Goal: Transaction & Acquisition: Purchase product/service

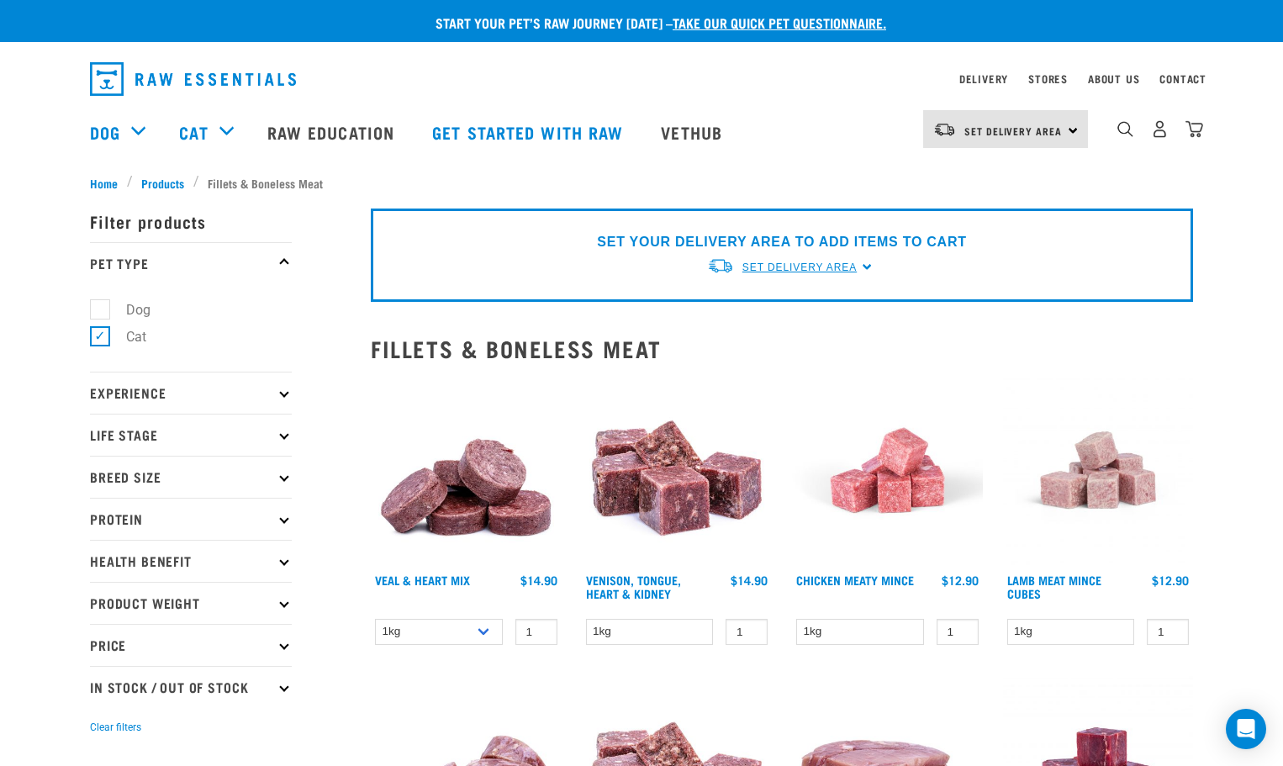
click at [688, 270] on span "Set Delivery Area" at bounding box center [799, 267] width 114 height 12
click at [688, 302] on link "[GEOGRAPHIC_DATA]" at bounding box center [790, 307] width 167 height 28
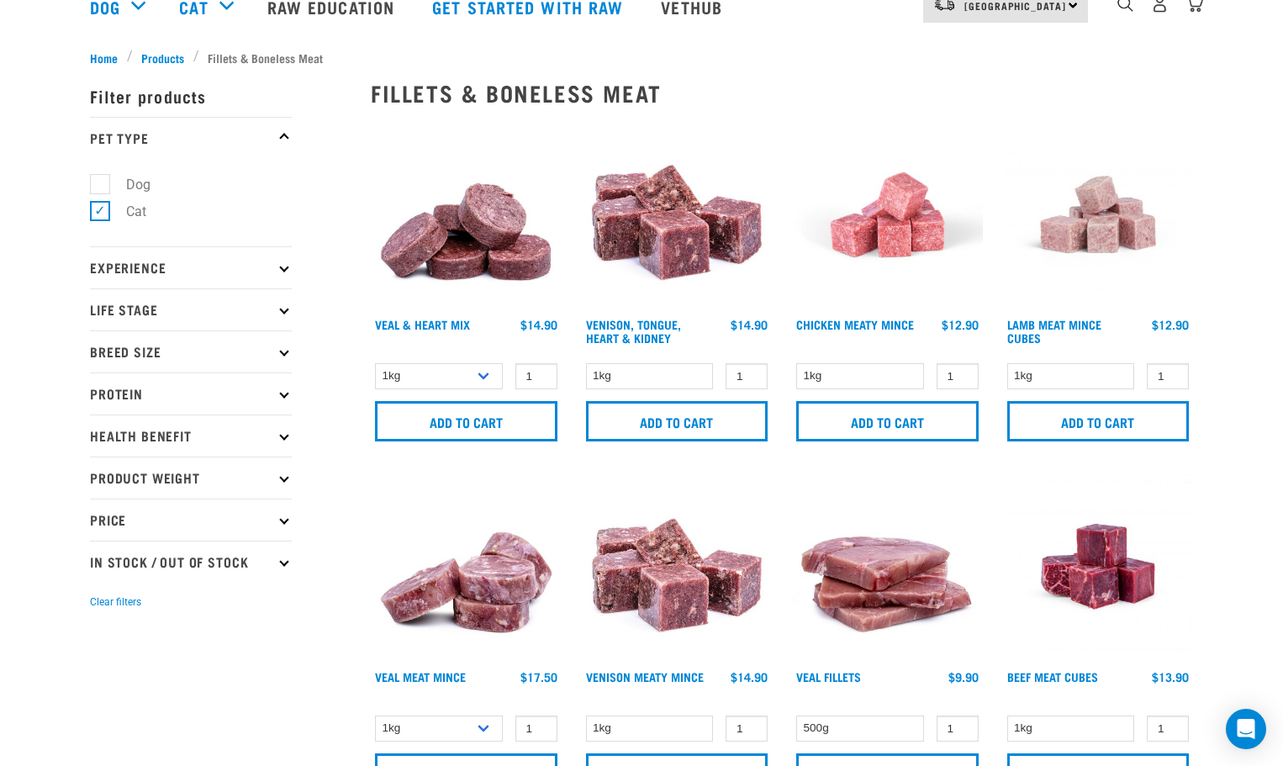
scroll to position [168, 0]
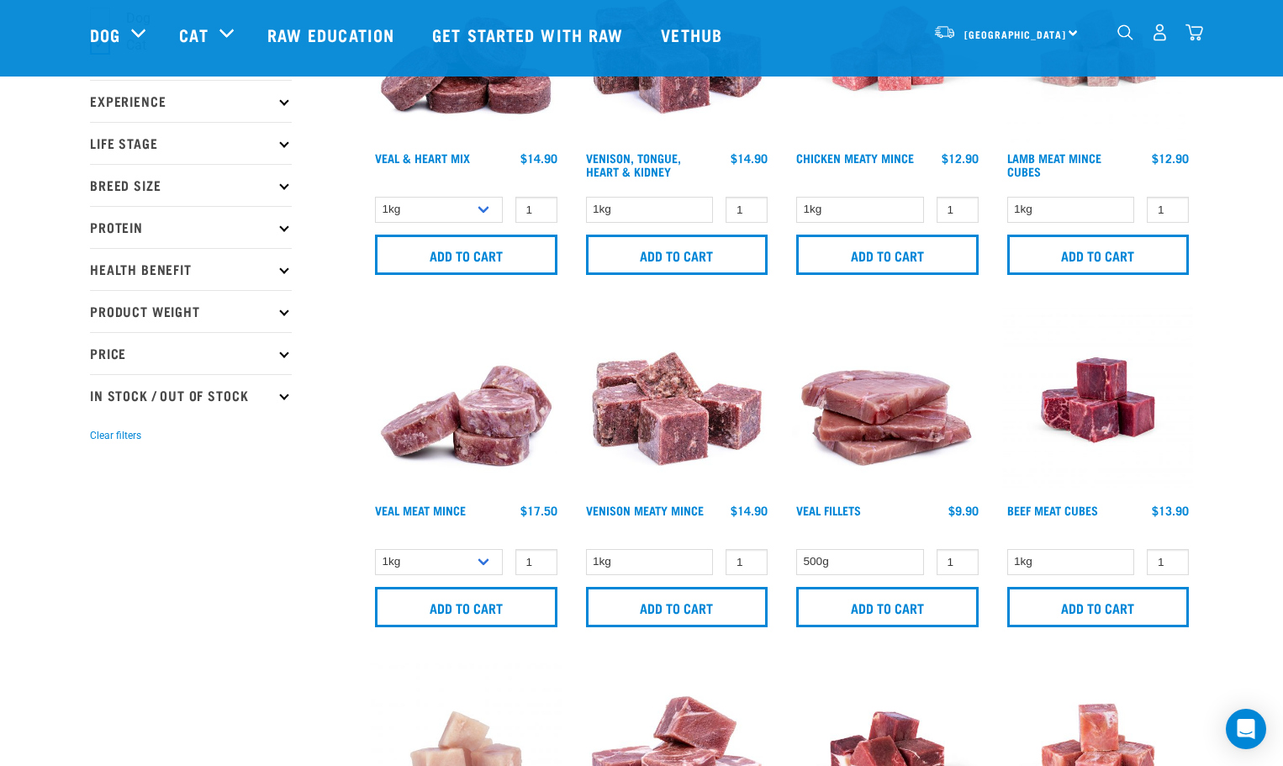
click at [220, 382] on p "In Stock / Out Of Stock" at bounding box center [191, 395] width 202 height 42
click at [99, 440] on label "In Stock" at bounding box center [140, 440] width 82 height 21
click at [94, 440] on input "In Stock" at bounding box center [95, 438] width 11 height 11
checkbox input "true"
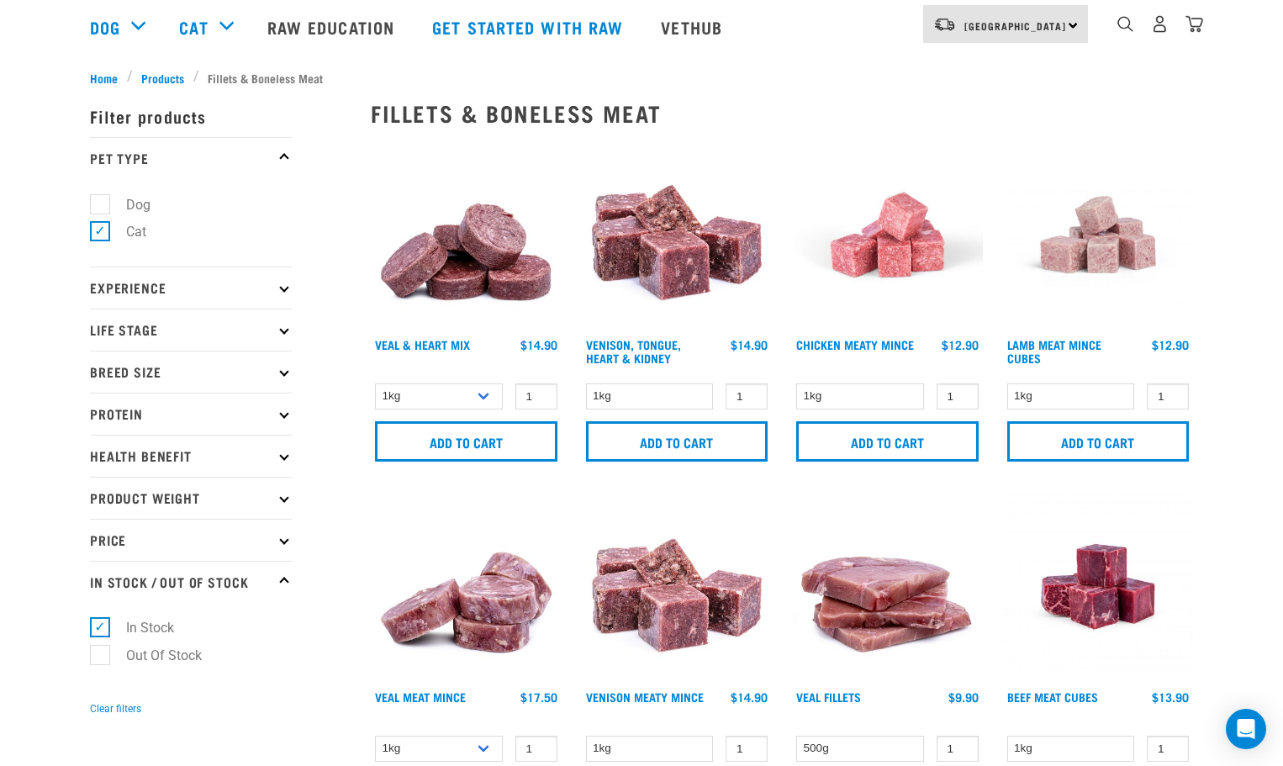
scroll to position [252, 0]
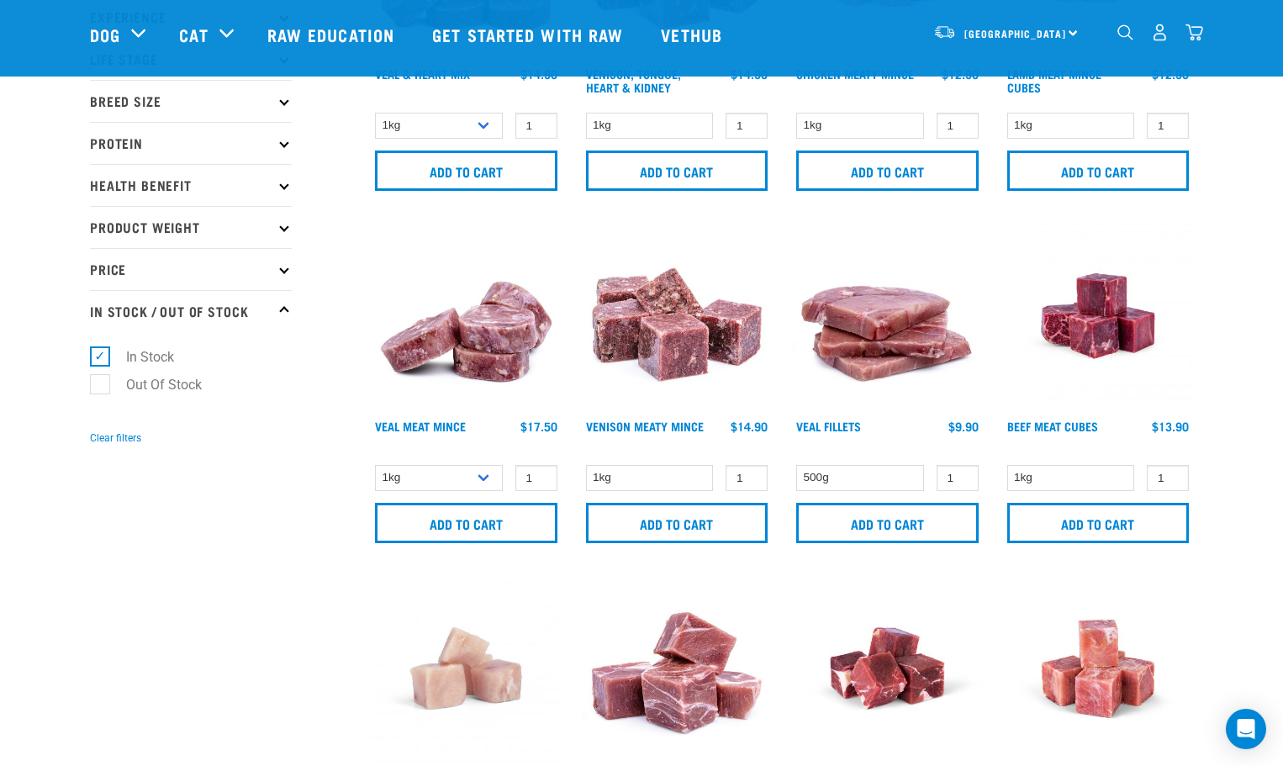
click at [284, 230] on icon at bounding box center [283, 226] width 9 height 9
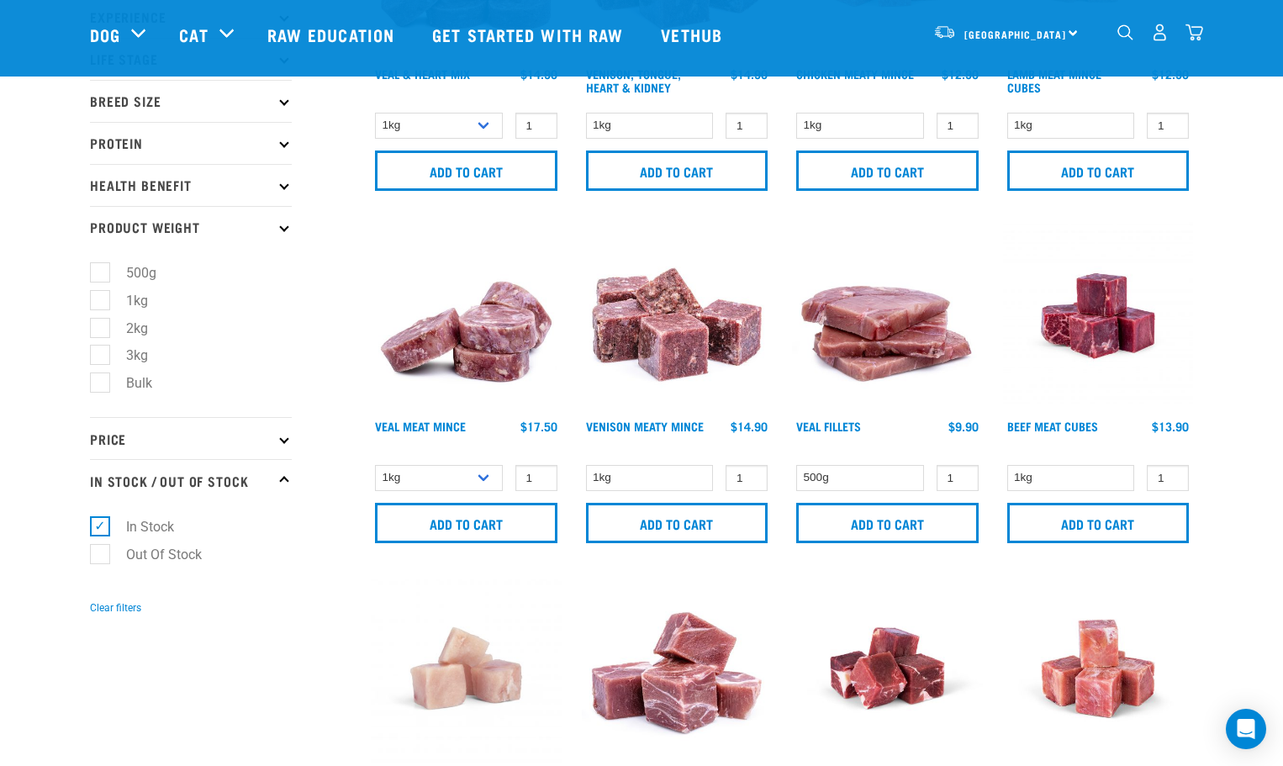
click at [103, 298] on label "1kg" at bounding box center [126, 300] width 55 height 21
click at [101, 298] on input "1kg" at bounding box center [95, 297] width 11 height 11
checkbox input "true"
click at [99, 324] on label "2kg" at bounding box center [126, 328] width 55 height 21
click at [95, 324] on input "2kg" at bounding box center [95, 324] width 11 height 11
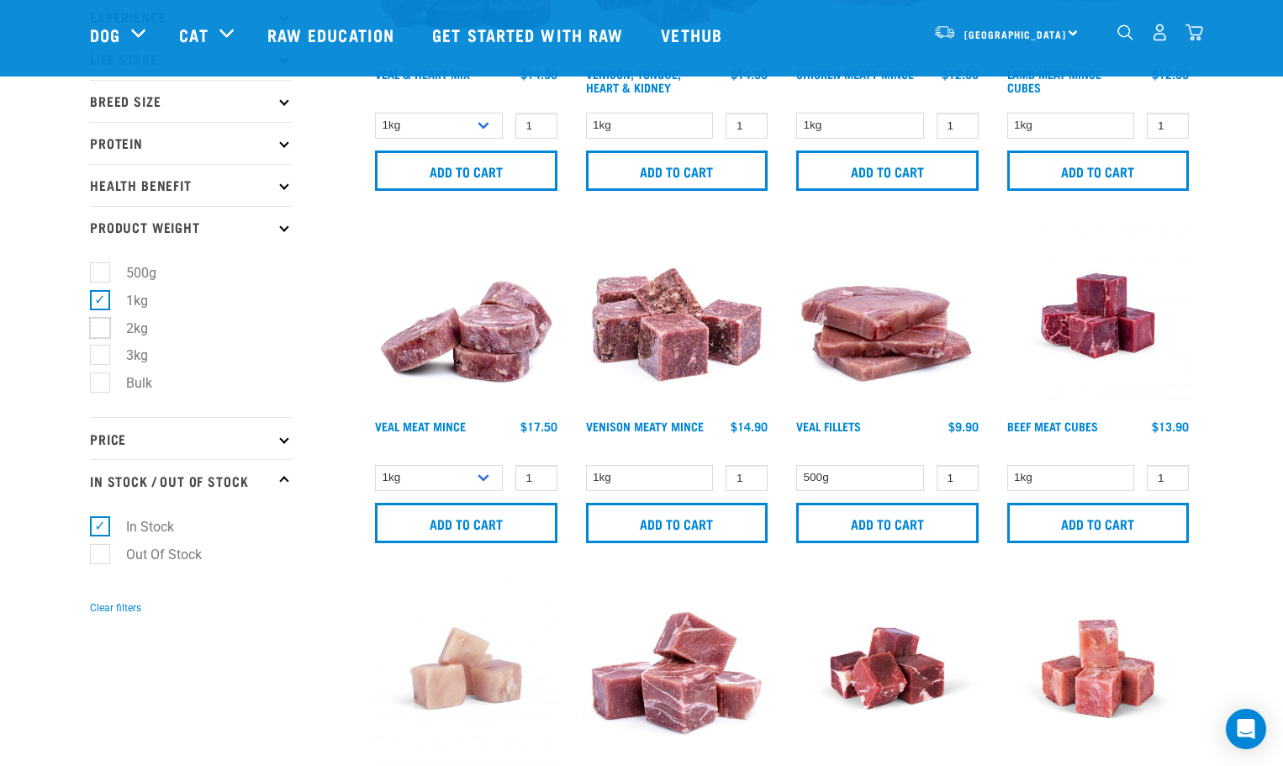
checkbox input "true"
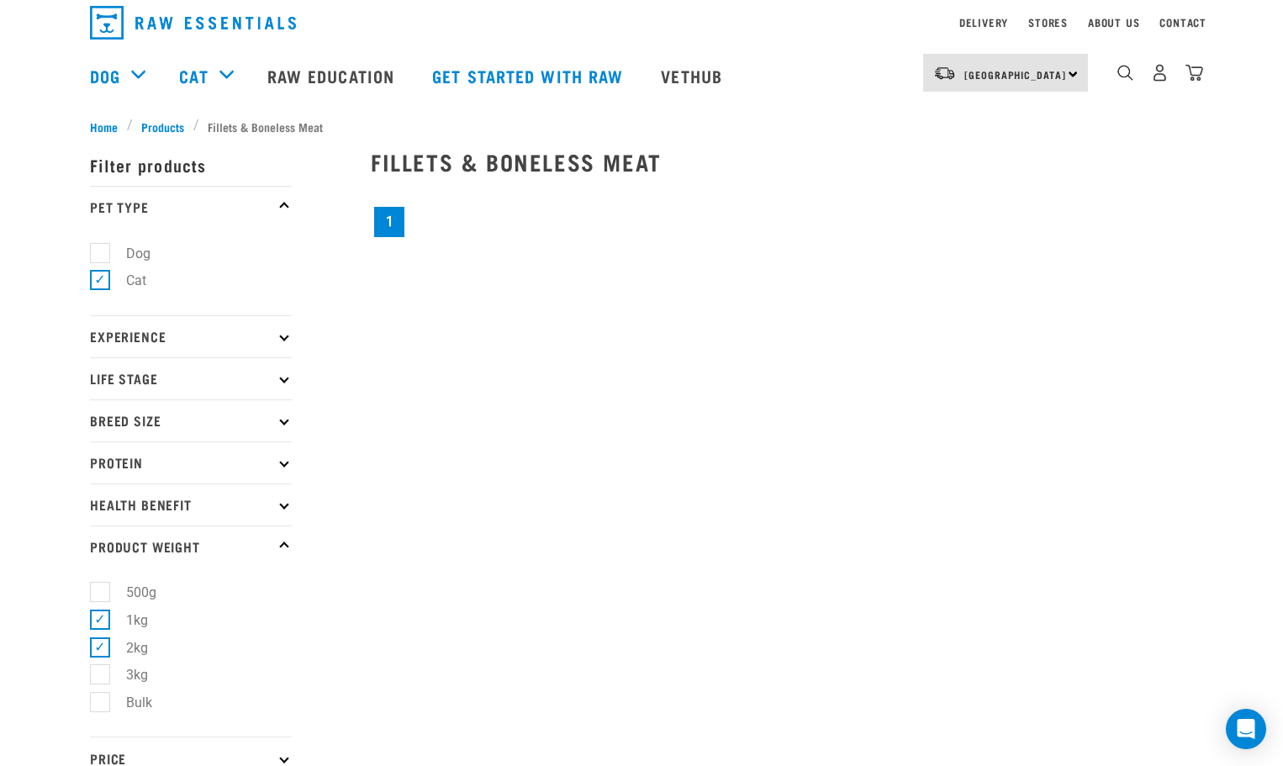
scroll to position [84, 0]
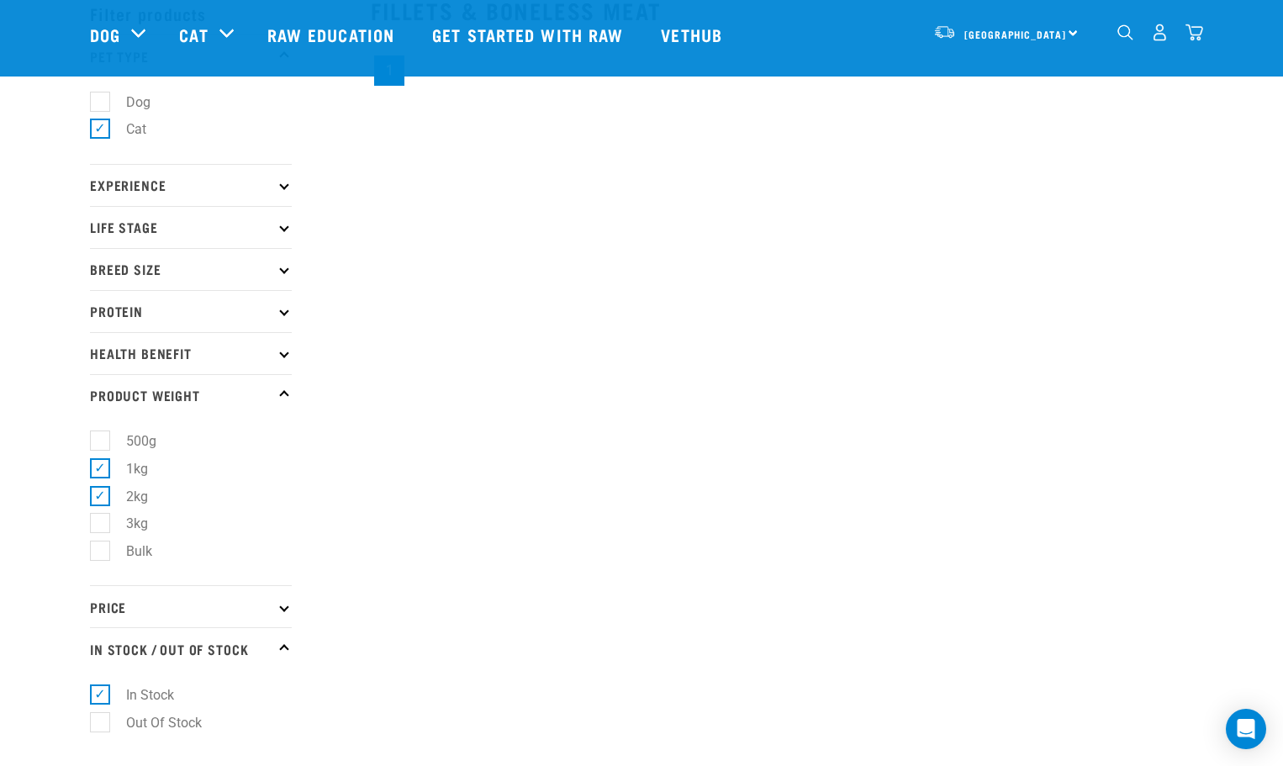
click at [99, 526] on label "3kg" at bounding box center [126, 523] width 55 height 21
click at [93, 526] on input "3kg" at bounding box center [95, 520] width 11 height 11
checkbox input "true"
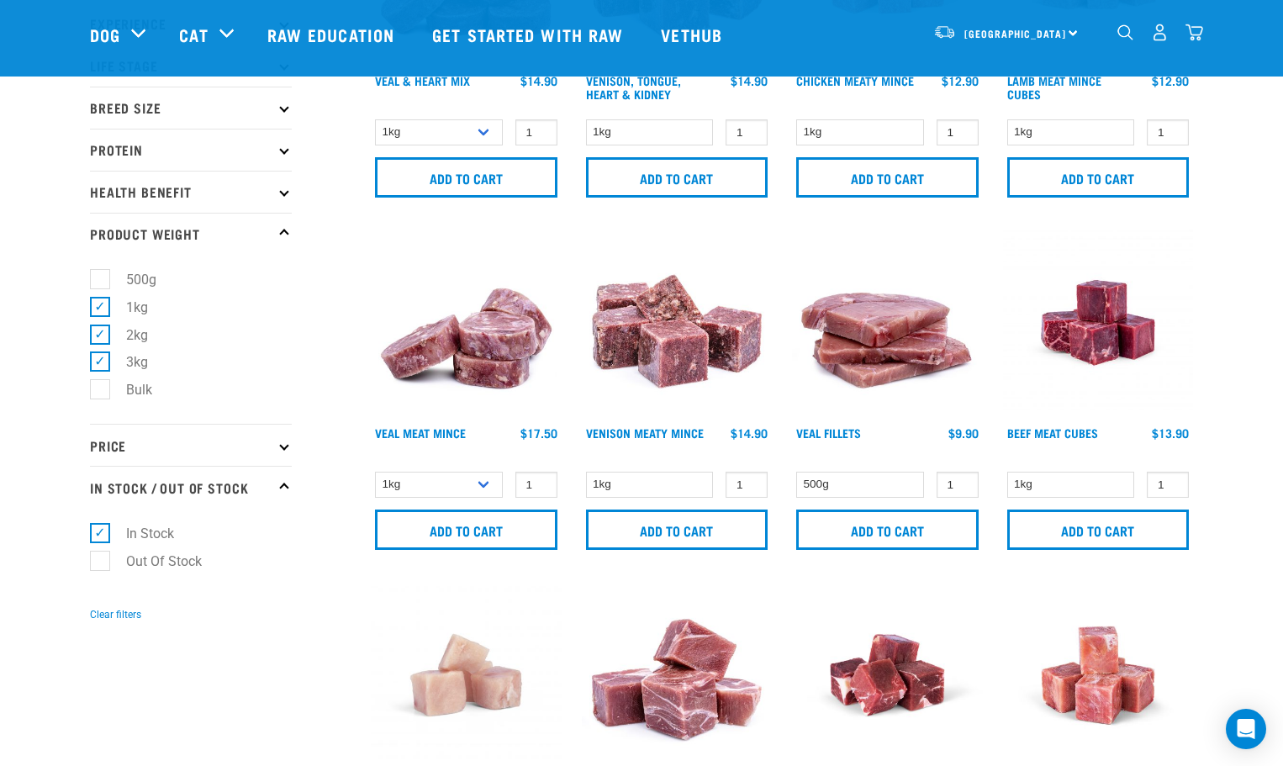
scroll to position [252, 0]
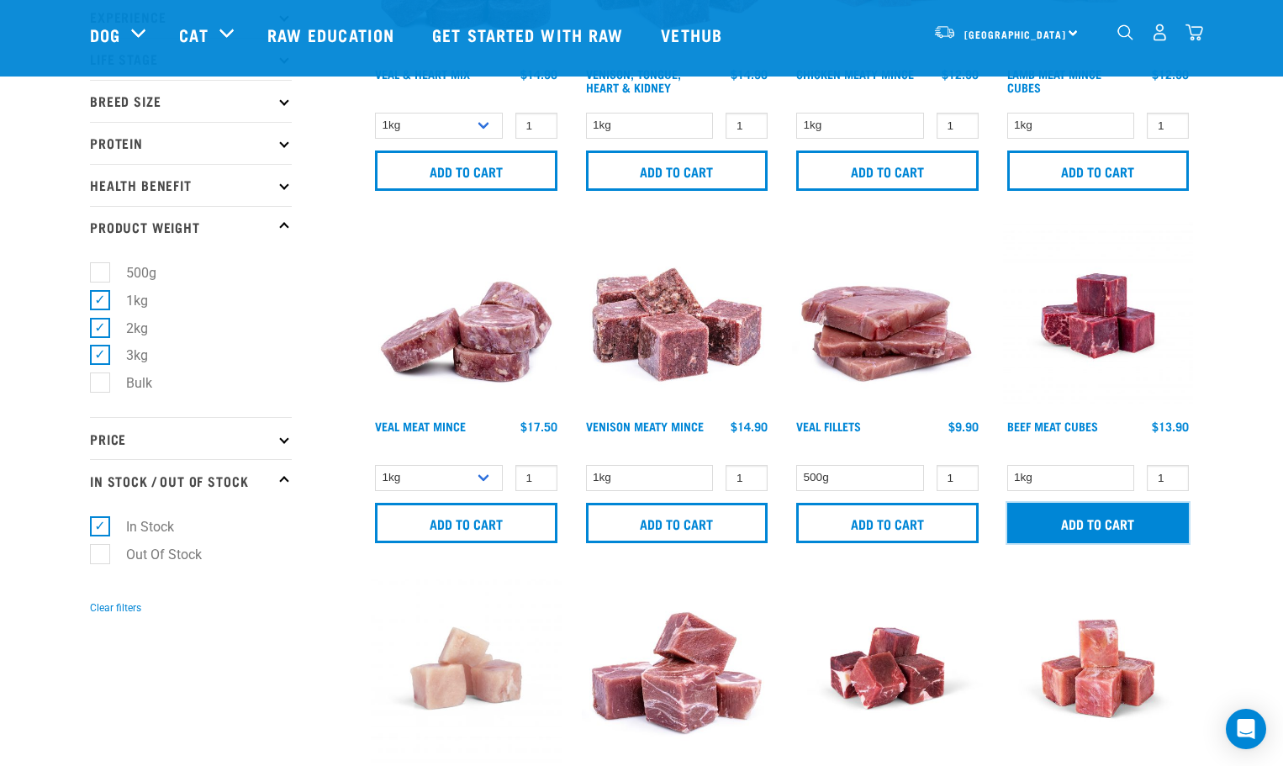
click at [1072, 525] on input "Add to cart" at bounding box center [1098, 523] width 182 height 40
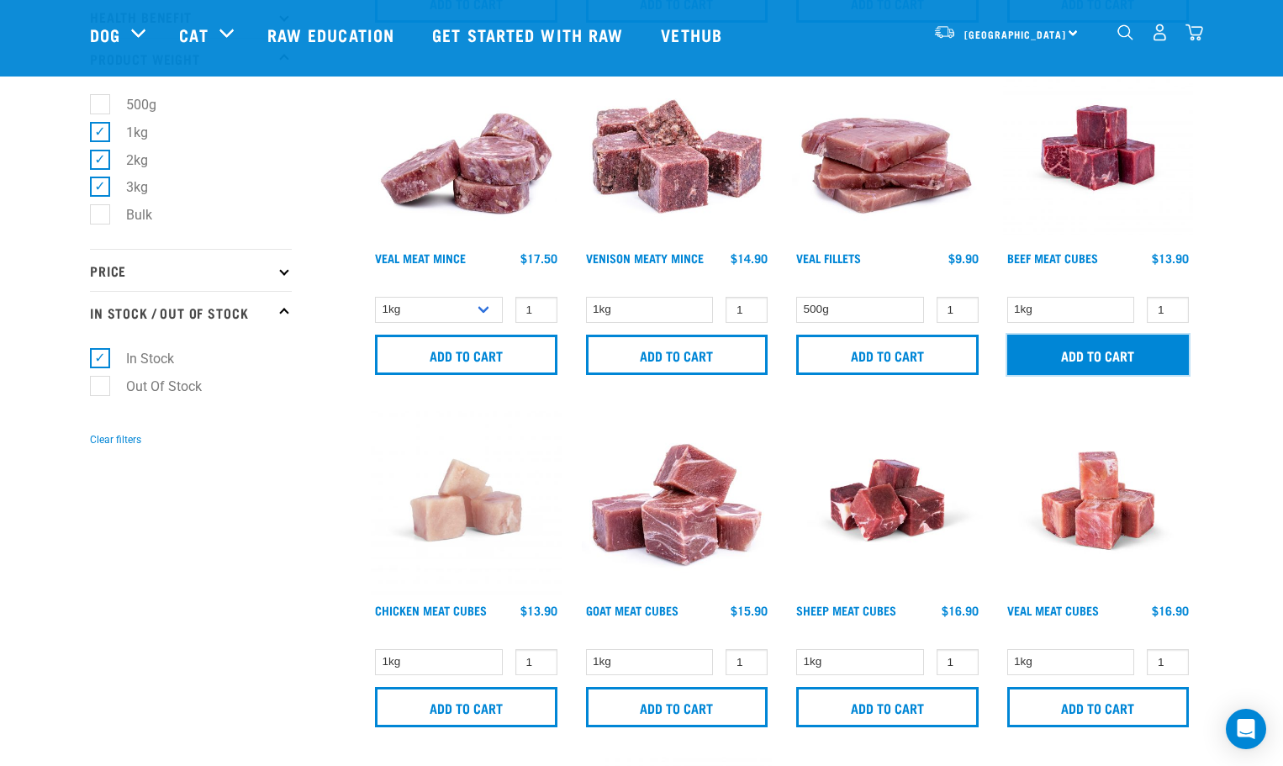
scroll to position [588, 0]
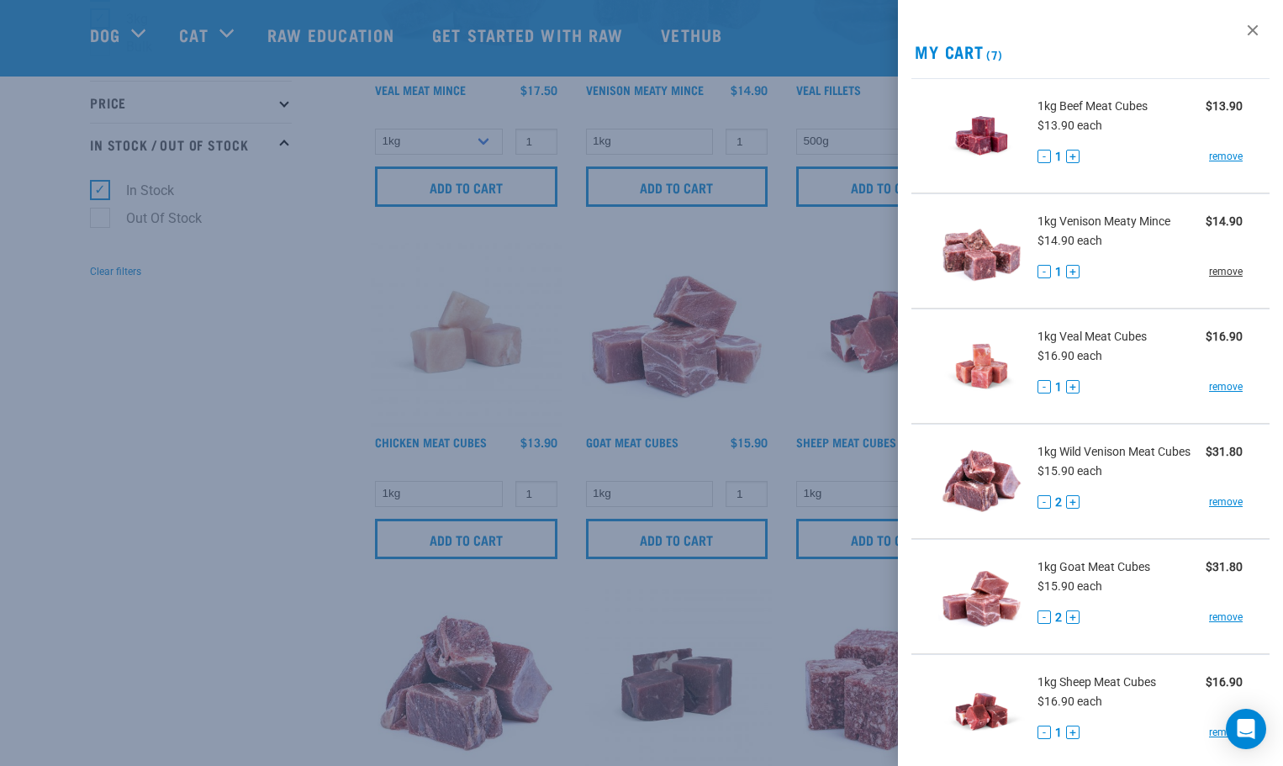
click at [1217, 272] on link "remove" at bounding box center [1226, 271] width 34 height 15
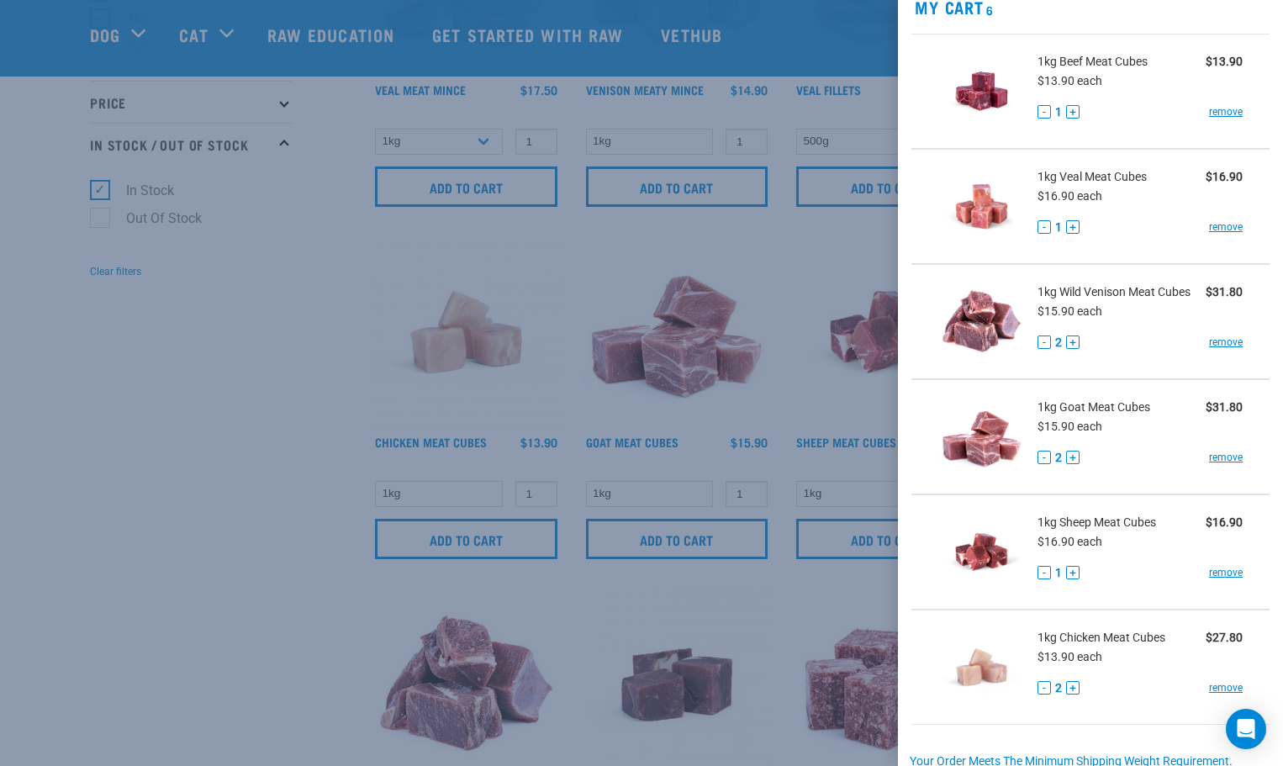
scroll to position [84, 0]
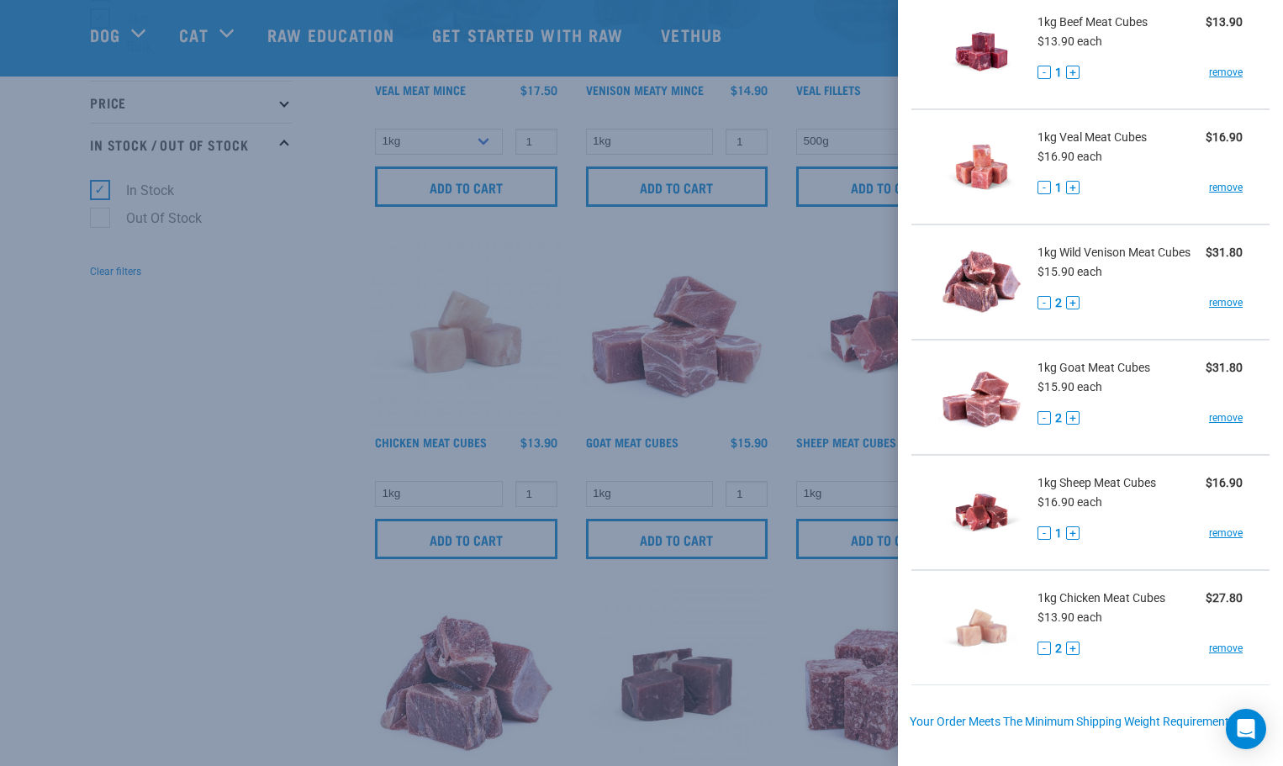
drag, startPoint x: 1135, startPoint y: 373, endPoint x: 1072, endPoint y: 683, distance: 315.7
click at [1072, 683] on li "1kg Chicken Meat Cubes $27.80 $13.90 each - 2 + remove" at bounding box center [1090, 627] width 358 height 115
click at [1217, 187] on link "remove" at bounding box center [1226, 187] width 34 height 15
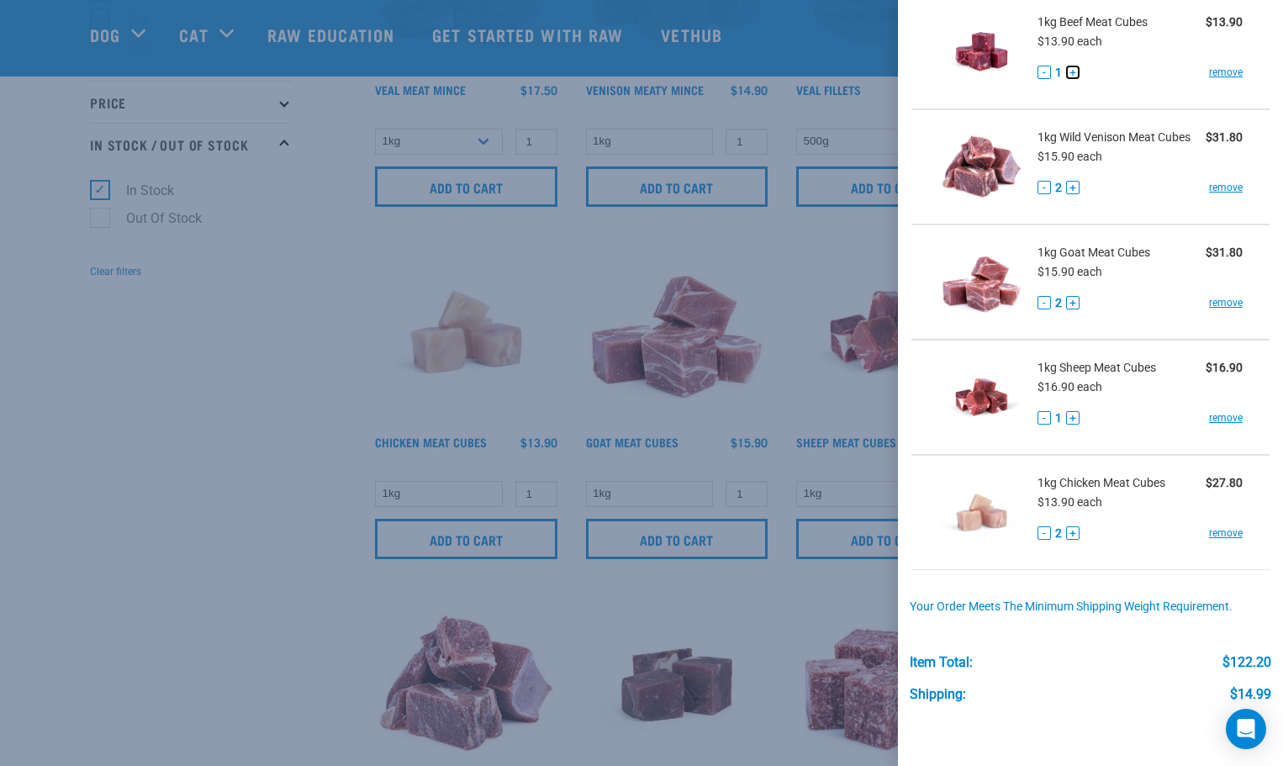
click at [1074, 77] on button "+" at bounding box center [1072, 72] width 13 height 13
click at [1209, 418] on link "remove" at bounding box center [1226, 417] width 34 height 15
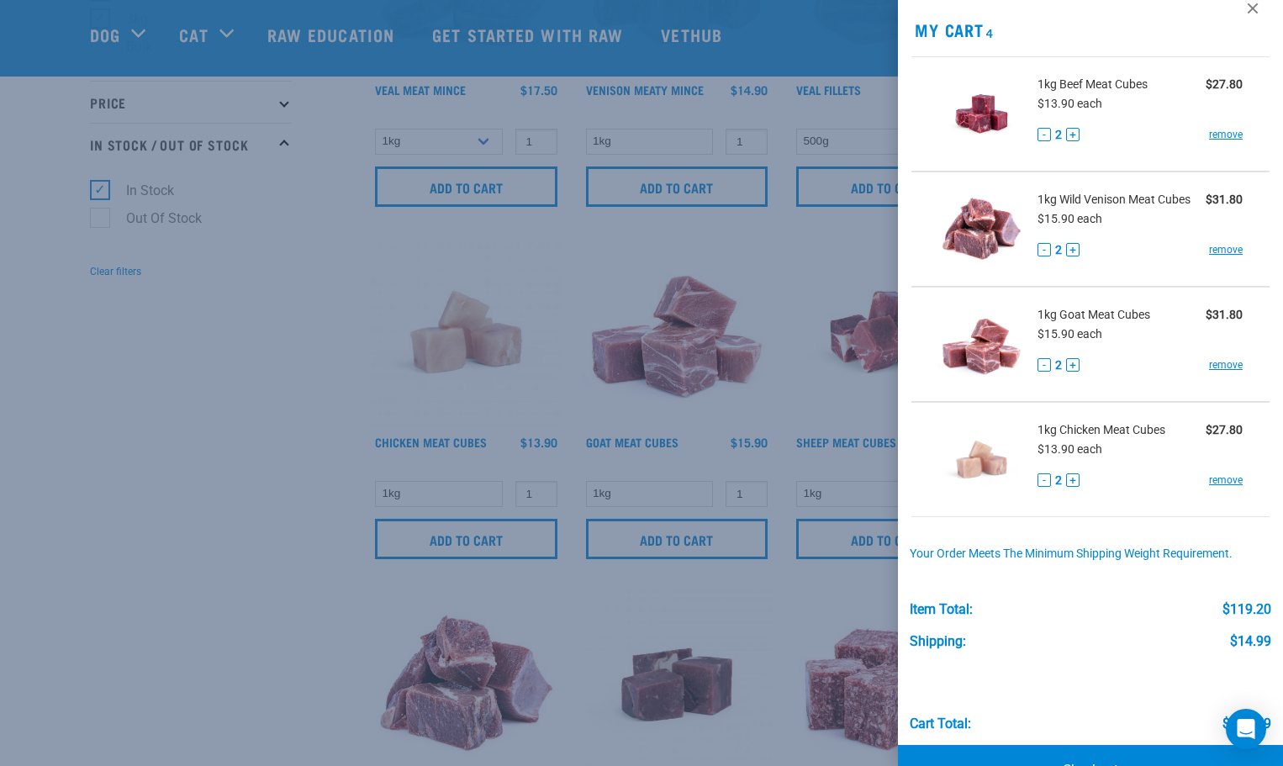
scroll to position [0, 0]
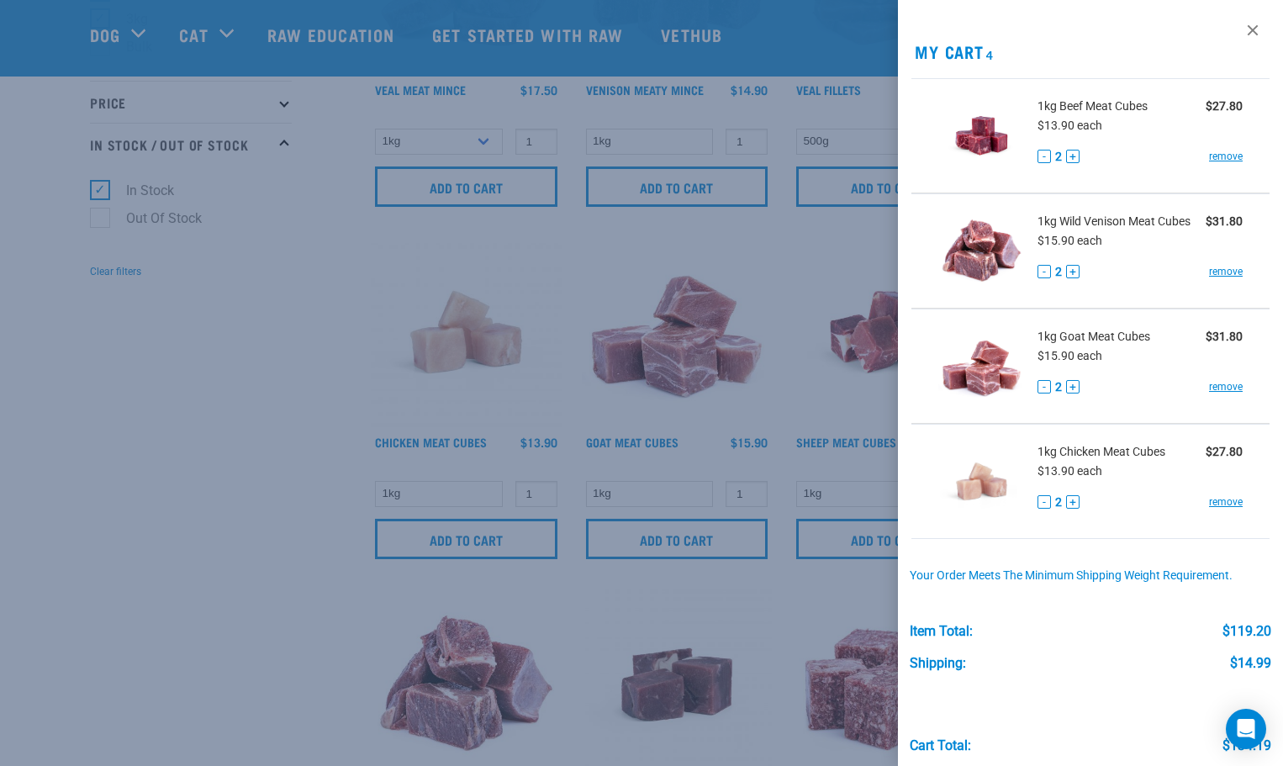
click at [111, 430] on div at bounding box center [641, 383] width 1283 height 766
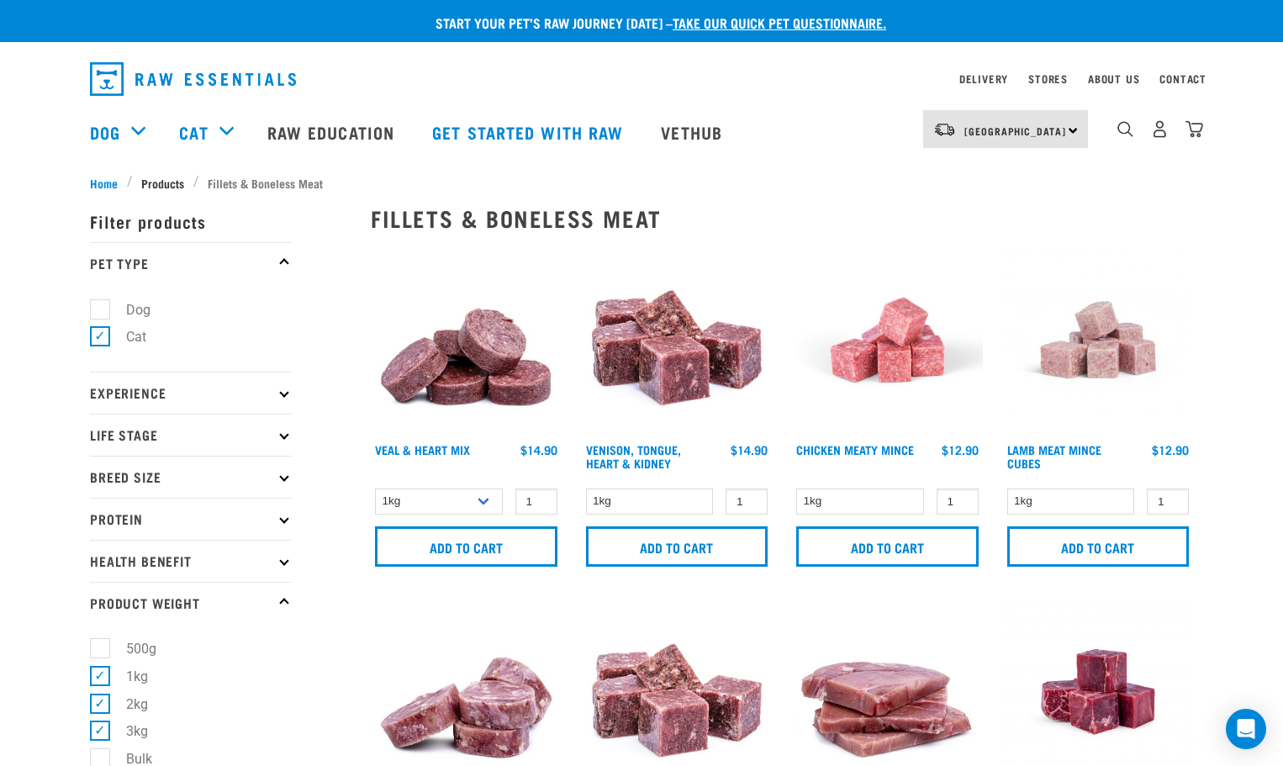
click at [172, 179] on span "Products" at bounding box center [162, 183] width 43 height 18
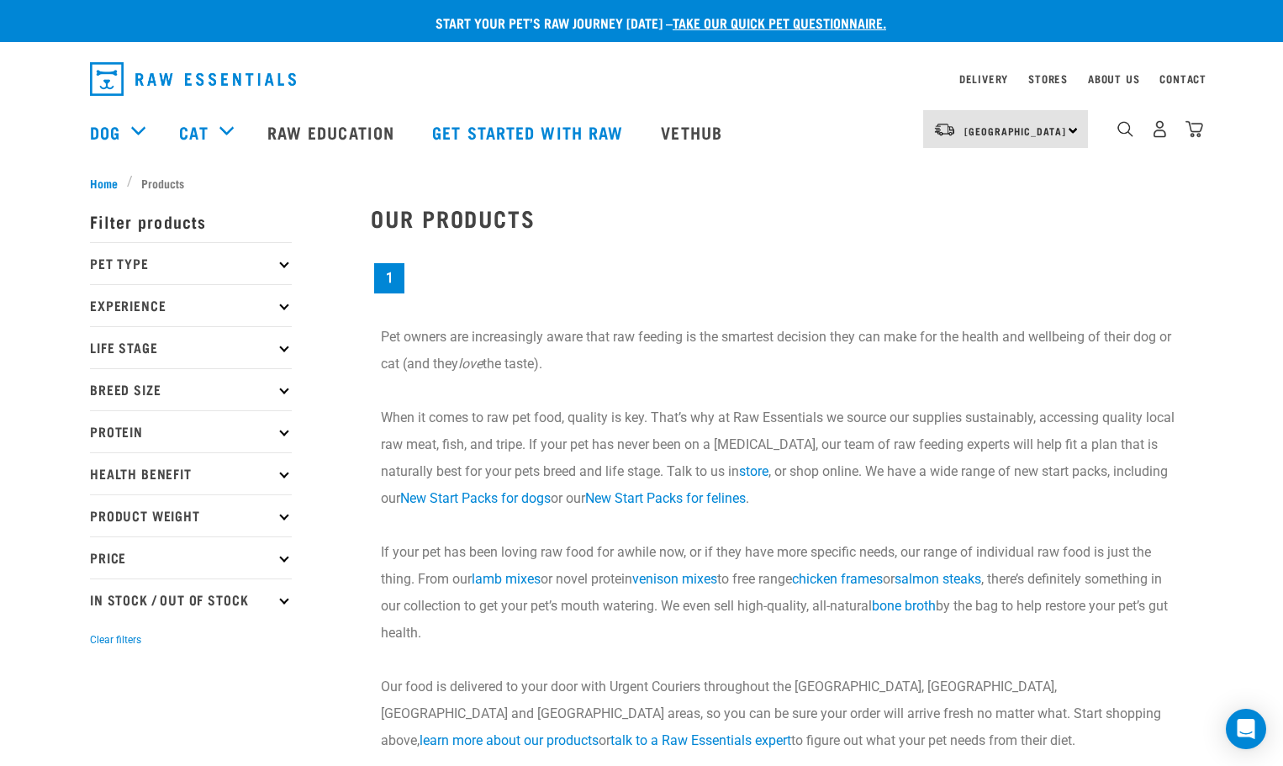
click at [283, 261] on icon at bounding box center [283, 263] width 9 height 9
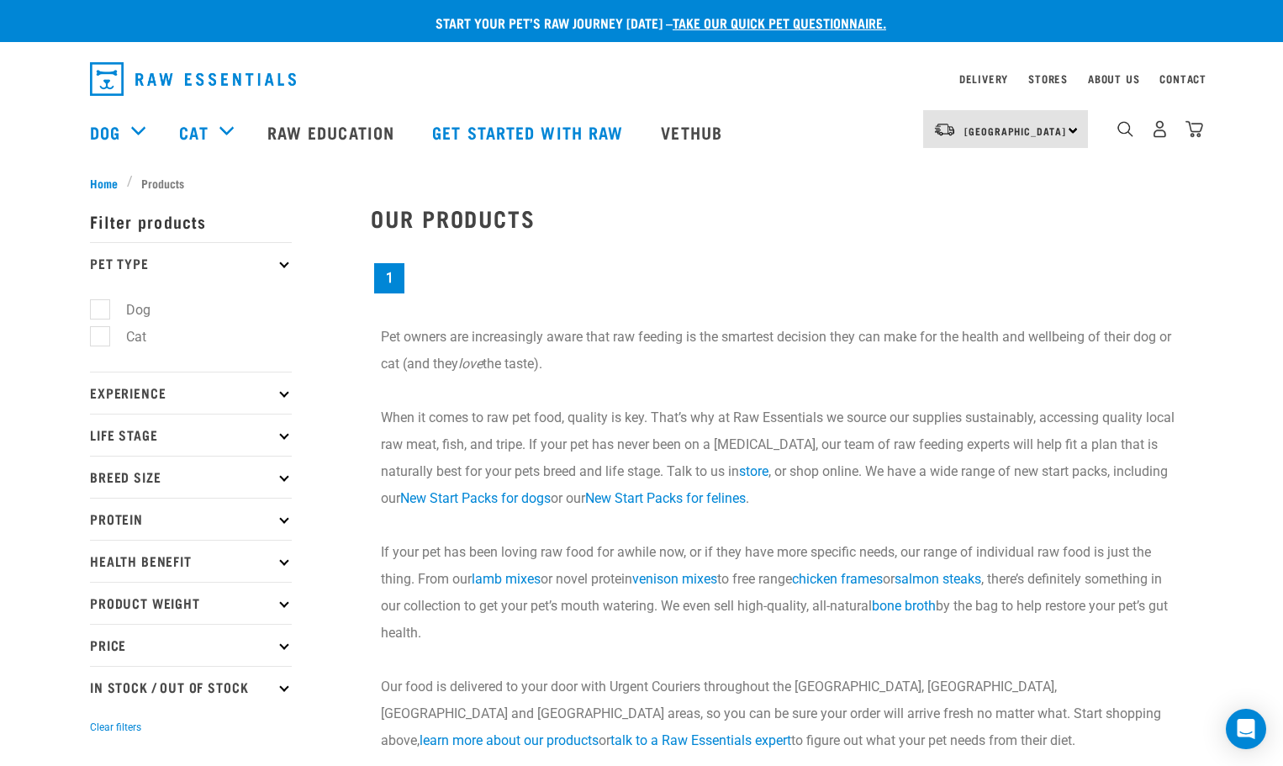
click at [134, 335] on label "Cat" at bounding box center [126, 336] width 54 height 21
click at [101, 335] on input "Cat" at bounding box center [95, 334] width 11 height 11
checkbox input "true"
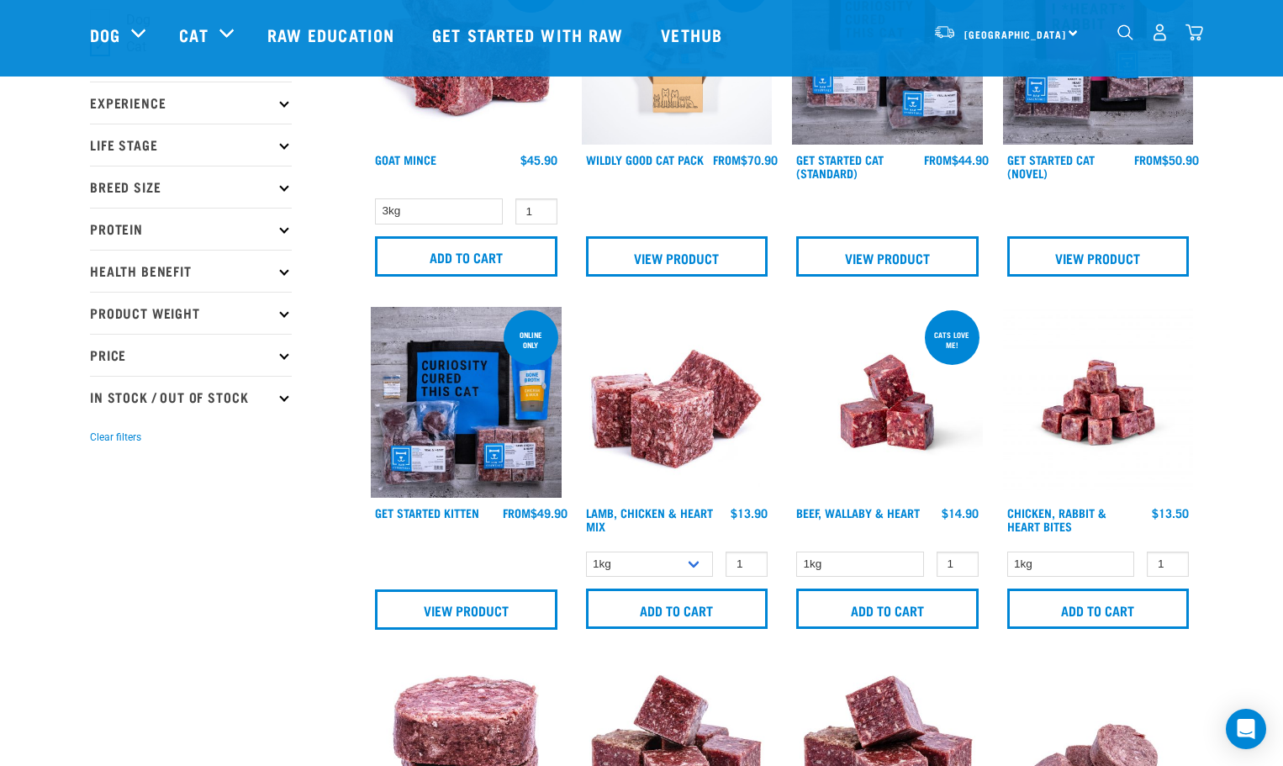
scroll to position [168, 0]
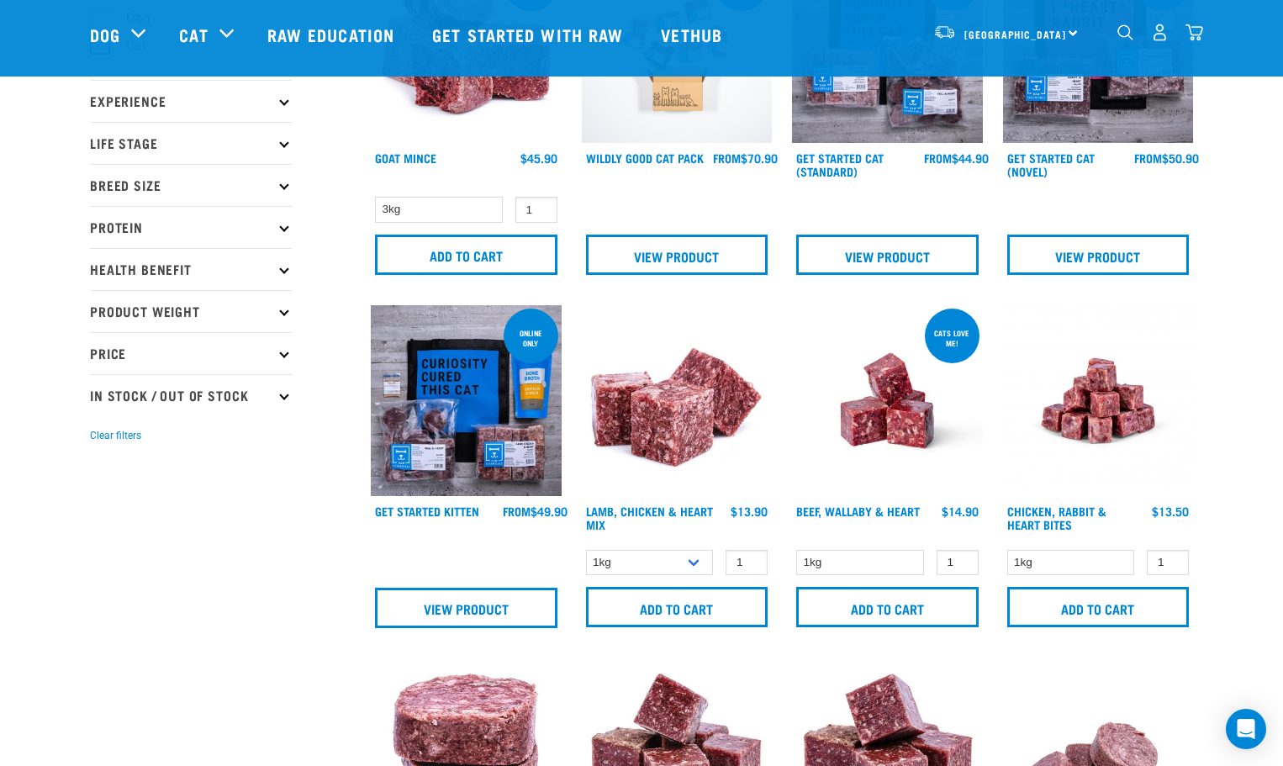
drag, startPoint x: 859, startPoint y: 200, endPoint x: 860, endPoint y: 223, distance: 22.7
drag, startPoint x: 860, startPoint y: 223, endPoint x: 273, endPoint y: 531, distance: 662.9
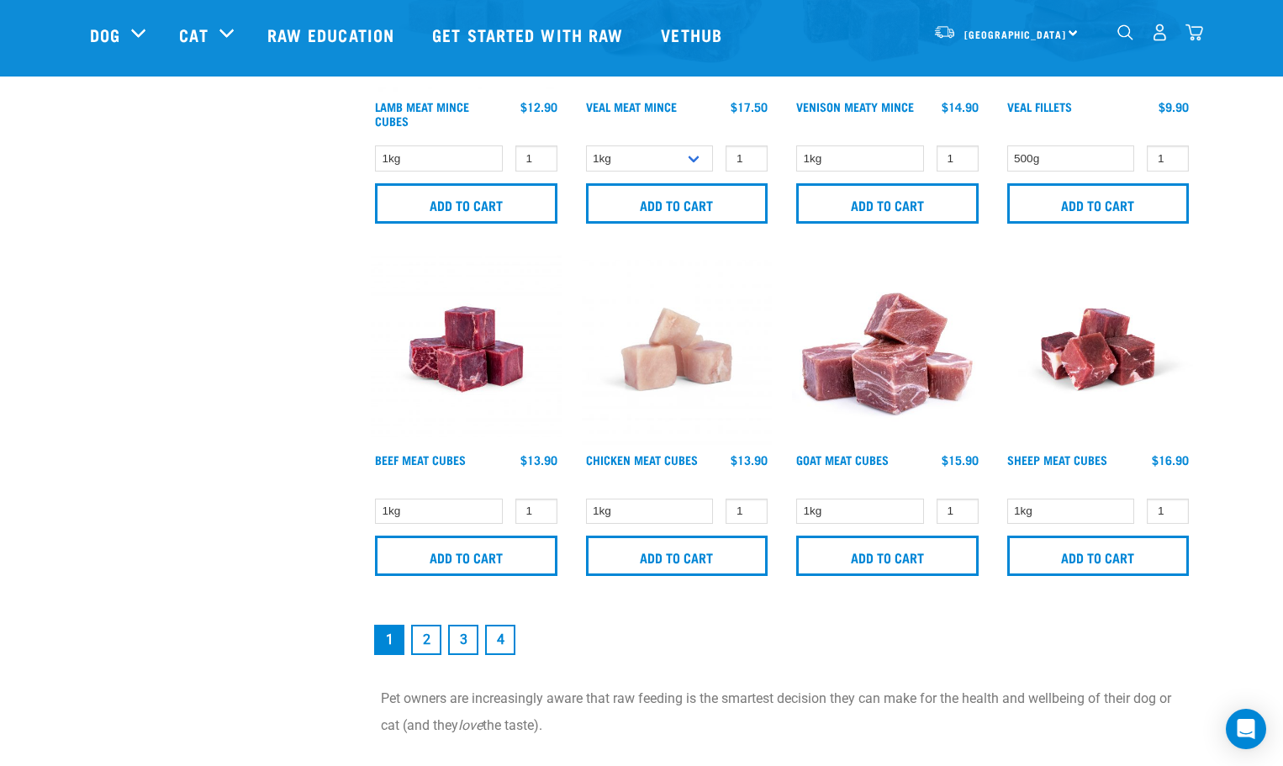
scroll to position [2354, 0]
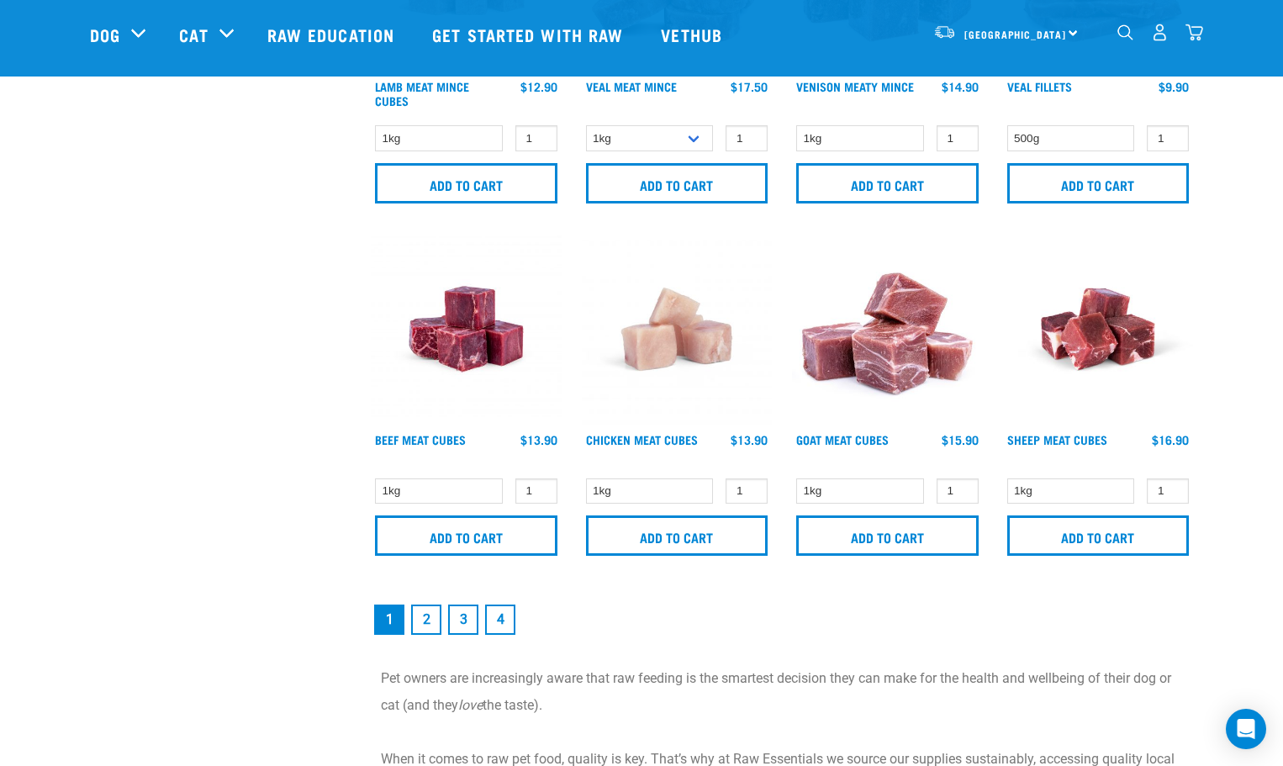
click at [425, 623] on link "2" at bounding box center [426, 619] width 30 height 30
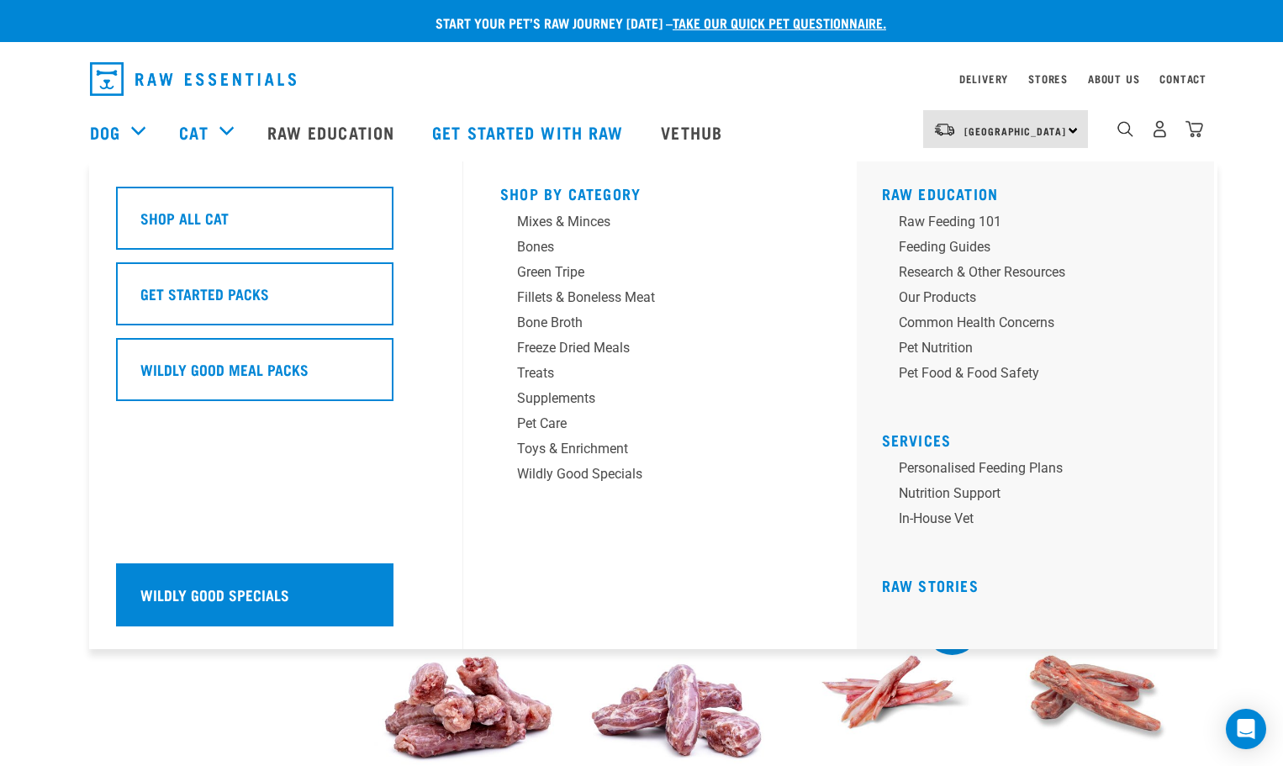
click at [256, 583] on h5 "Wildly Good Specials" at bounding box center [214, 594] width 149 height 22
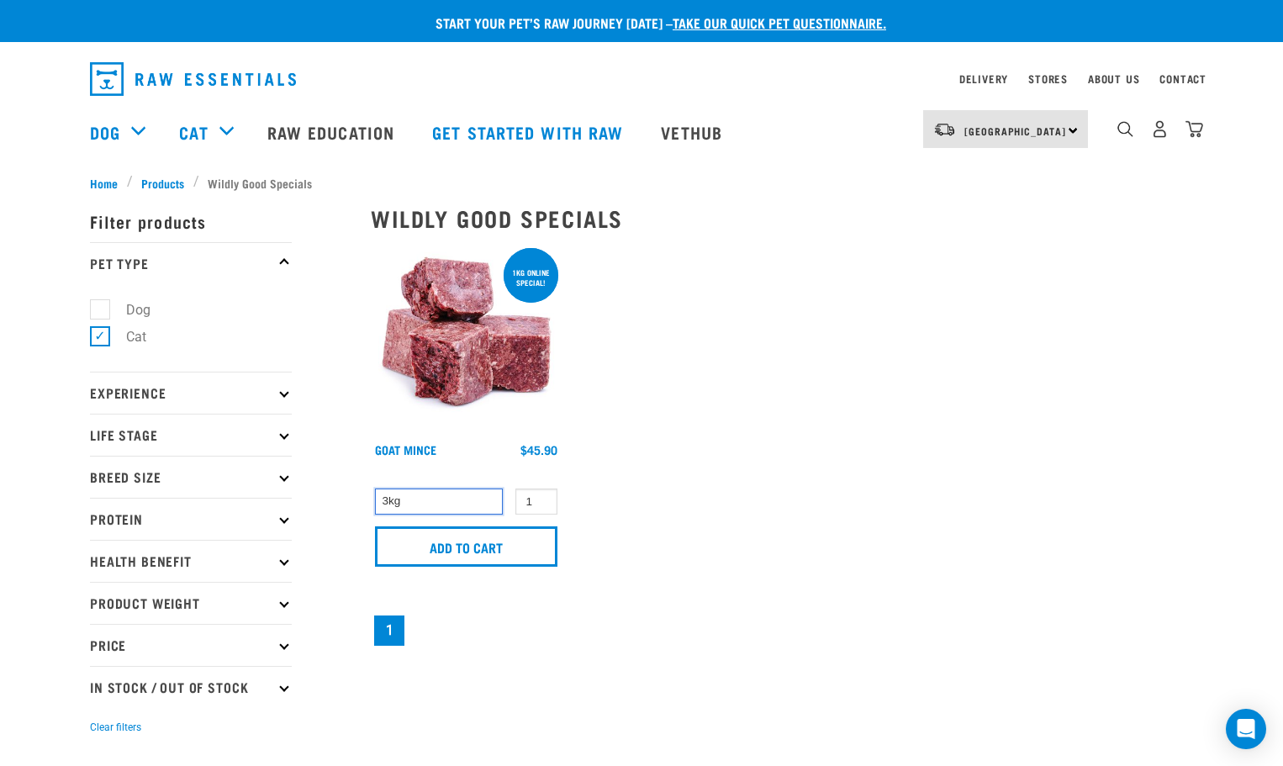
click at [416, 499] on select "3kg" at bounding box center [439, 501] width 128 height 26
click at [474, 320] on img at bounding box center [466, 340] width 191 height 191
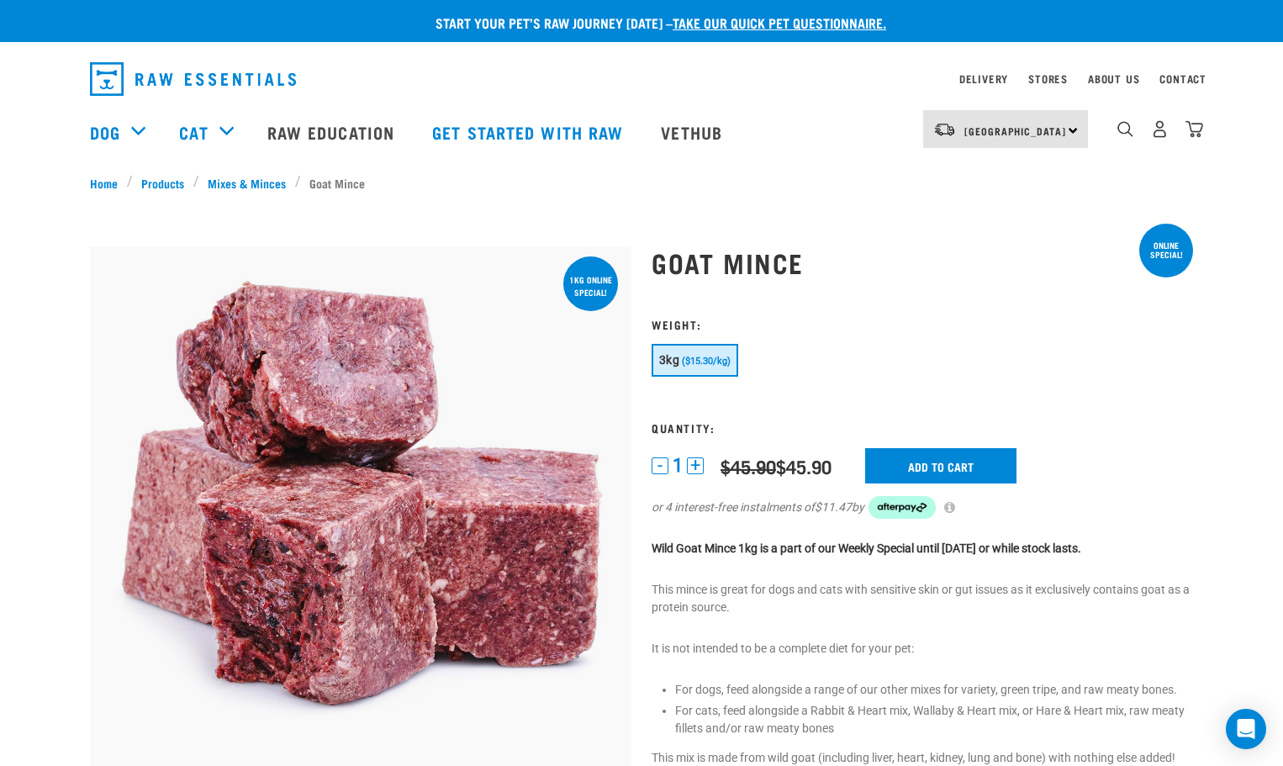
drag, startPoint x: 739, startPoint y: 576, endPoint x: 669, endPoint y: 565, distance: 70.6
click at [665, 566] on div "Goat Mince" at bounding box center [922, 604] width 562 height 761
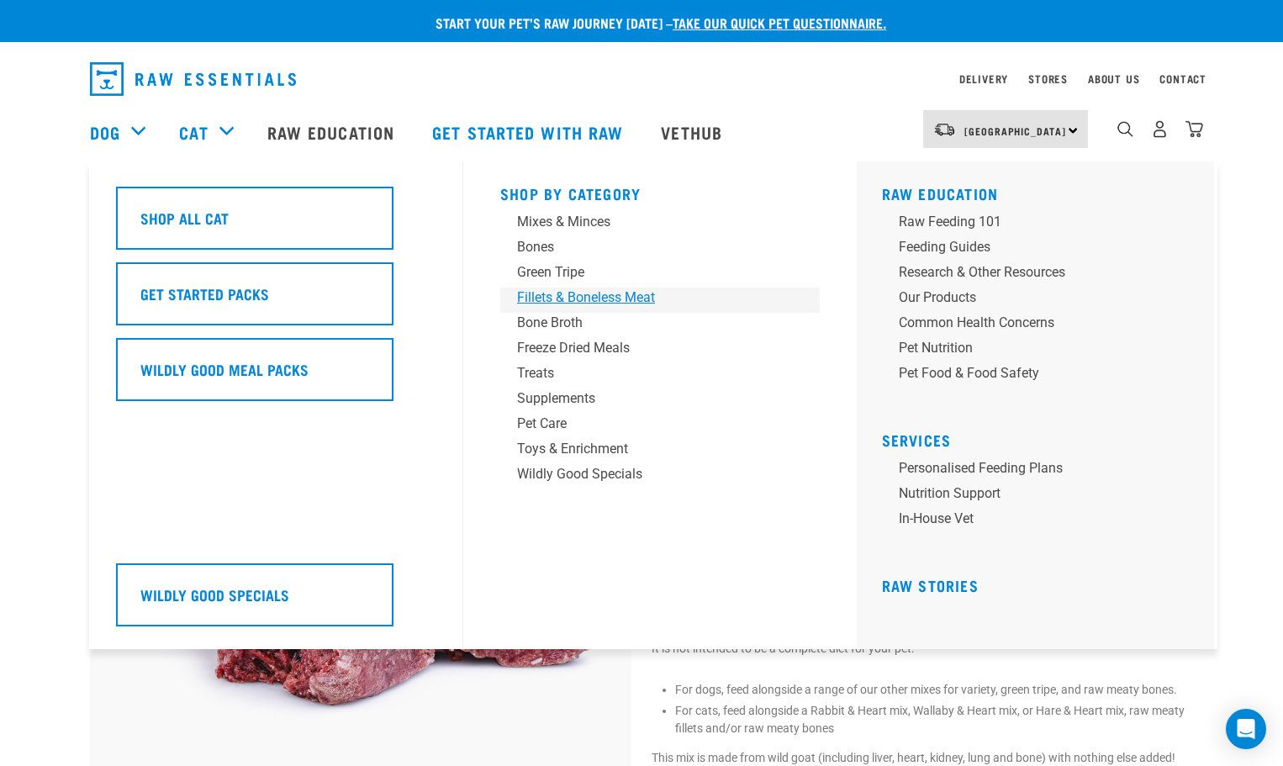
click at [597, 296] on div "Fillets & Boneless Meat" at bounding box center [648, 297] width 262 height 20
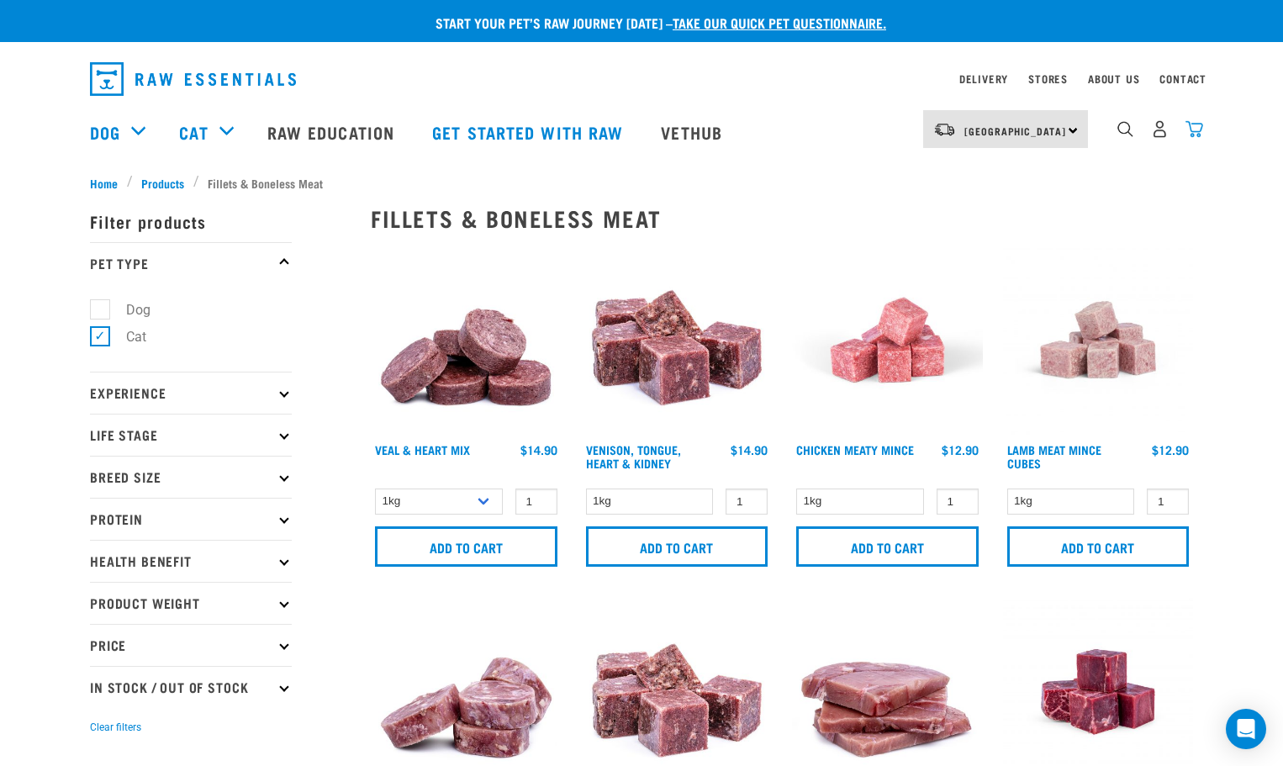
click at [1194, 126] on img "dropdown navigation" at bounding box center [1194, 129] width 18 height 18
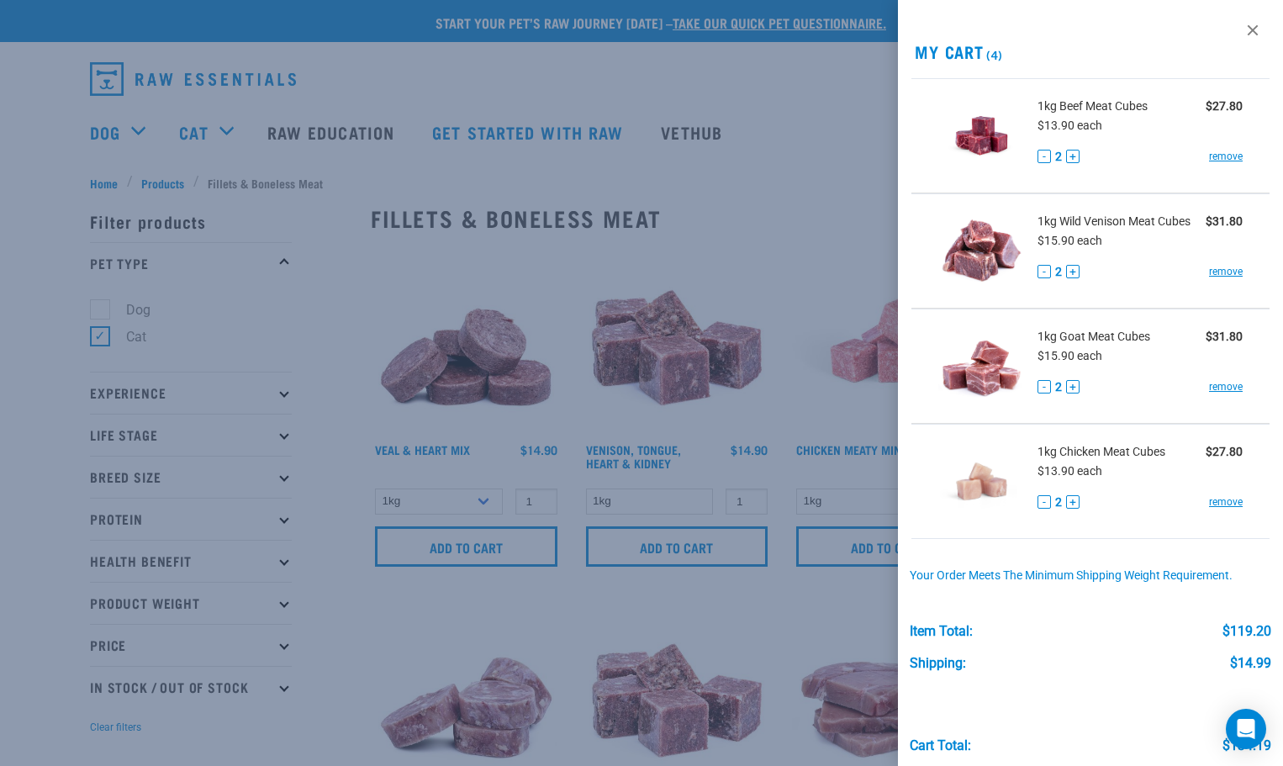
scroll to position [71, 0]
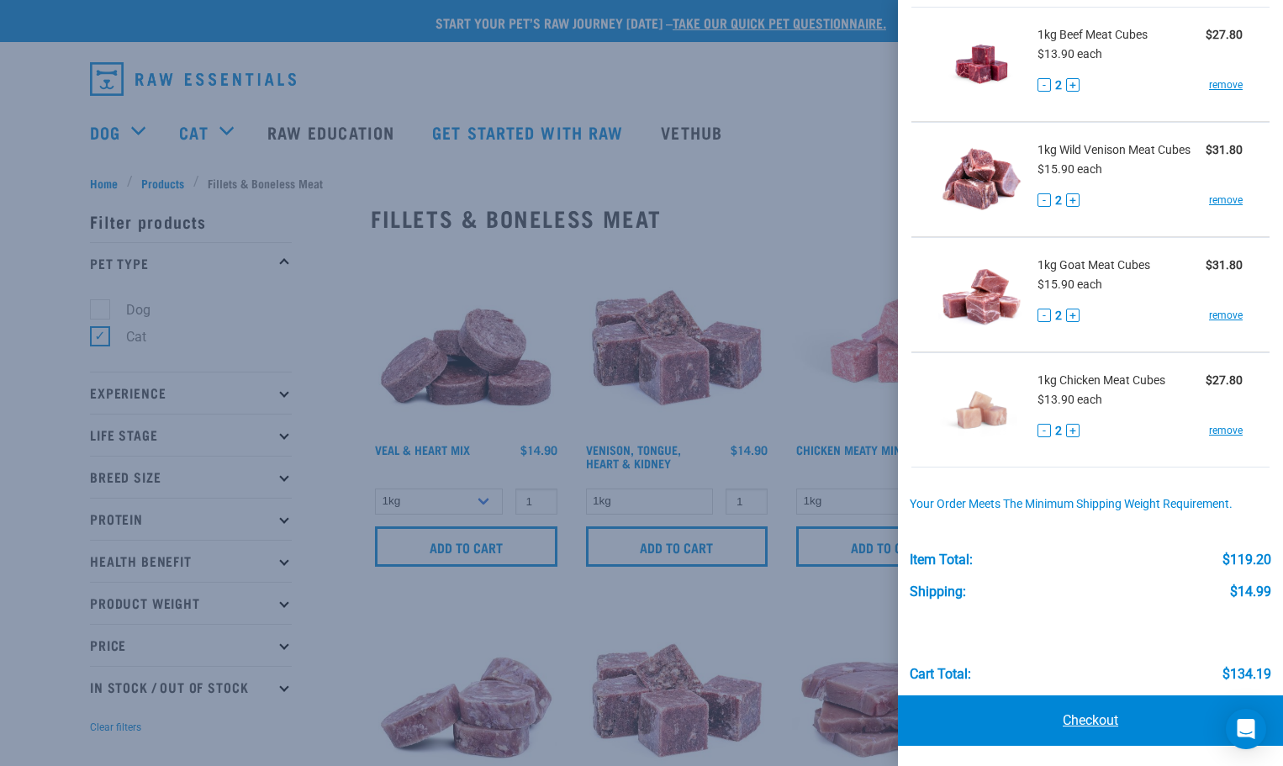
click at [1107, 720] on link "Checkout" at bounding box center [1090, 720] width 385 height 50
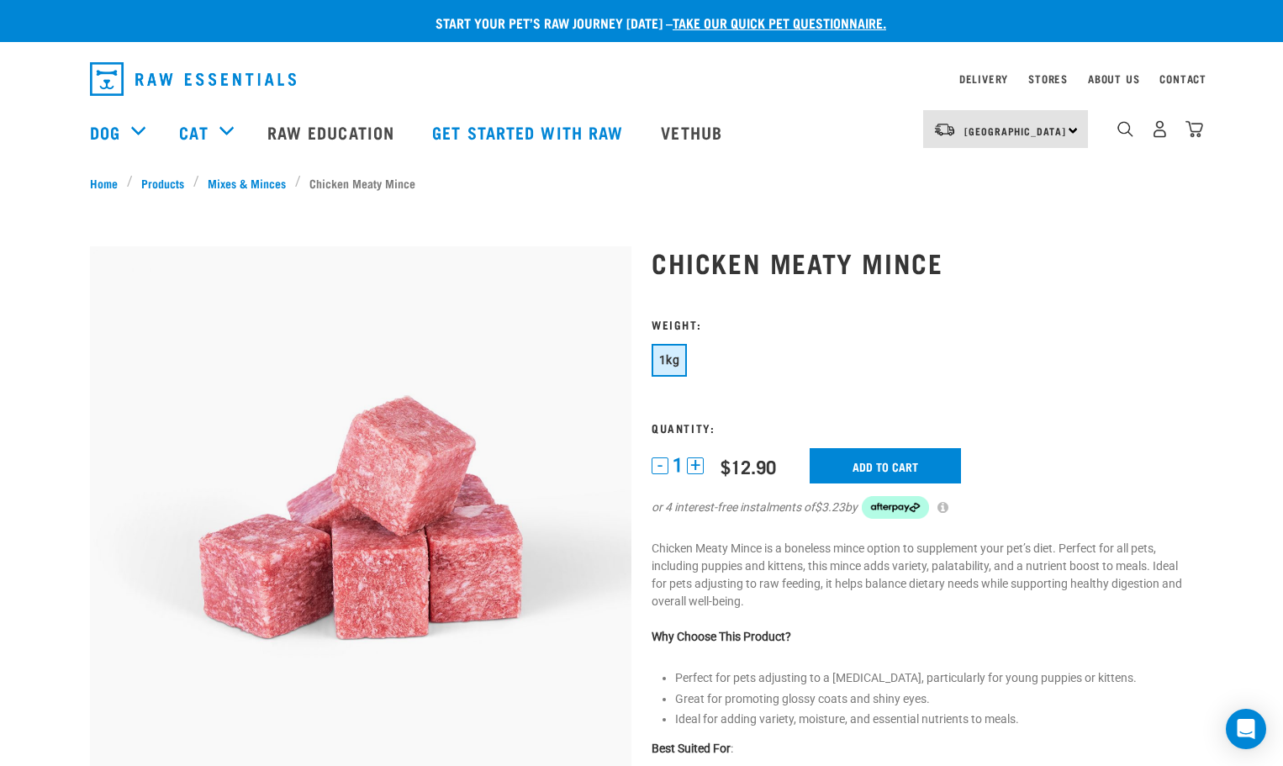
click at [1192, 132] on img "dropdown navigation" at bounding box center [1194, 129] width 18 height 18
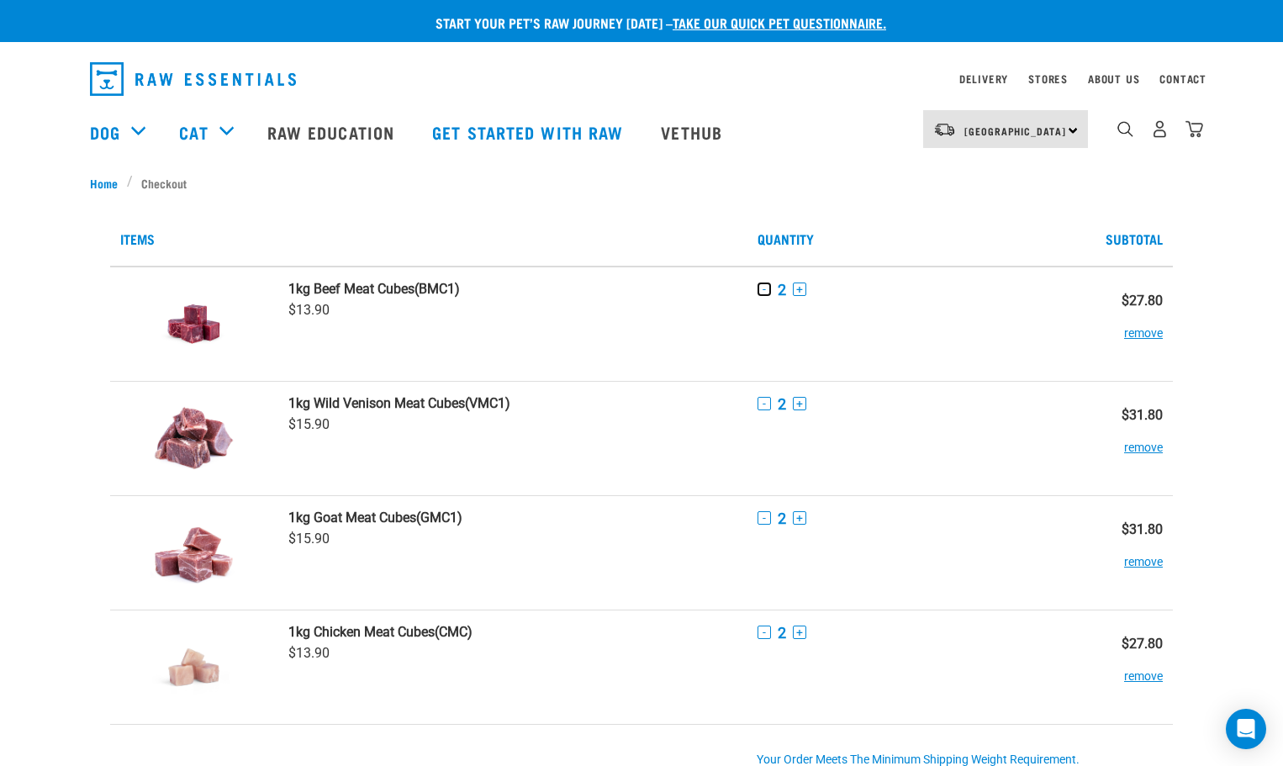
click at [765, 293] on button "-" at bounding box center [763, 288] width 13 height 13
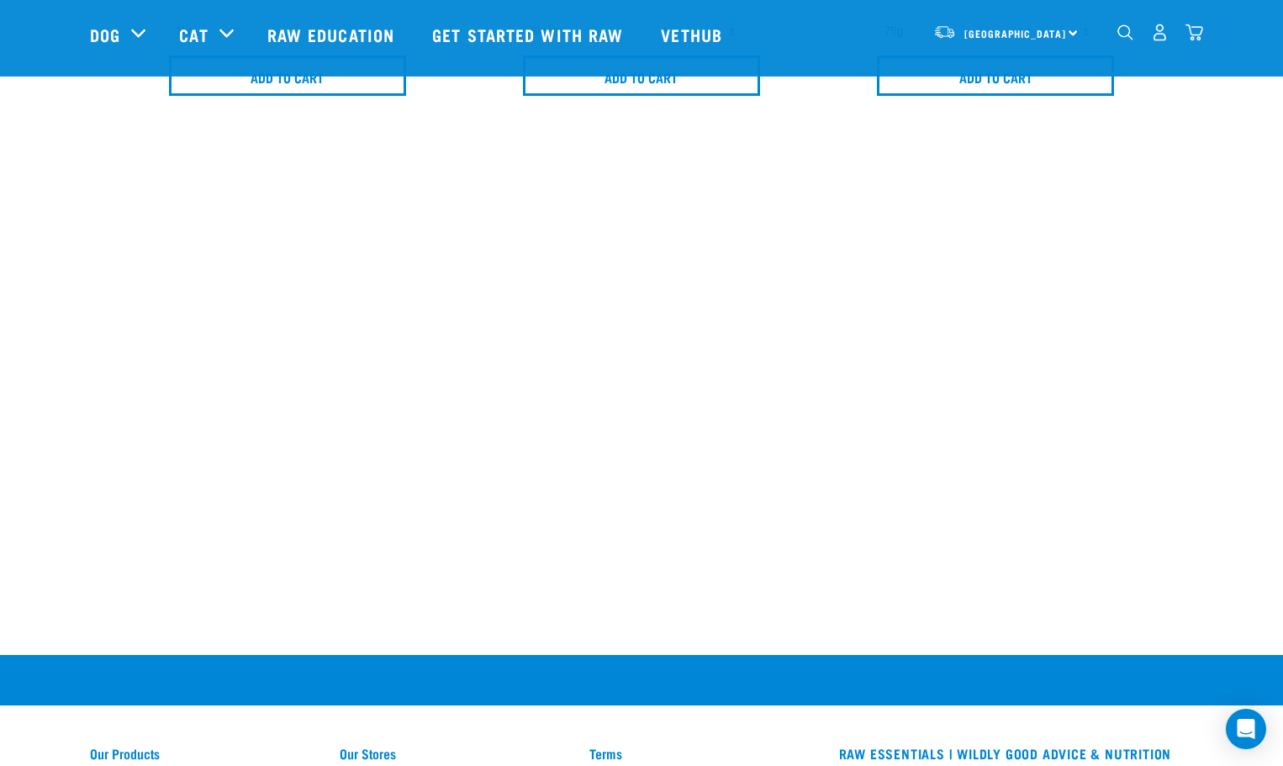
scroll to position [1597, 0]
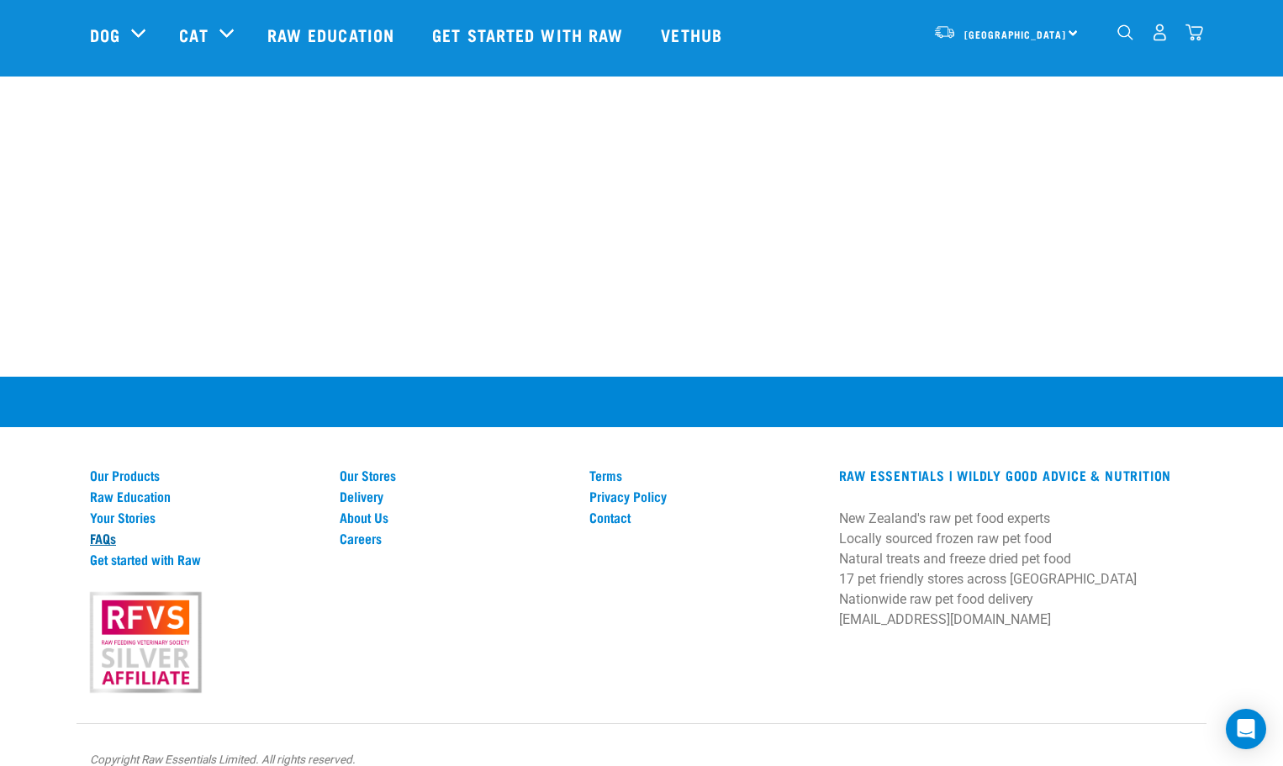
click at [94, 535] on link "FAQs" at bounding box center [204, 537] width 229 height 15
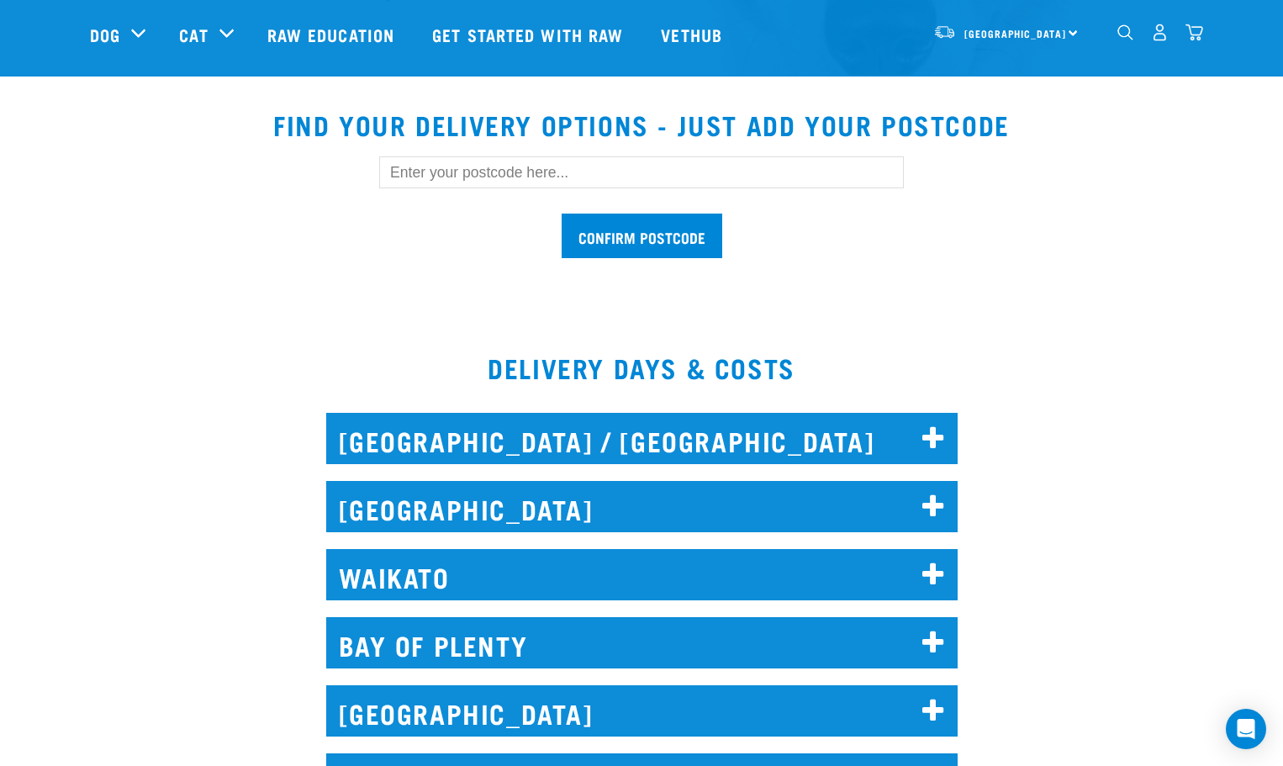
scroll to position [588, 0]
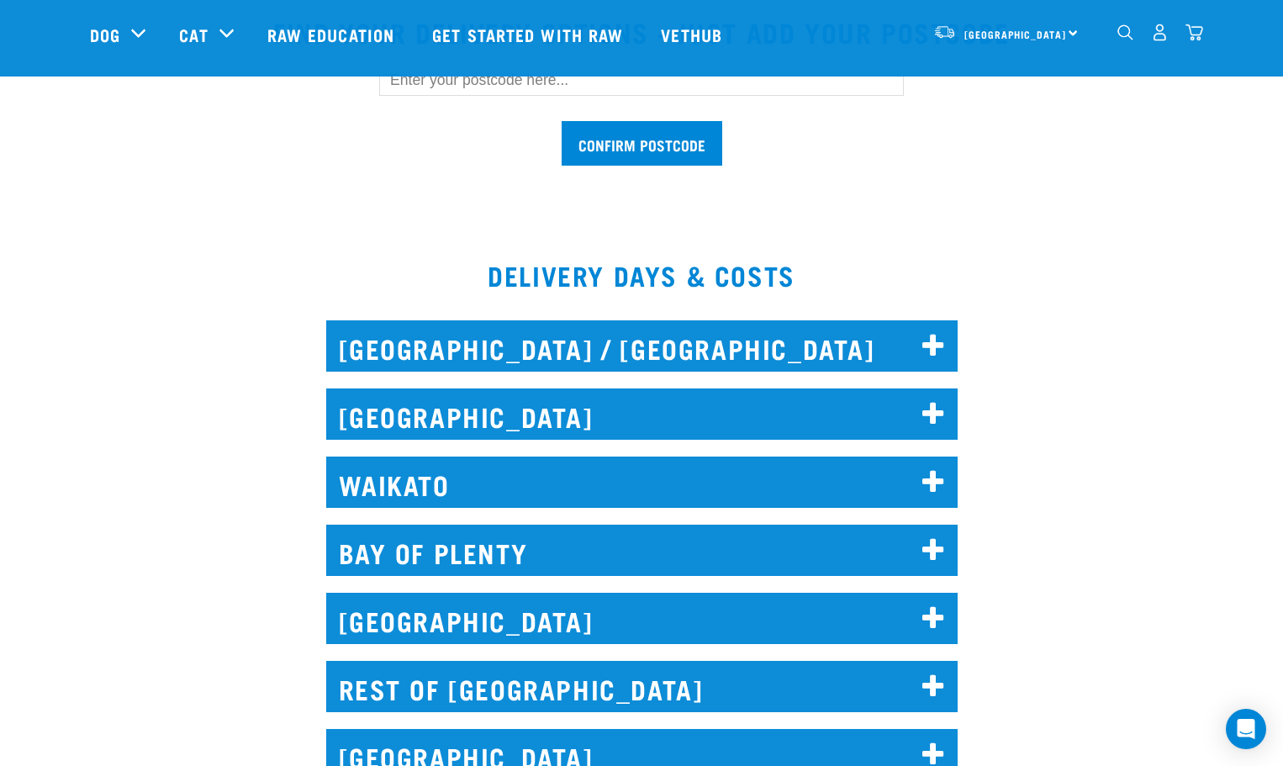
click at [529, 488] on h2 "WAIKATO" at bounding box center [641, 481] width 631 height 51
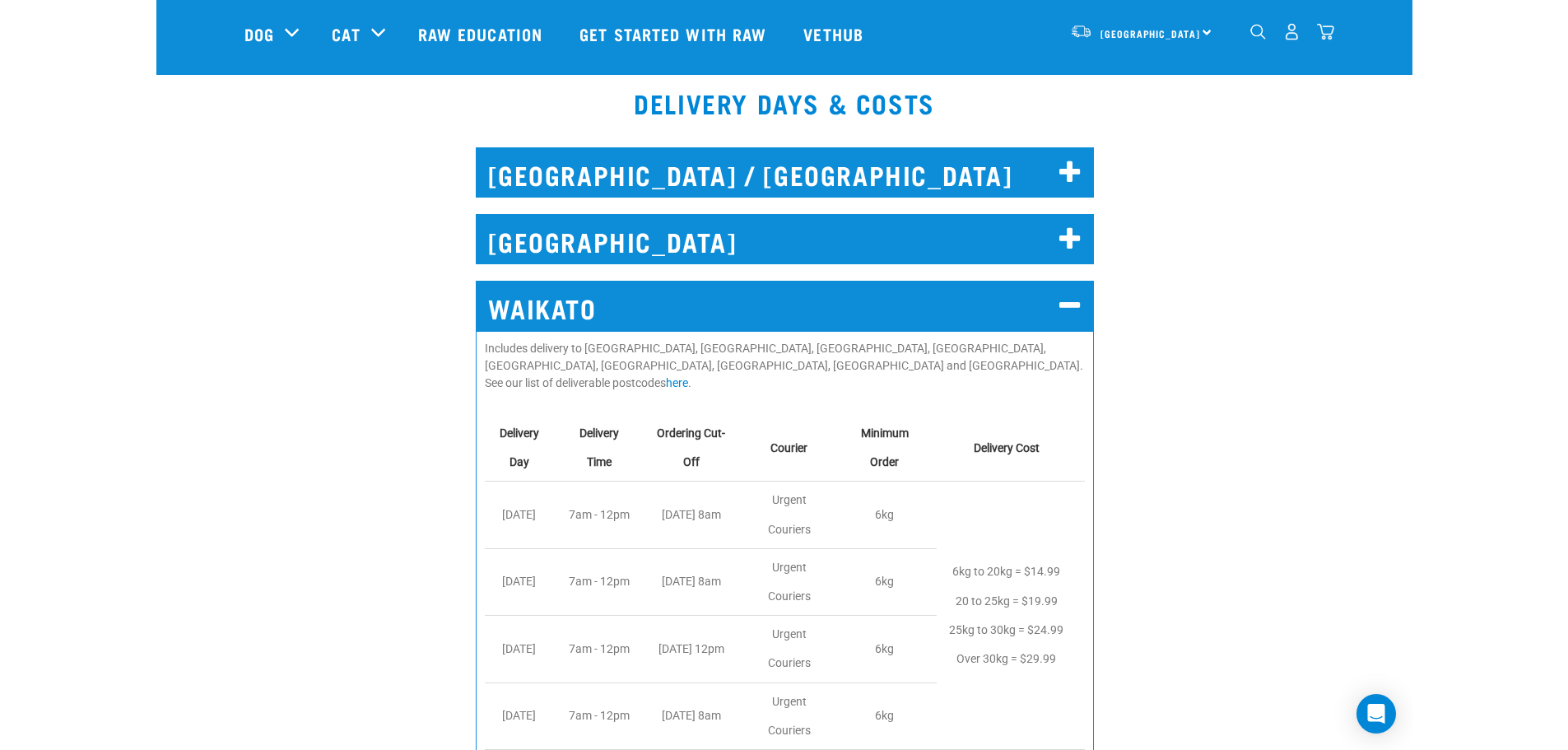
scroll to position [741, 0]
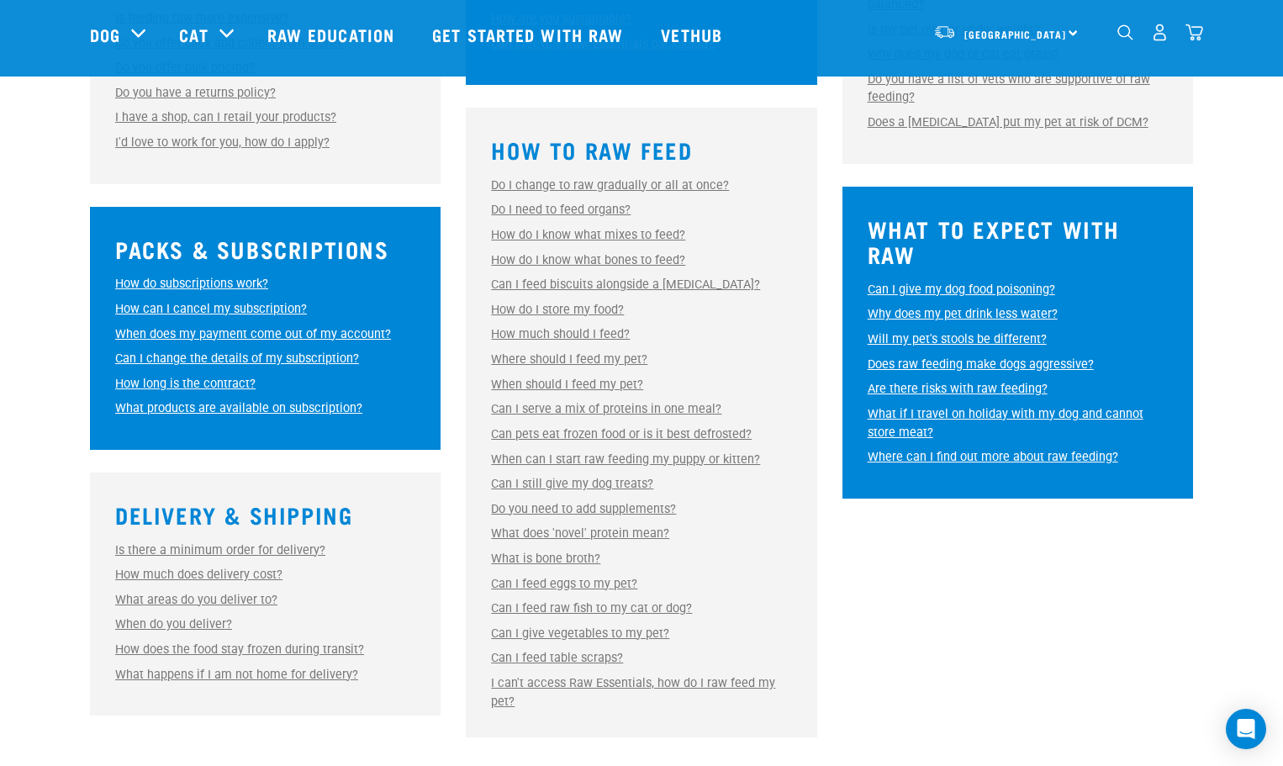
scroll to position [757, 0]
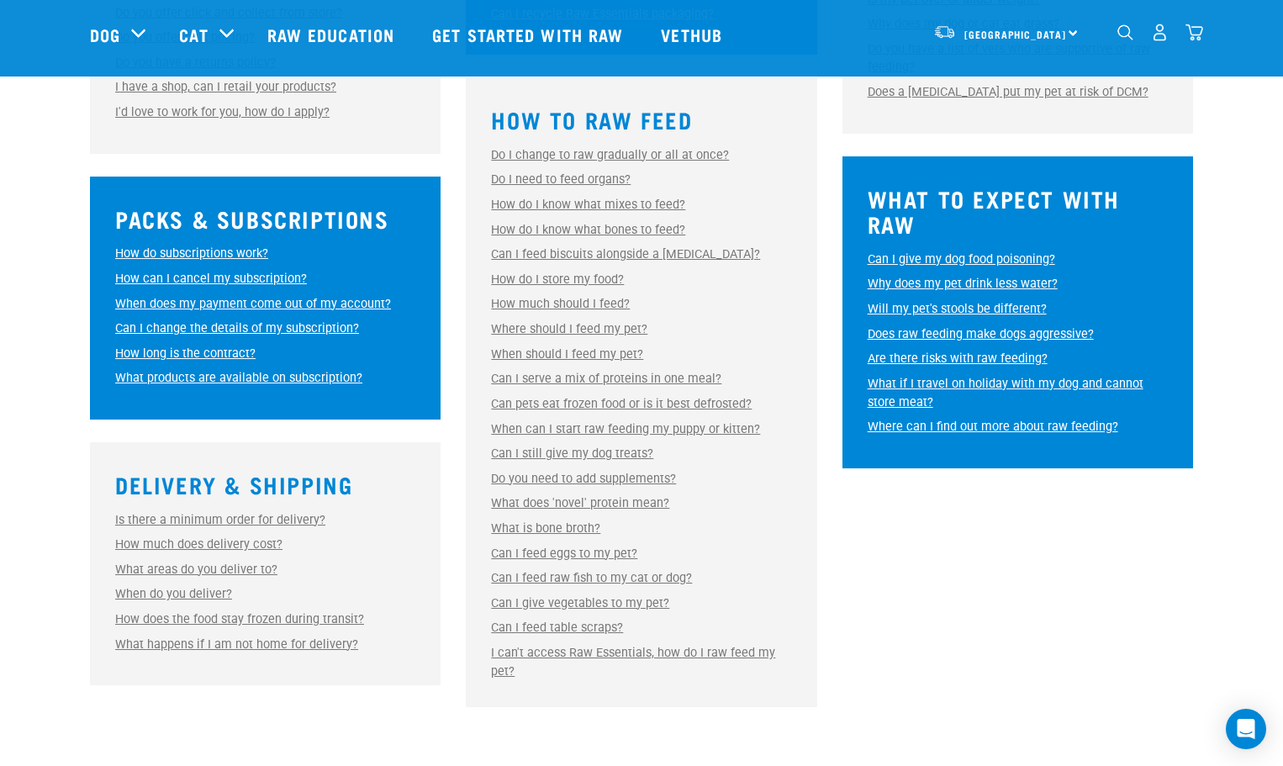
click at [531, 277] on link "How do I store my food?" at bounding box center [557, 279] width 133 height 14
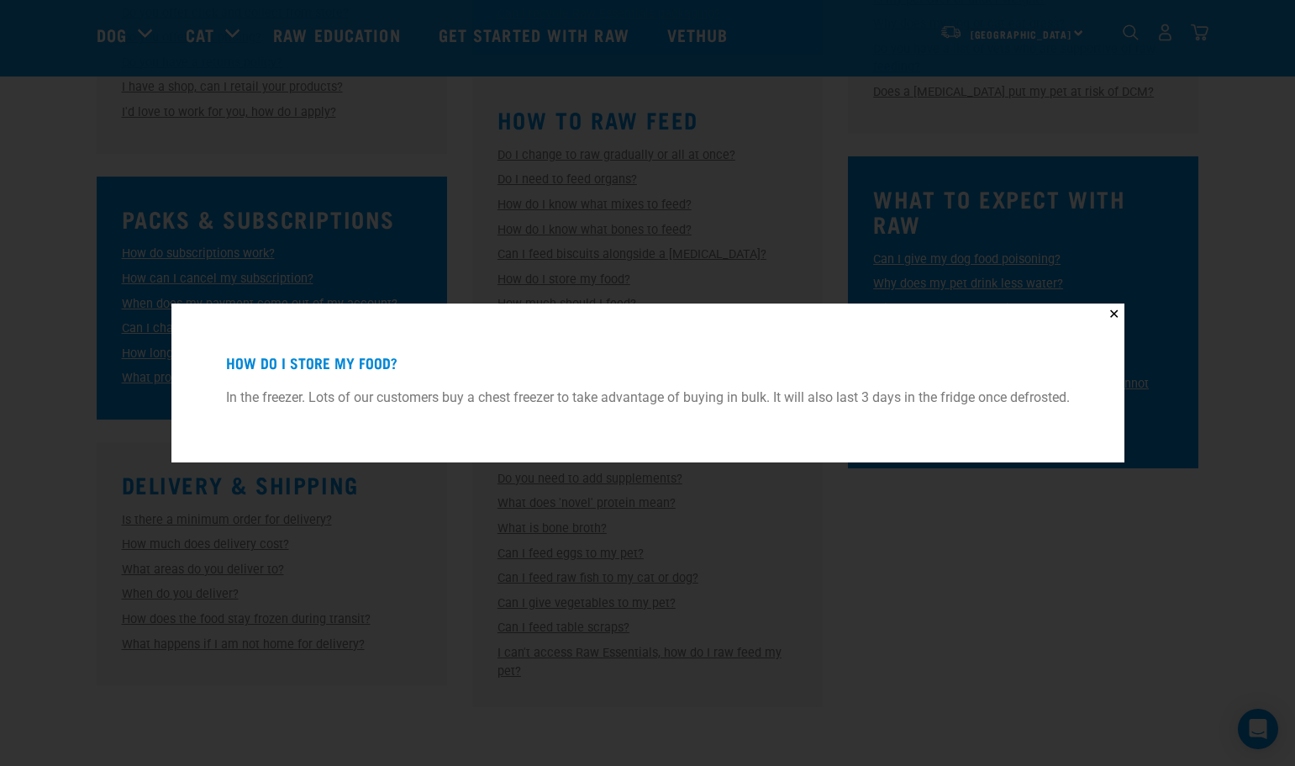
click at [973, 550] on div "✕ How do I store my food? In the freezer. Lots of our customers buy a chest fre…" at bounding box center [647, 383] width 1295 height 766
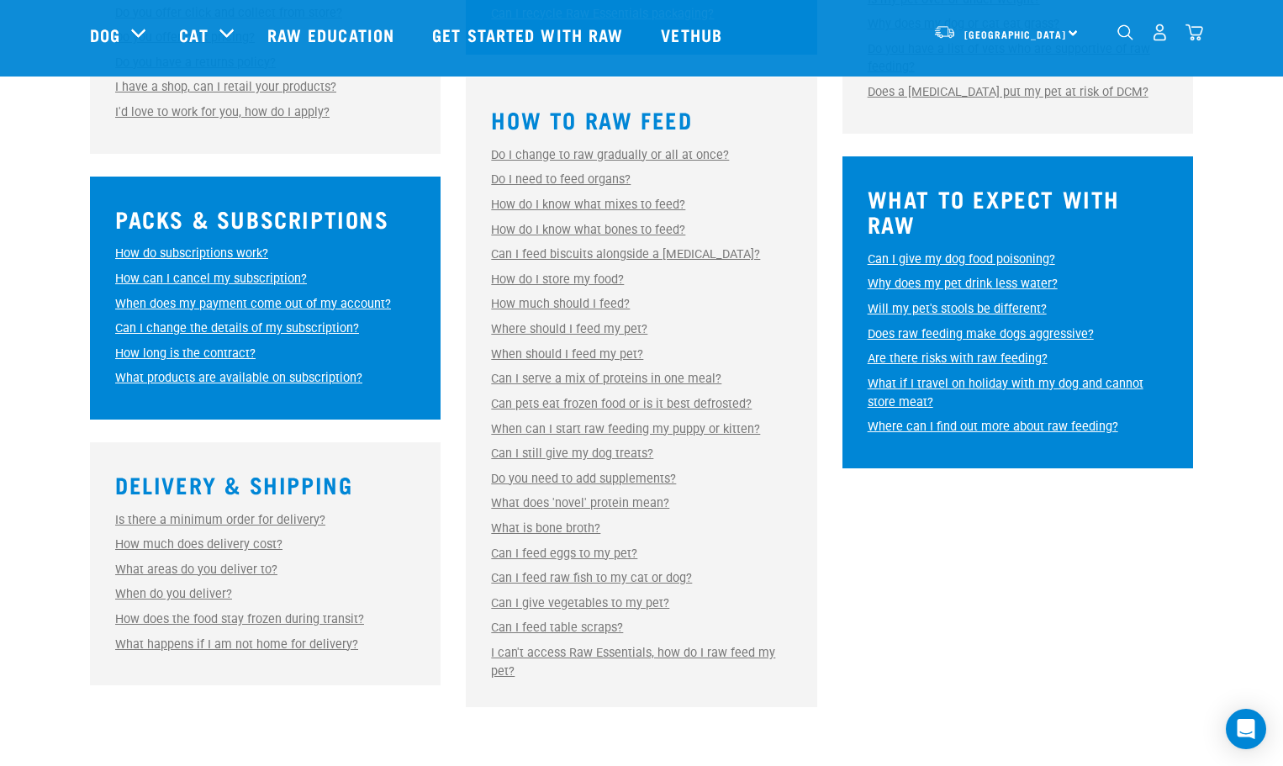
click at [539, 277] on link "How do I store my food?" at bounding box center [557, 279] width 133 height 14
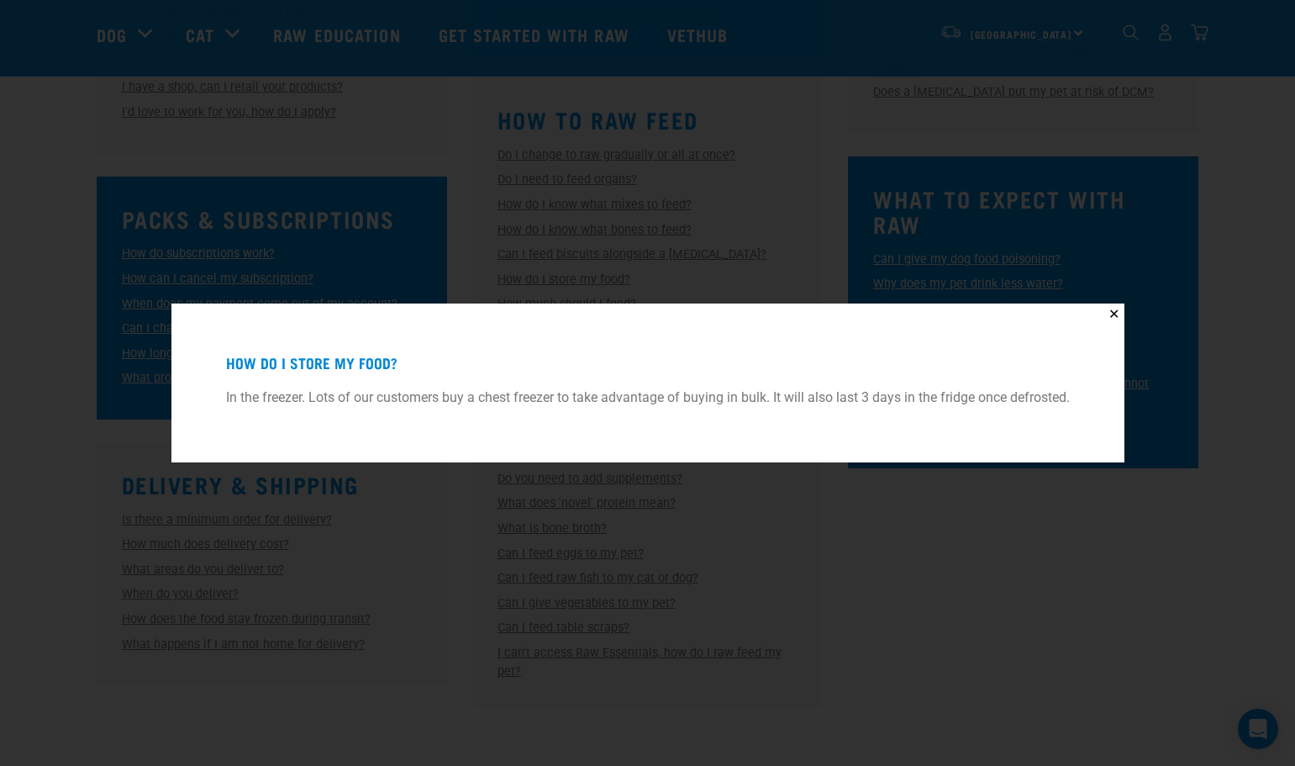
click at [868, 479] on div "✕ How do I store my food? In the freezer. Lots of our customers buy a chest fre…" at bounding box center [647, 383] width 1295 height 766
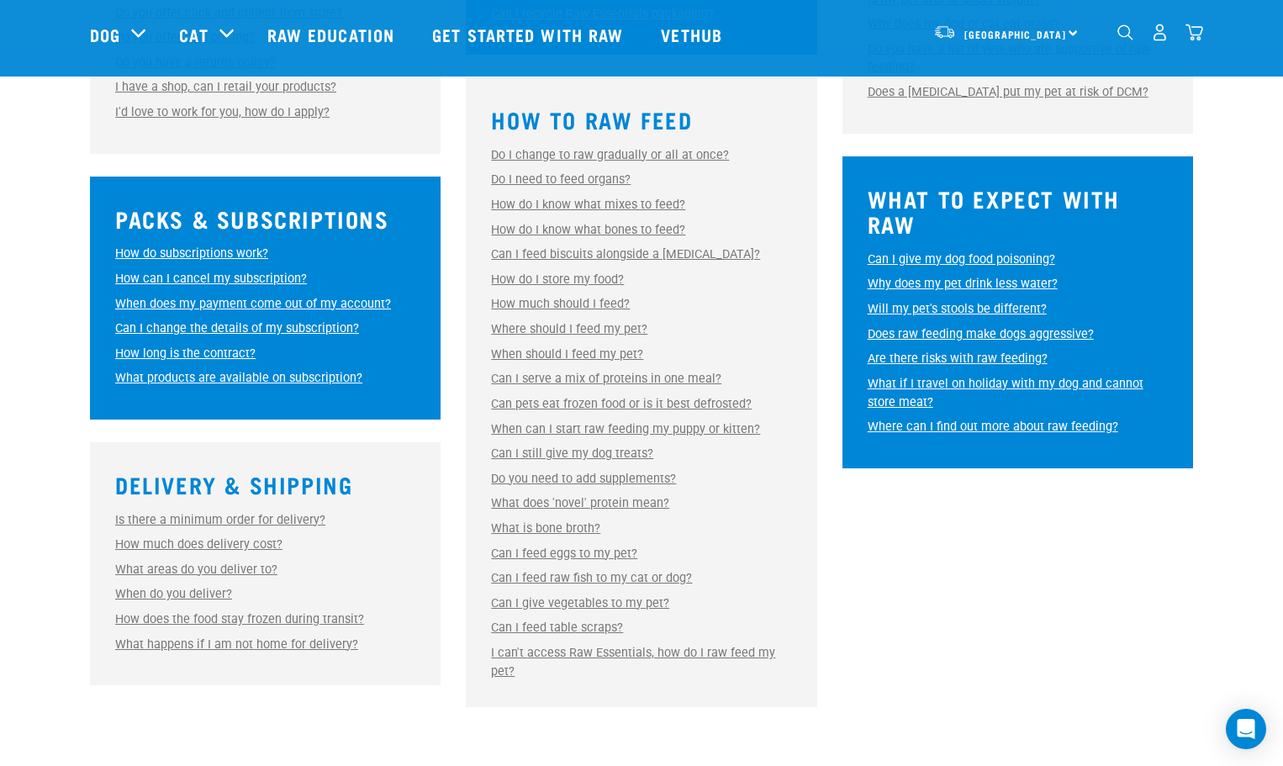
click at [567, 182] on link "Do I need to feed organs?" at bounding box center [561, 179] width 140 height 14
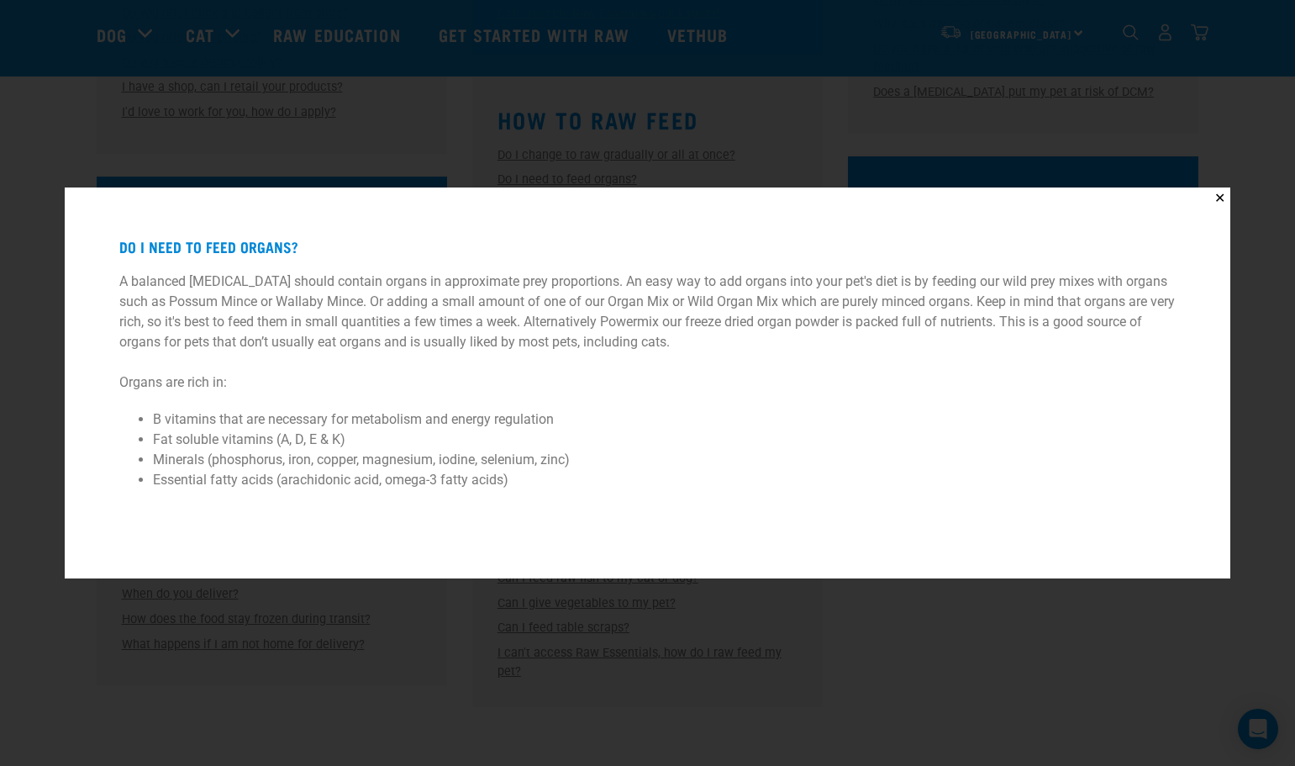
click at [931, 630] on div "✕ Do I need to feed organs? A balanced raw diet should contain organs in approx…" at bounding box center [647, 383] width 1295 height 766
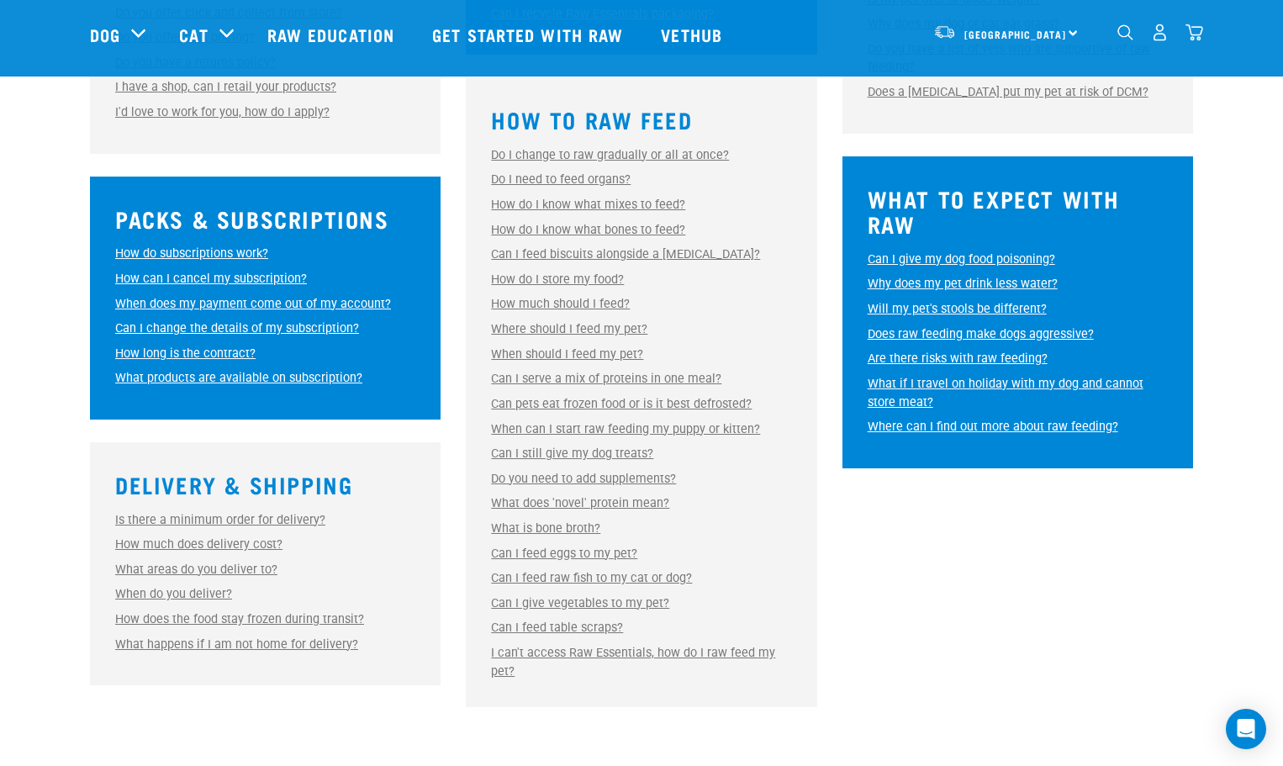
click at [525, 405] on link "Can pets eat frozen food or is it best defrosted?" at bounding box center [621, 404] width 261 height 14
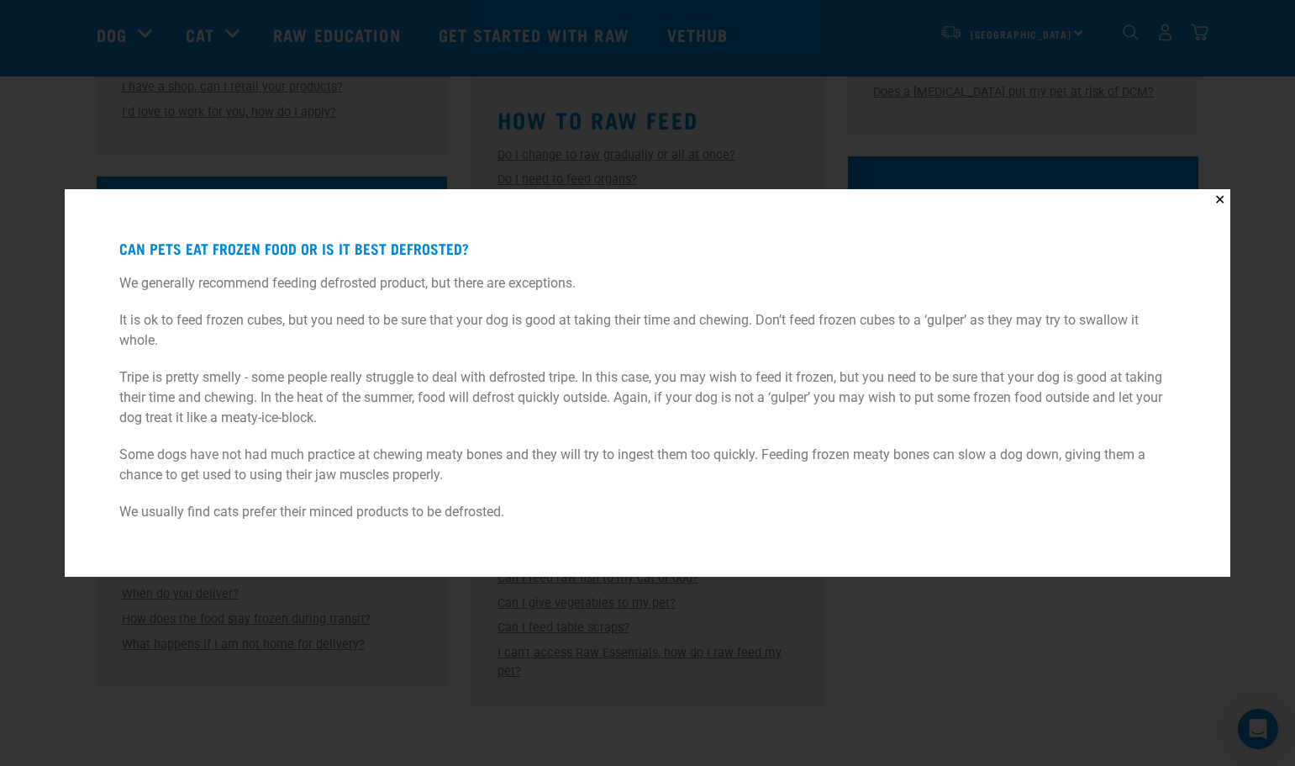
click at [984, 641] on div "✕ Can pets eat frozen food or is it best defrosted? We generally recommend feed…" at bounding box center [647, 383] width 1295 height 766
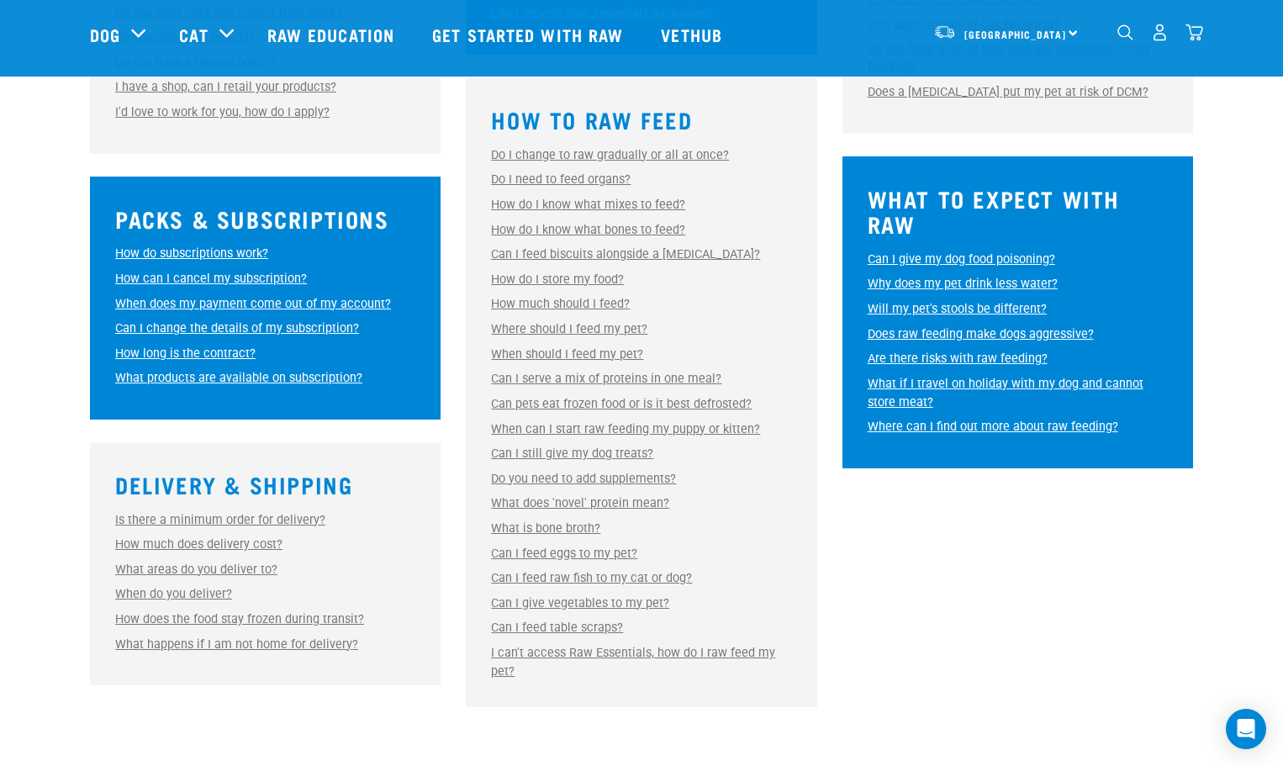
click at [606, 501] on link "What does 'novel' protein mean?" at bounding box center [580, 503] width 178 height 14
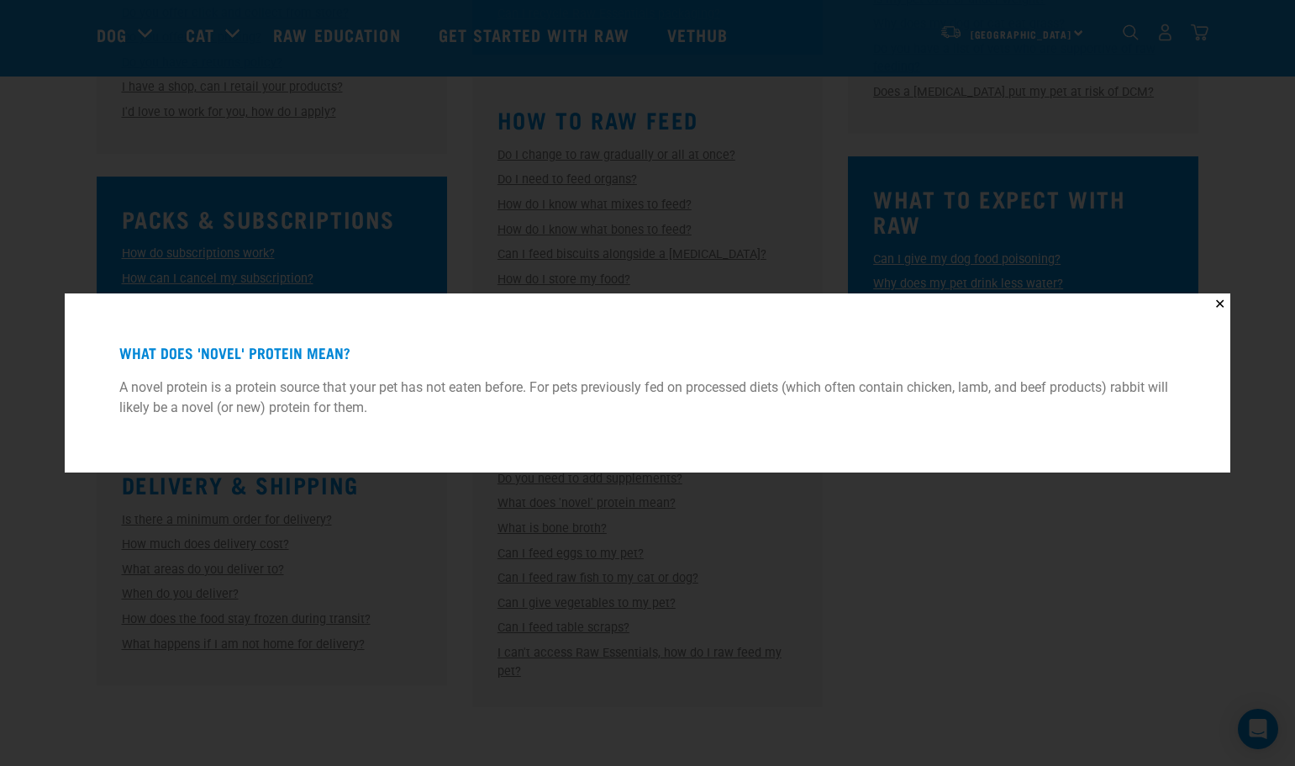
click at [927, 545] on div "✕ What does 'novel' protein mean? A novel protein is a protein source that your…" at bounding box center [647, 383] width 1295 height 766
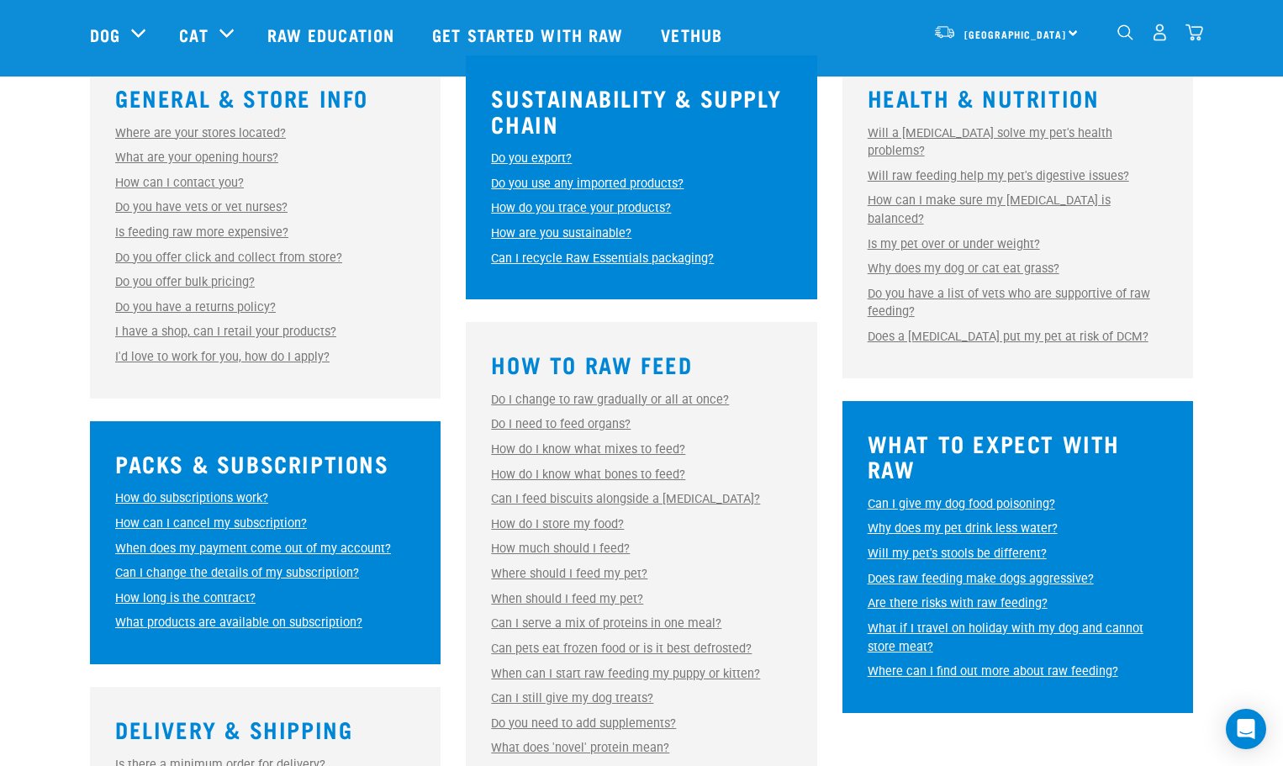
scroll to position [336, 0]
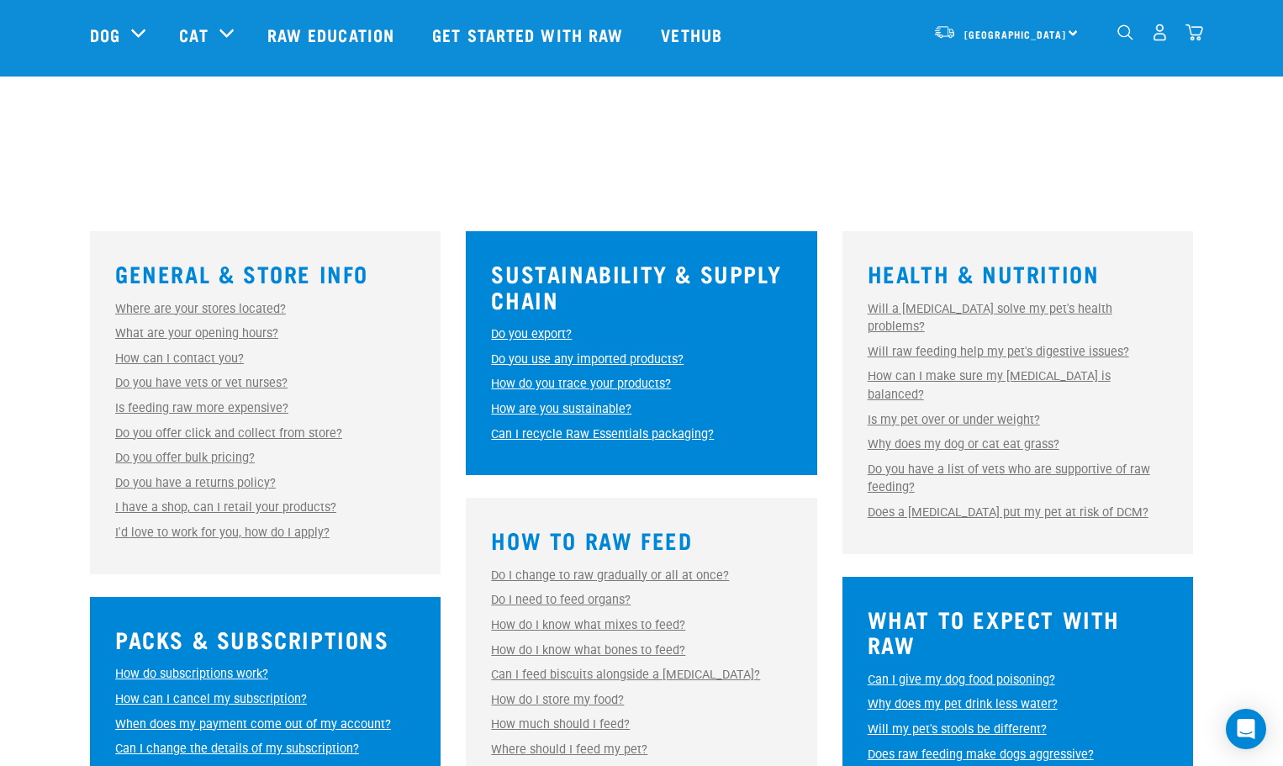
drag, startPoint x: 1194, startPoint y: 34, endPoint x: 1118, endPoint y: 34, distance: 76.5
click at [1194, 34] on img "dropdown navigation" at bounding box center [1194, 33] width 18 height 18
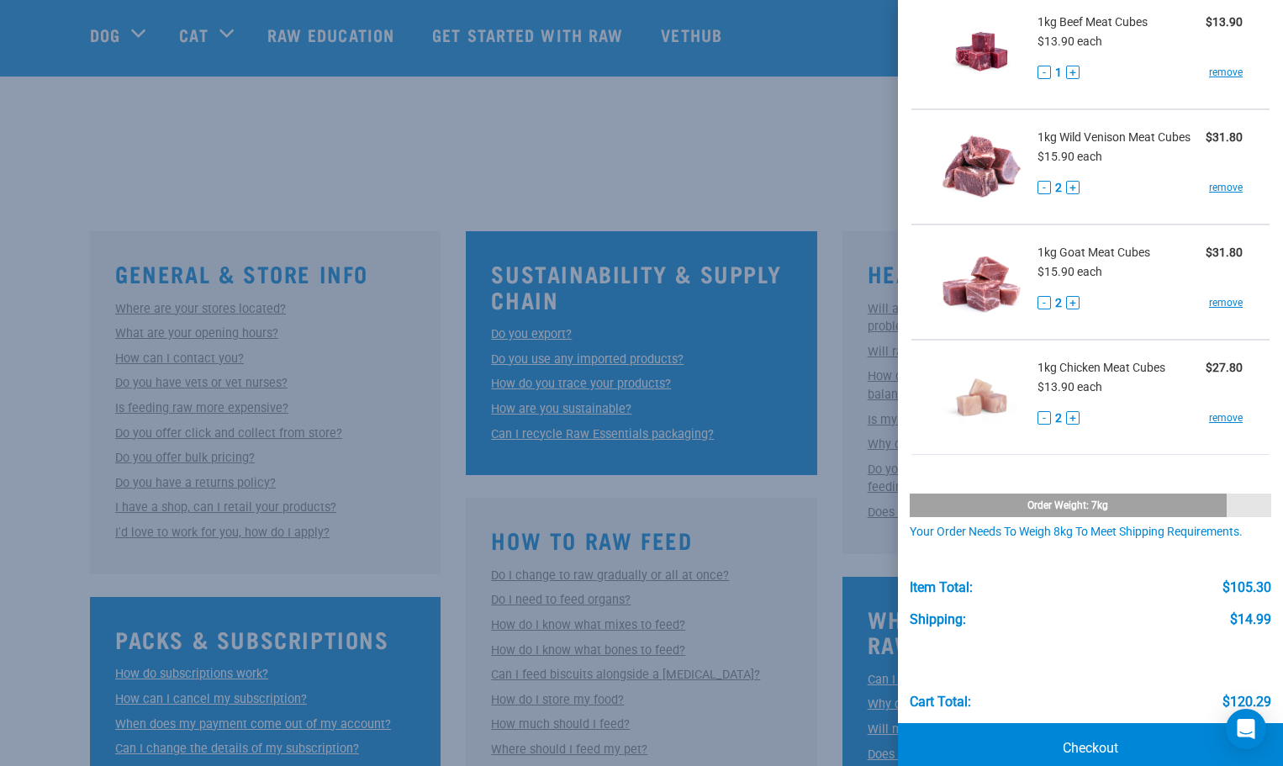
scroll to position [112, 0]
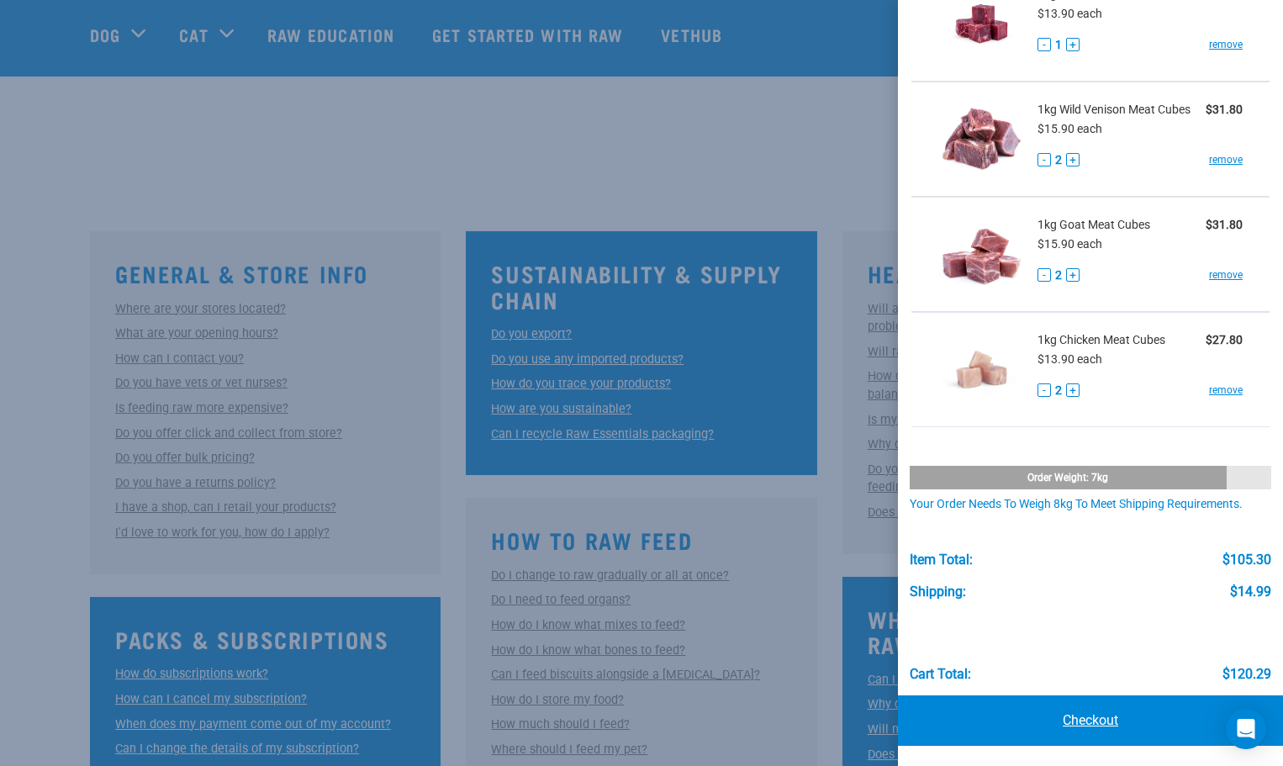
click at [1135, 714] on link "Checkout" at bounding box center [1090, 720] width 385 height 50
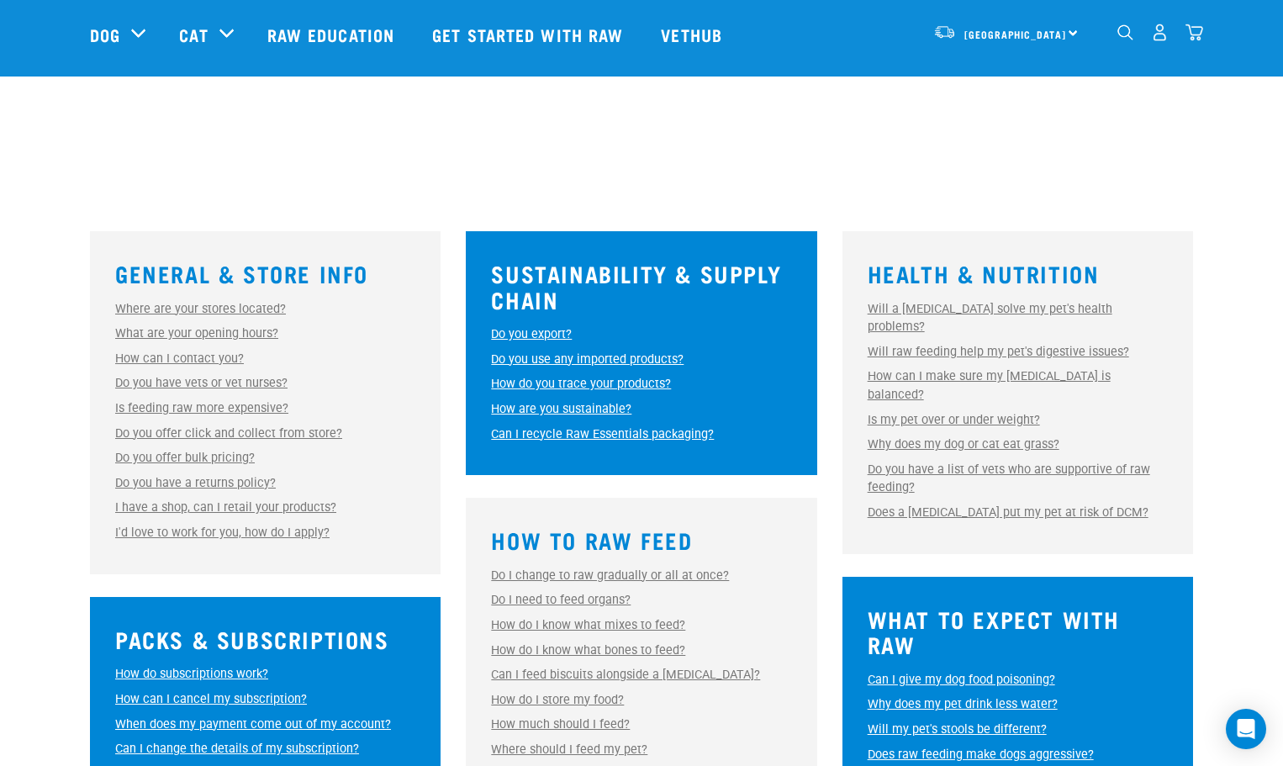
scroll to position [757, 0]
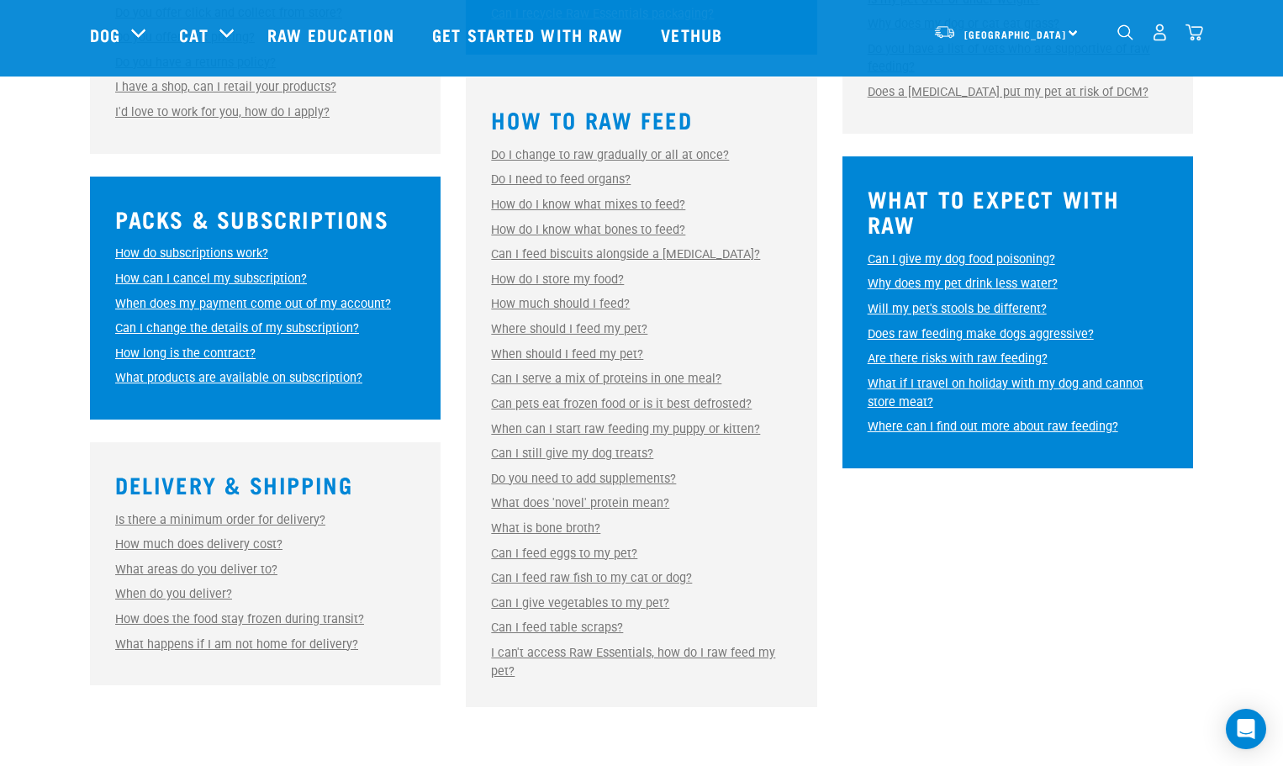
click at [601, 573] on link "Can I feed raw fish to my cat or dog?" at bounding box center [591, 578] width 201 height 14
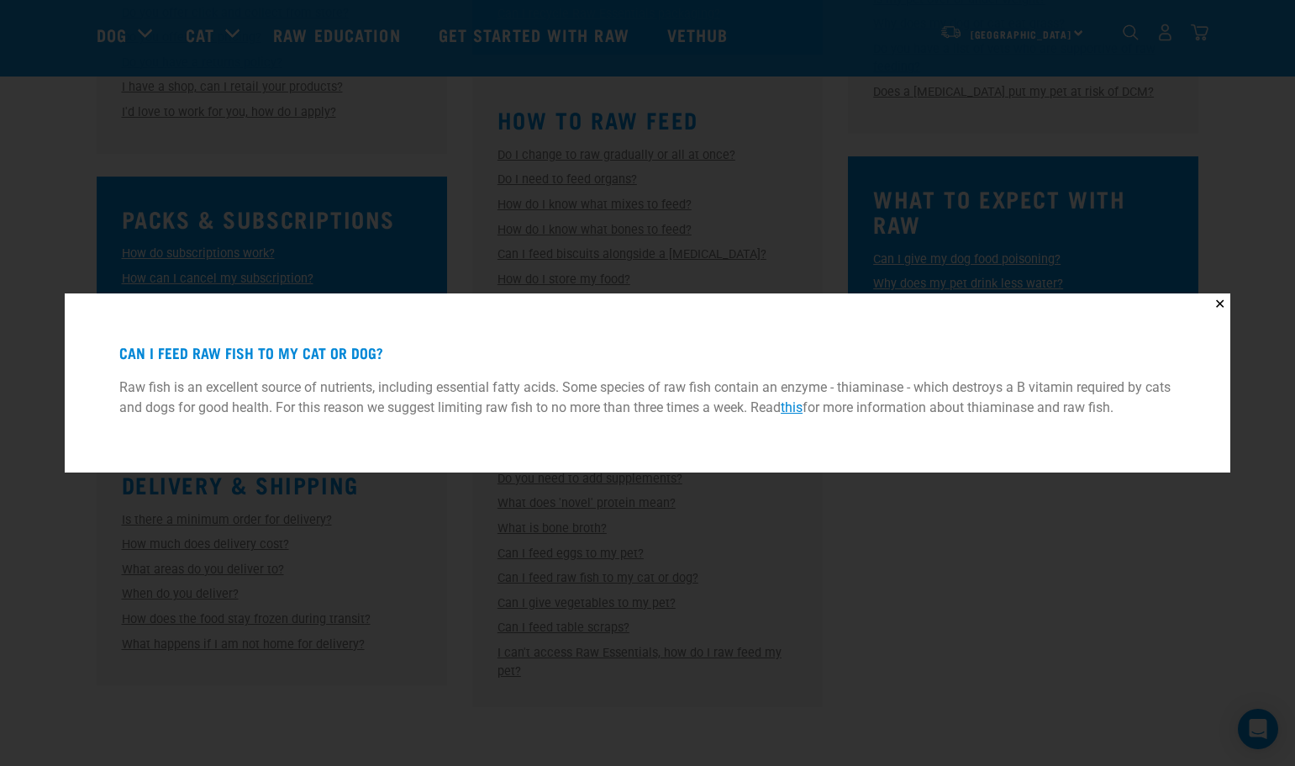
click at [975, 567] on div "✕ Can I feed raw fish to my cat or dog? Raw fish is an excellent source of nutr…" at bounding box center [647, 383] width 1295 height 766
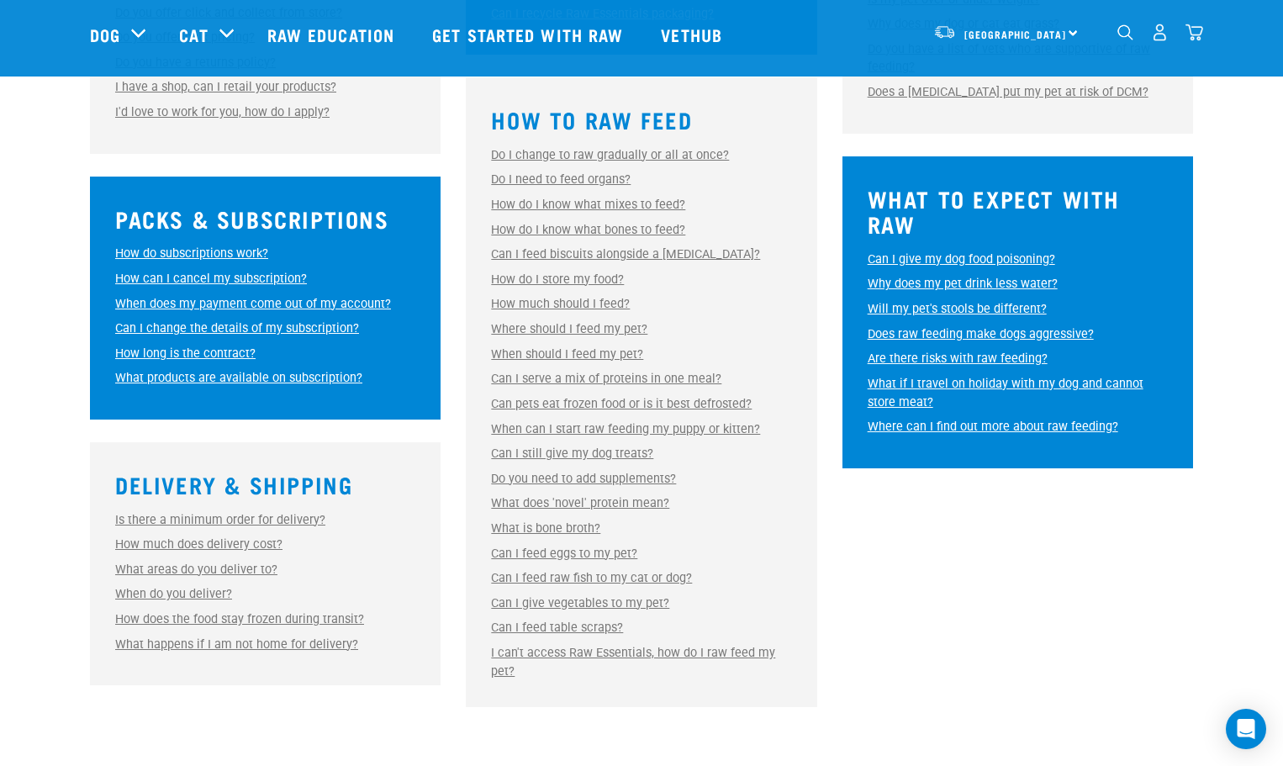
click at [590, 553] on link "Can I feed eggs to my pet?" at bounding box center [564, 553] width 146 height 14
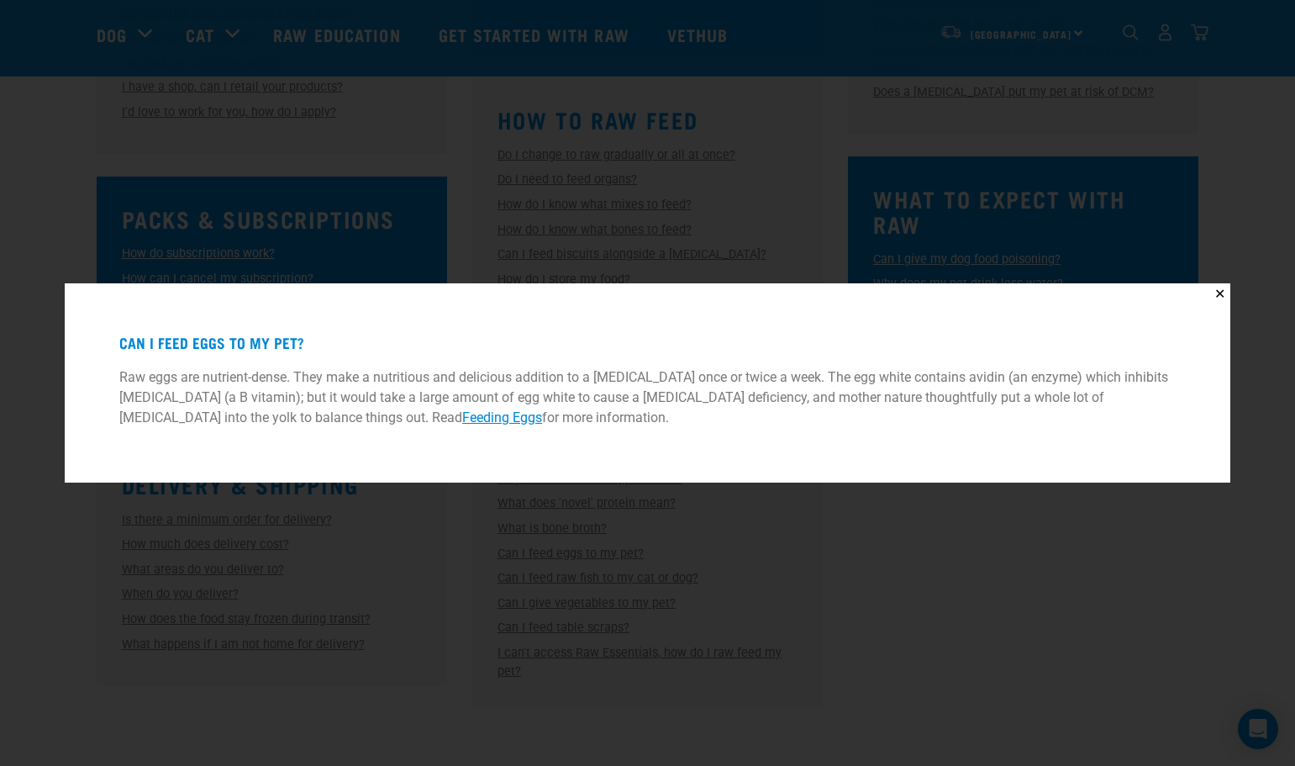
click at [899, 636] on div "✕ Can I feed eggs to my pet? Raw eggs are nutrient-dense. They make a nutritiou…" at bounding box center [647, 383] width 1295 height 766
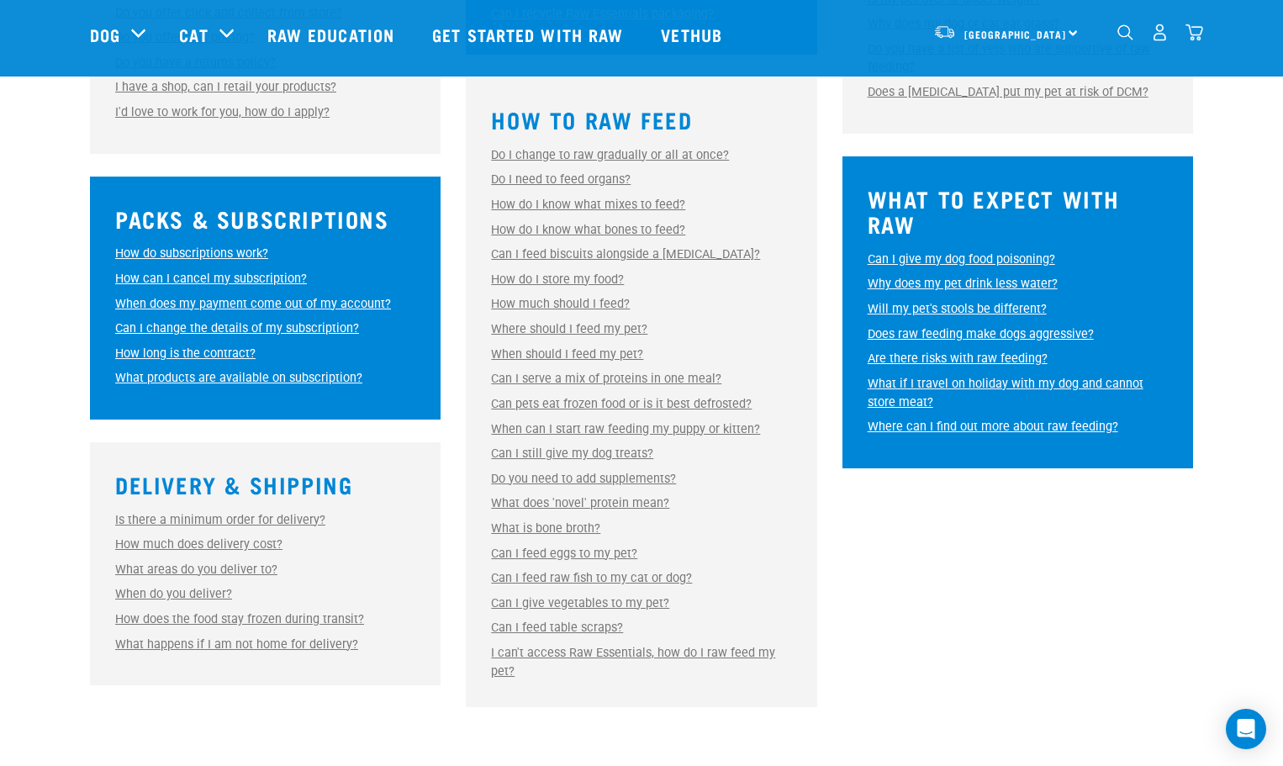
click at [512, 624] on link "Can I feed table scraps?" at bounding box center [557, 627] width 132 height 14
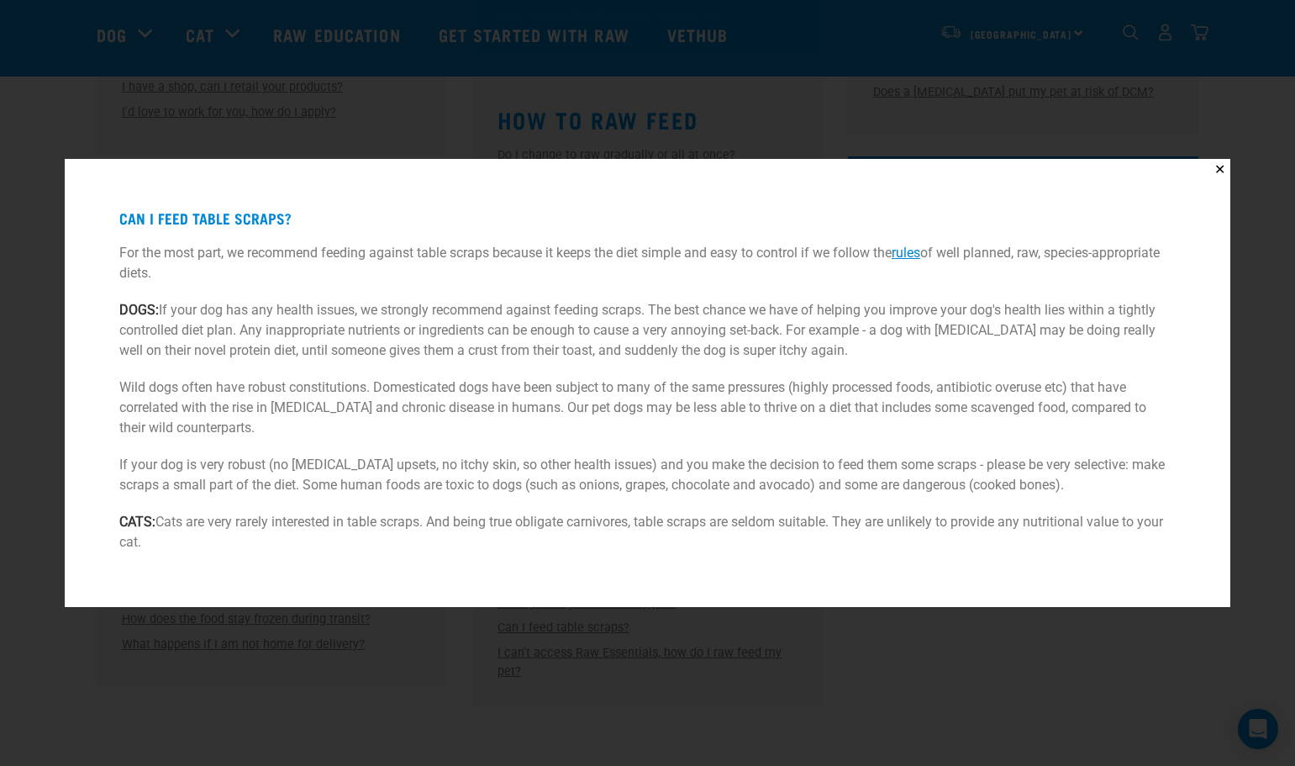
click at [920, 249] on link "rules" at bounding box center [906, 253] width 29 height 16
click at [1219, 171] on button "✕" at bounding box center [1220, 169] width 21 height 21
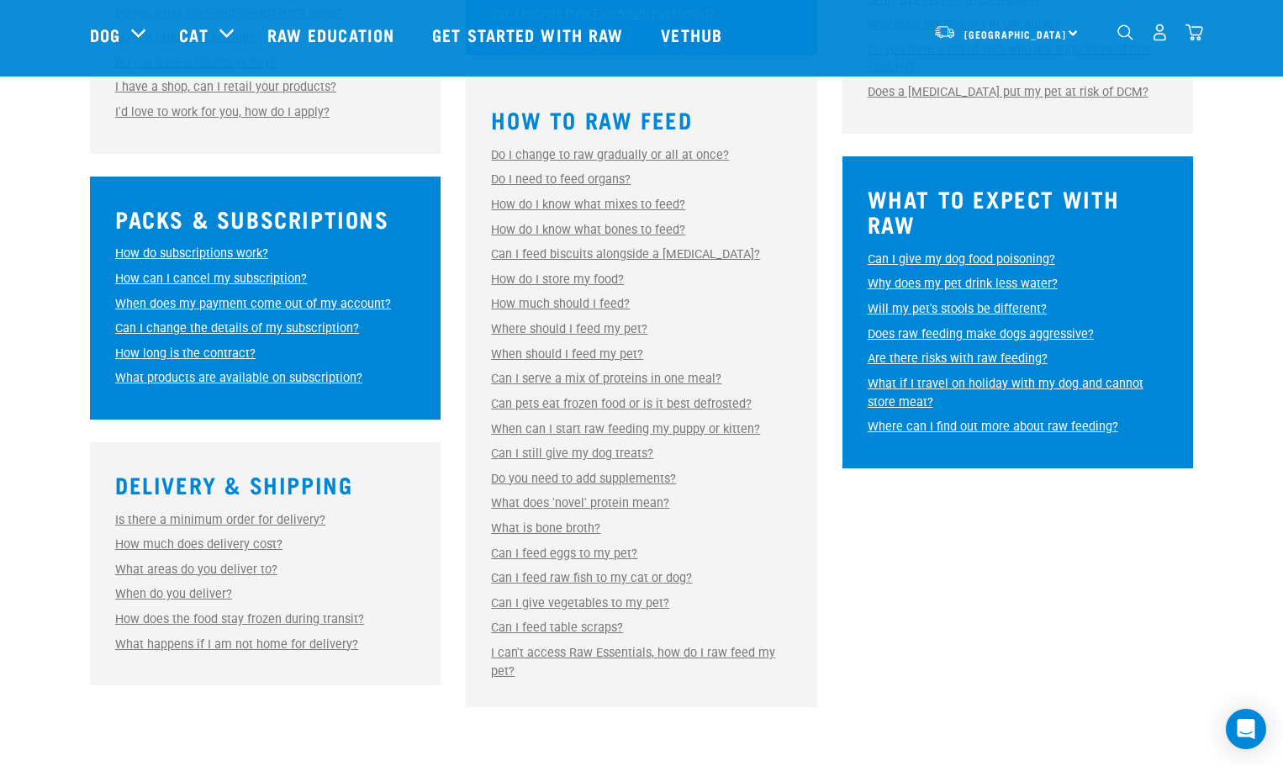
scroll to position [841, 0]
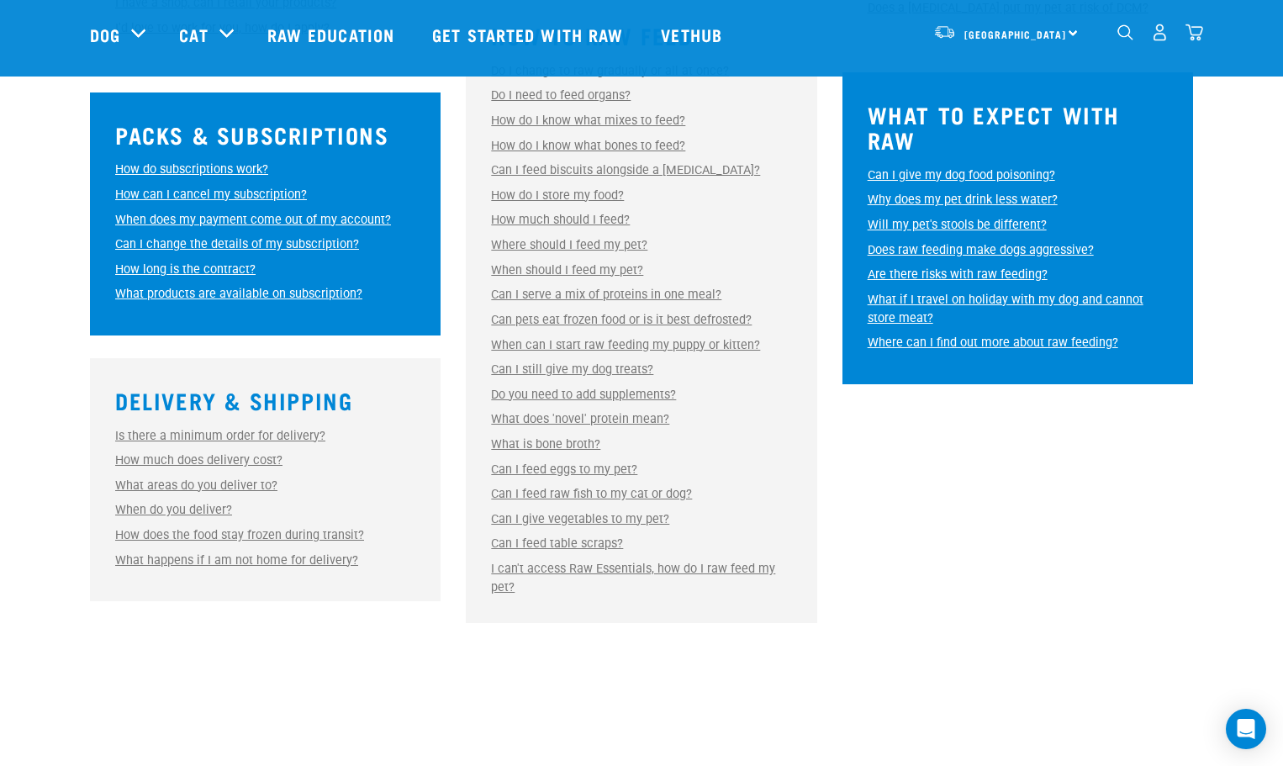
click at [277, 441] on link "Is there a minimum order for delivery?" at bounding box center [220, 436] width 210 height 14
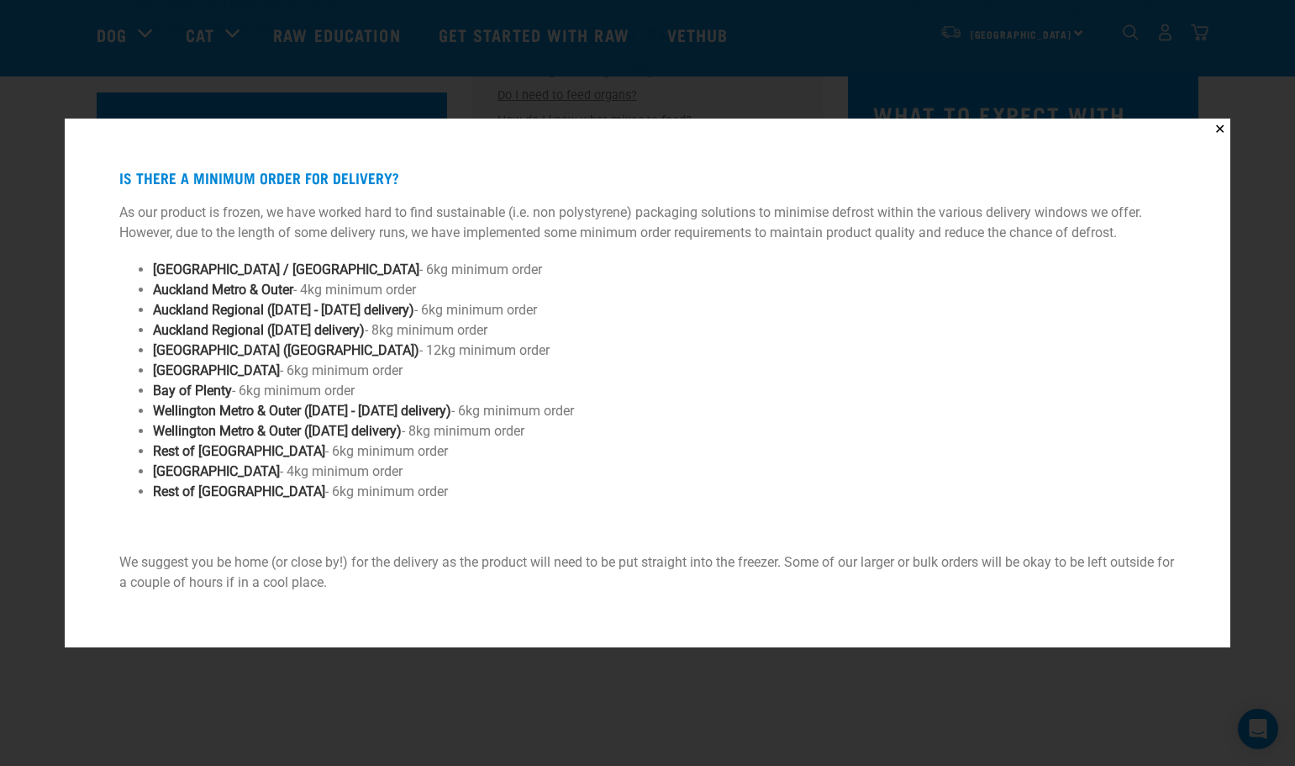
click at [213, 374] on li "Waikato - 6kg minimum order" at bounding box center [647, 371] width 989 height 20
drag, startPoint x: 232, startPoint y: 370, endPoint x: 215, endPoint y: 368, distance: 16.9
click at [215, 368] on li "Waikato - 6kg minimum order" at bounding box center [647, 371] width 989 height 20
click at [1222, 136] on button "✕" at bounding box center [1220, 129] width 21 height 21
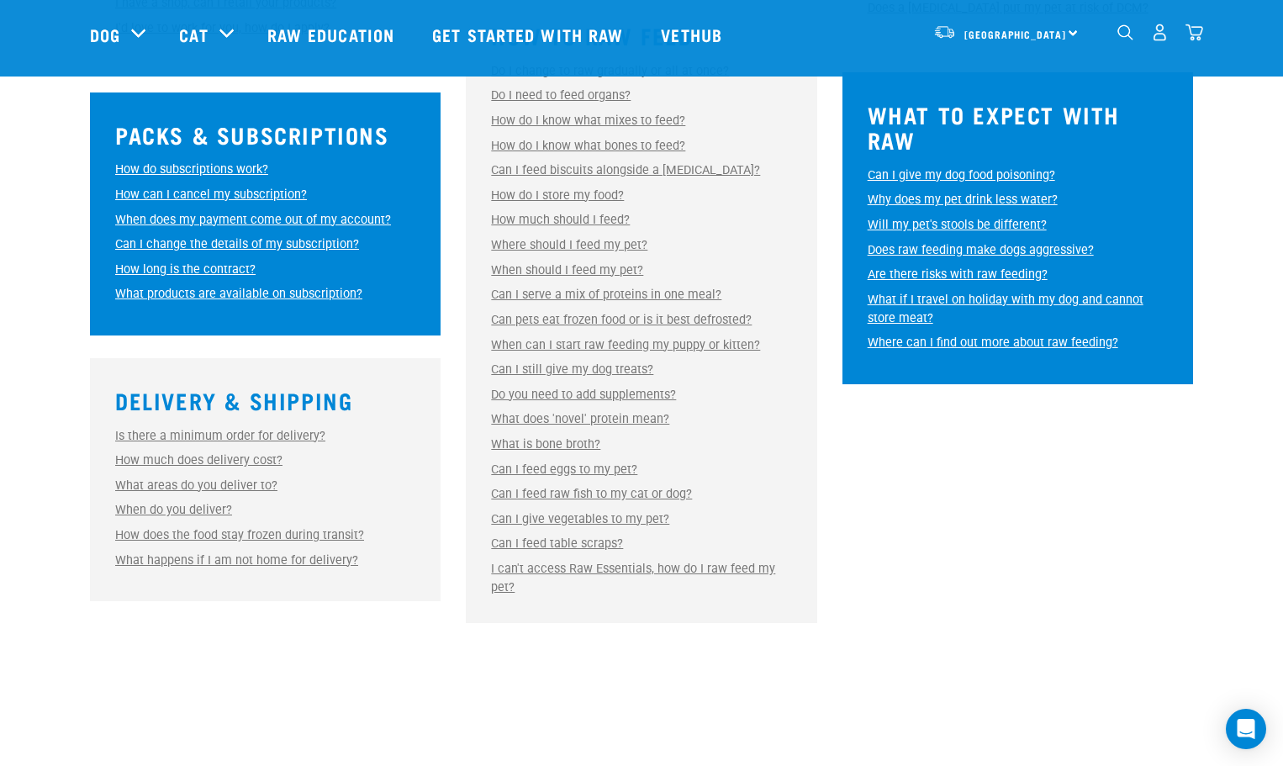
click at [1162, 36] on img "dropdown navigation" at bounding box center [1160, 33] width 18 height 18
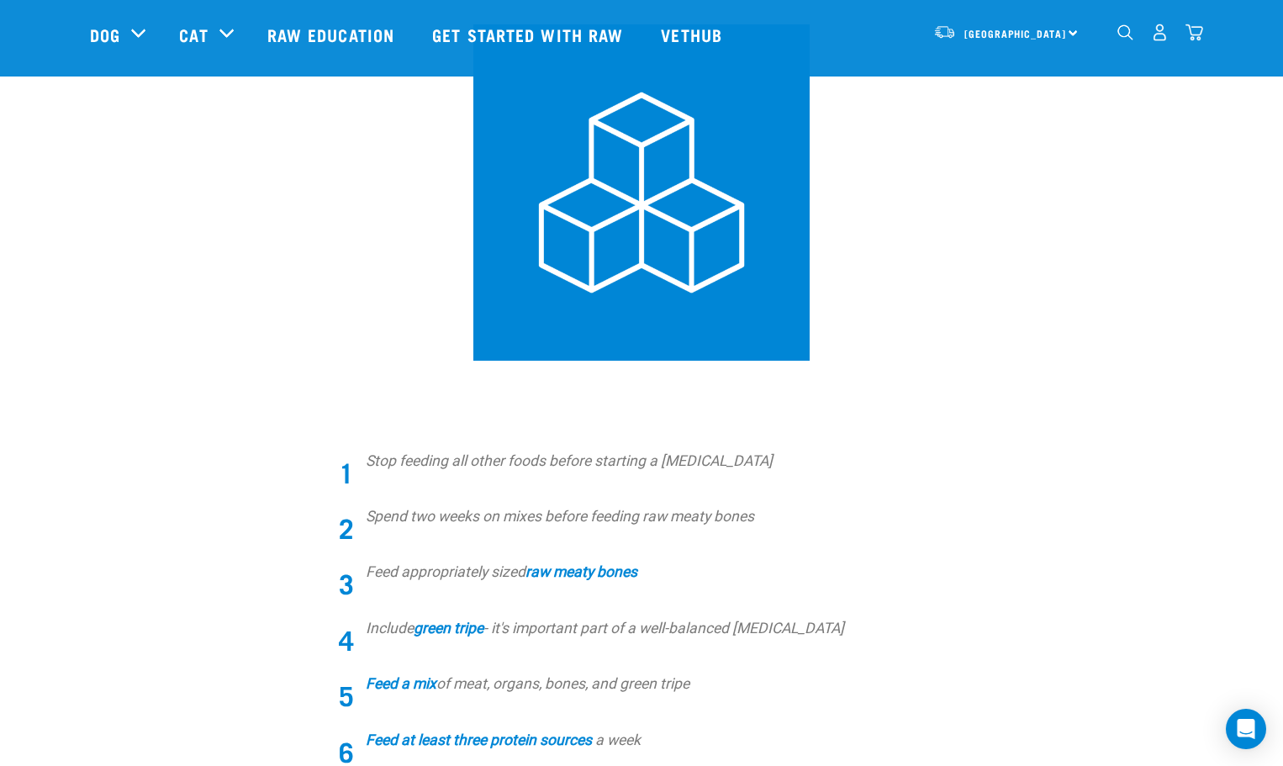
scroll to position [504, 0]
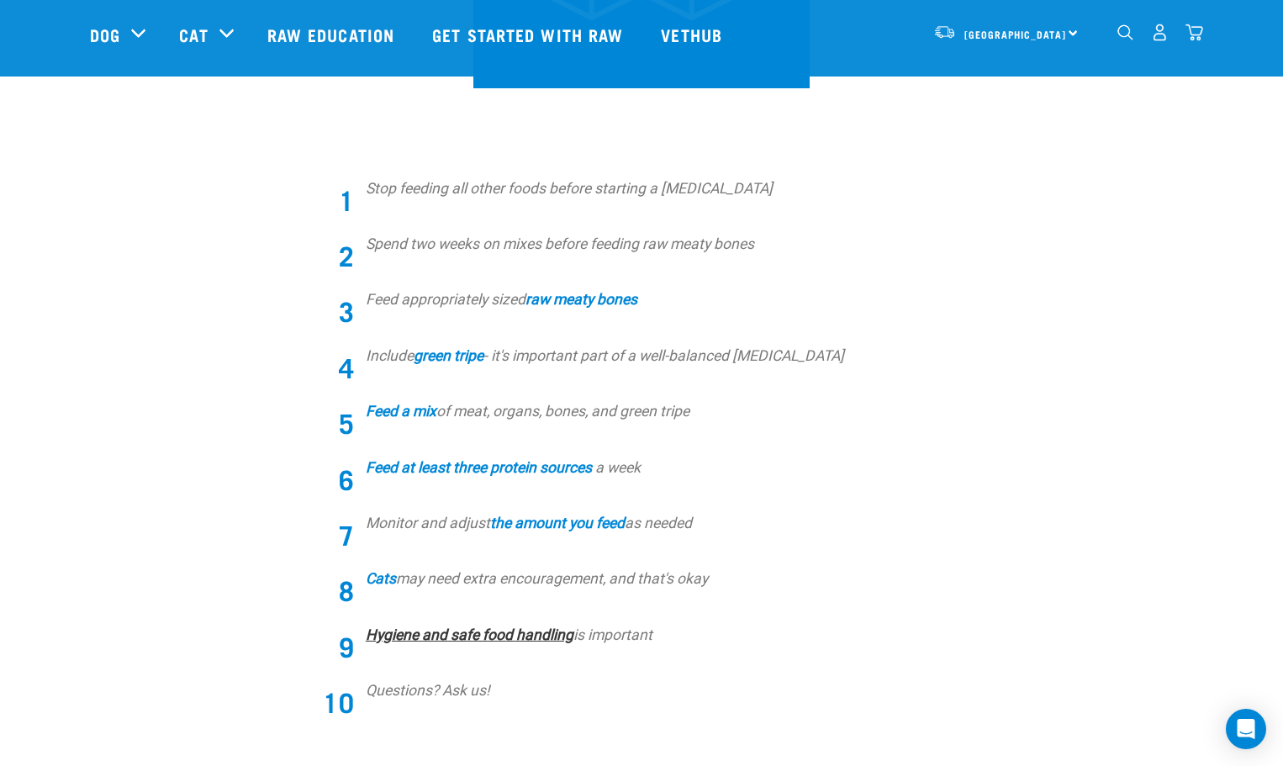
click at [517, 633] on strong "Hygiene and safe food handling" at bounding box center [470, 634] width 208 height 17
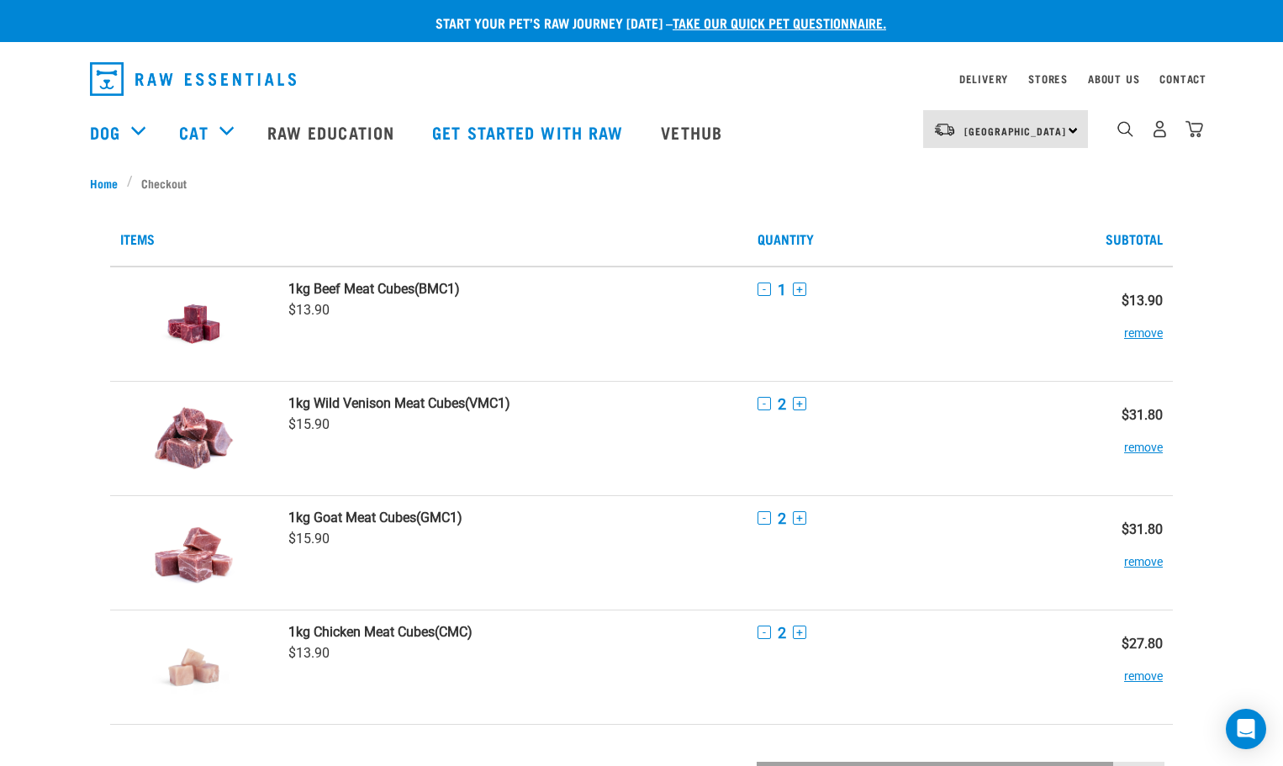
click at [1055, 123] on div "North Island North Island South Island" at bounding box center [1005, 129] width 165 height 38
click at [699, 178] on ul "Home Checkout" at bounding box center [641, 183] width 1103 height 18
click at [799, 291] on button "+" at bounding box center [799, 288] width 13 height 13
click at [765, 291] on button "-" at bounding box center [763, 288] width 13 height 13
click at [766, 289] on button "-" at bounding box center [763, 288] width 13 height 13
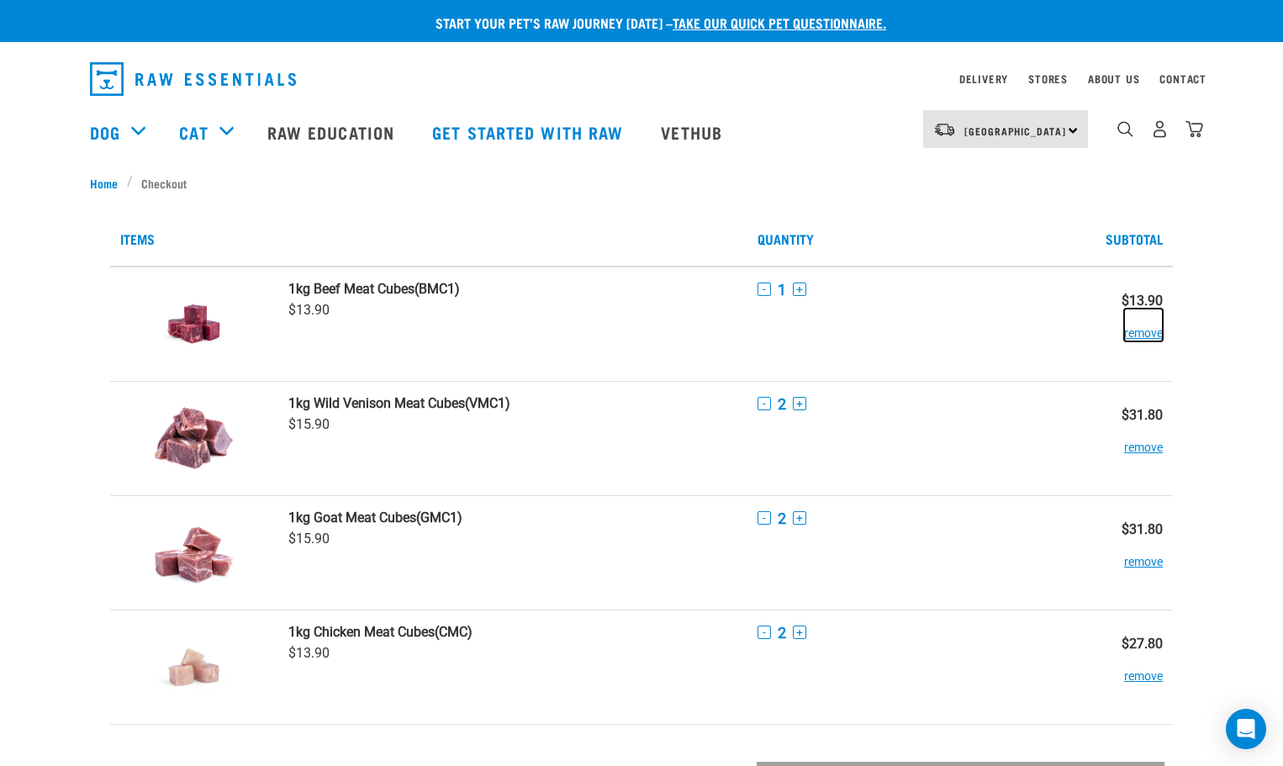
click at [1140, 333] on button "remove" at bounding box center [1143, 324] width 39 height 33
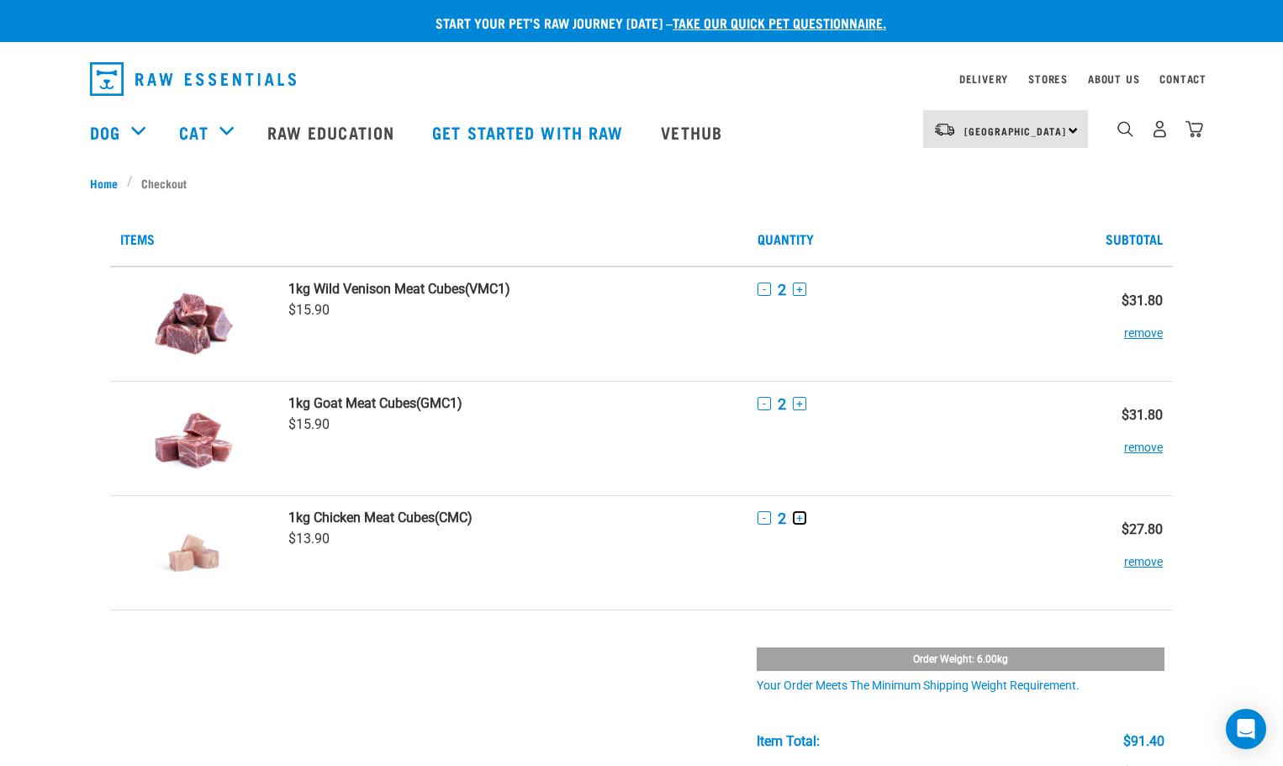
click at [799, 518] on button "+" at bounding box center [799, 517] width 13 height 13
click at [799, 521] on button "+" at bounding box center [799, 517] width 13 height 13
click at [541, 707] on td at bounding box center [513, 741] width 470 height 265
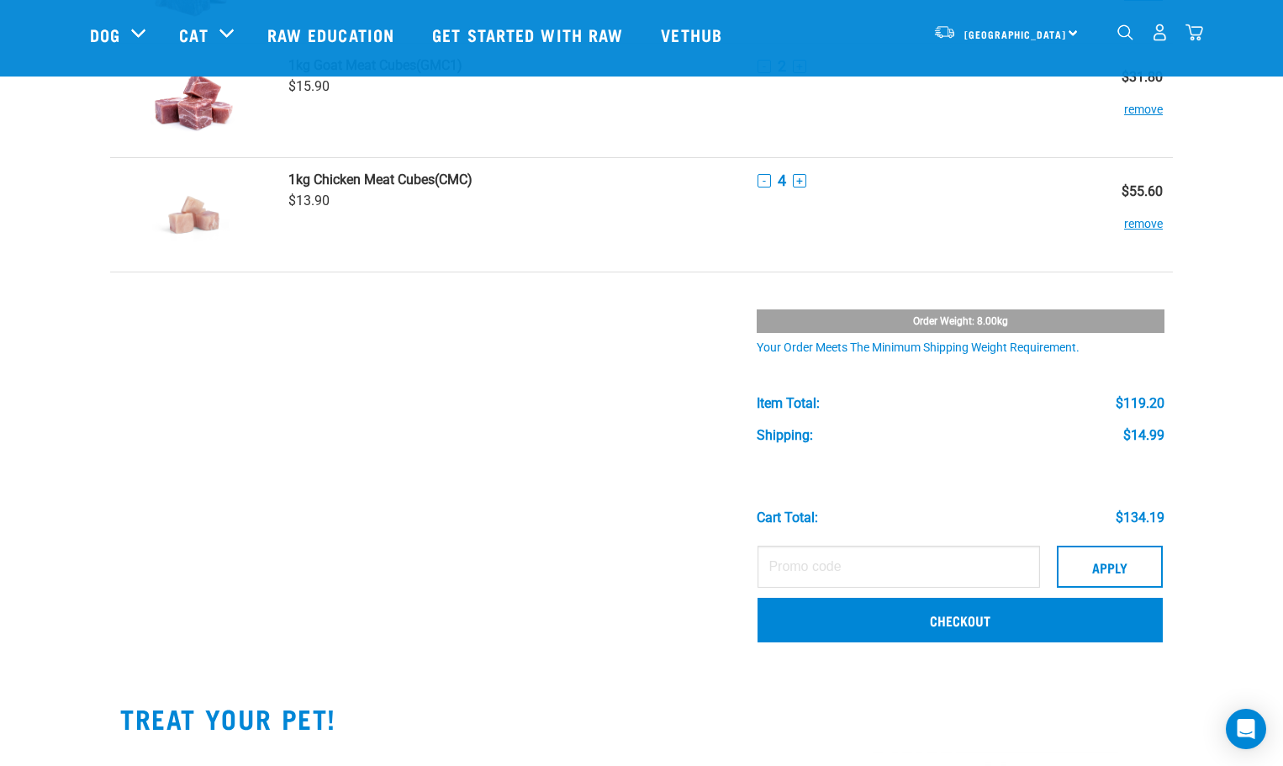
scroll to position [252, 0]
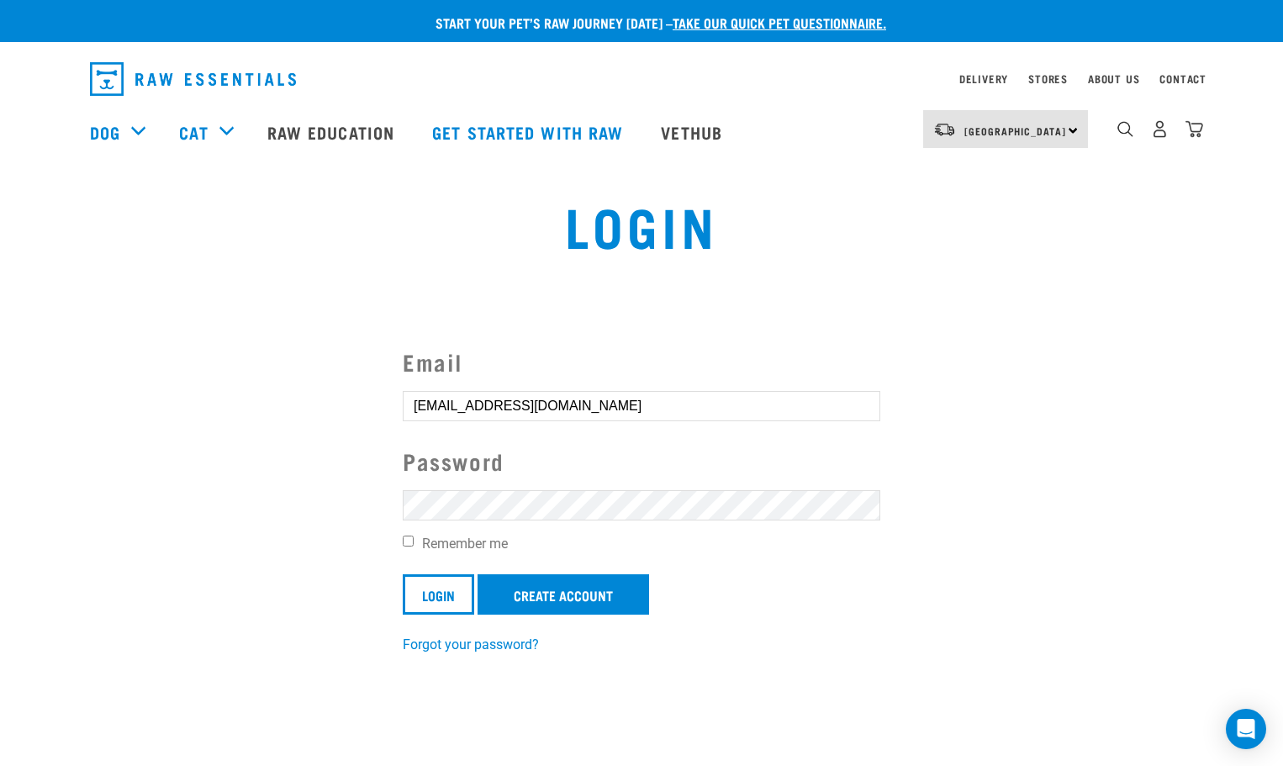
click at [404, 541] on input "Remember me" at bounding box center [408, 540] width 11 height 11
checkbox input "true"
click at [419, 593] on input "Login" at bounding box center [438, 594] width 71 height 40
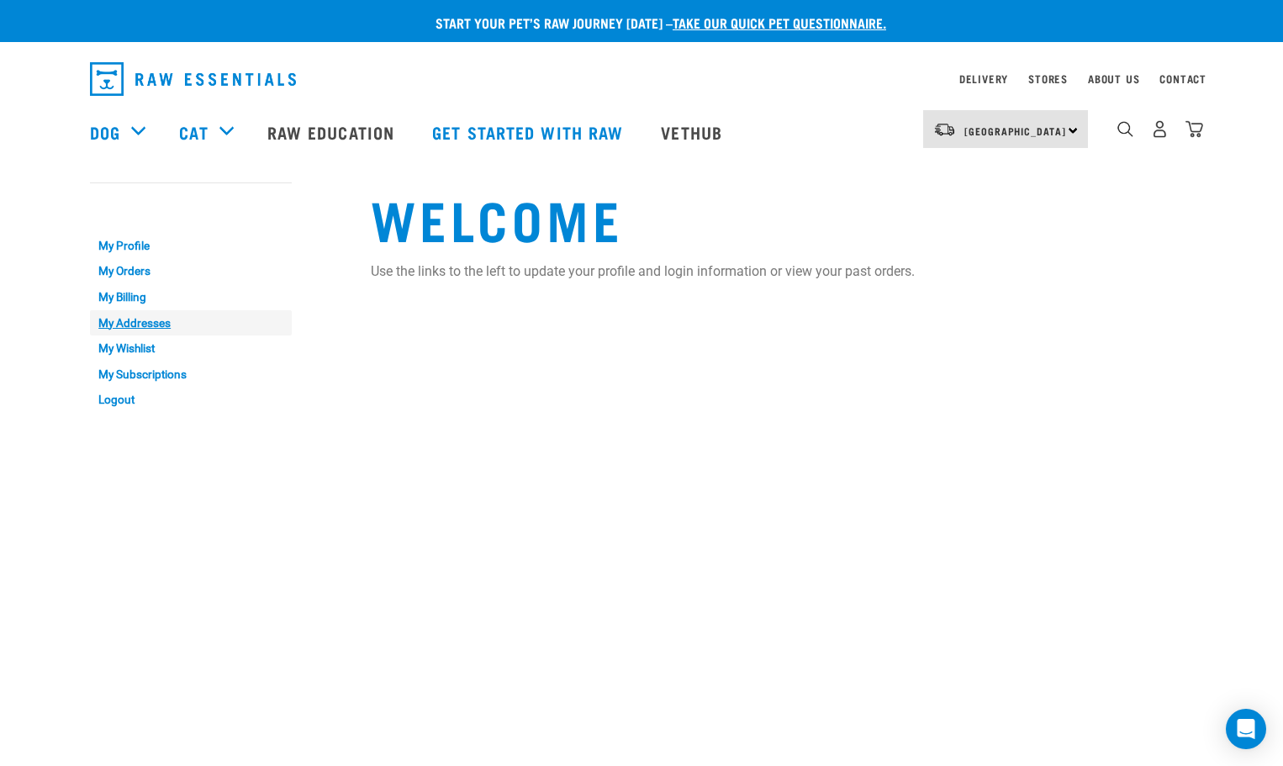
click at [125, 324] on link "My Addresses" at bounding box center [191, 323] width 202 height 26
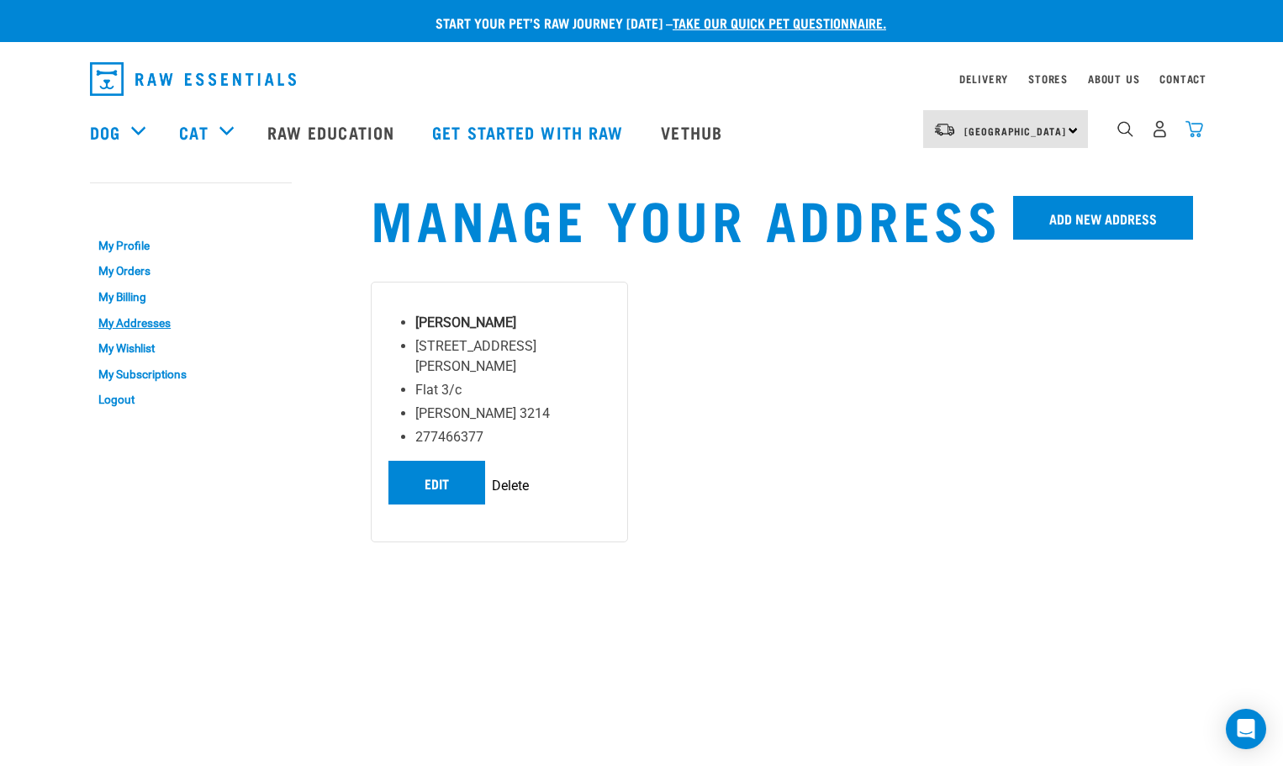
click at [1194, 135] on img "dropdown navigation" at bounding box center [1194, 129] width 18 height 18
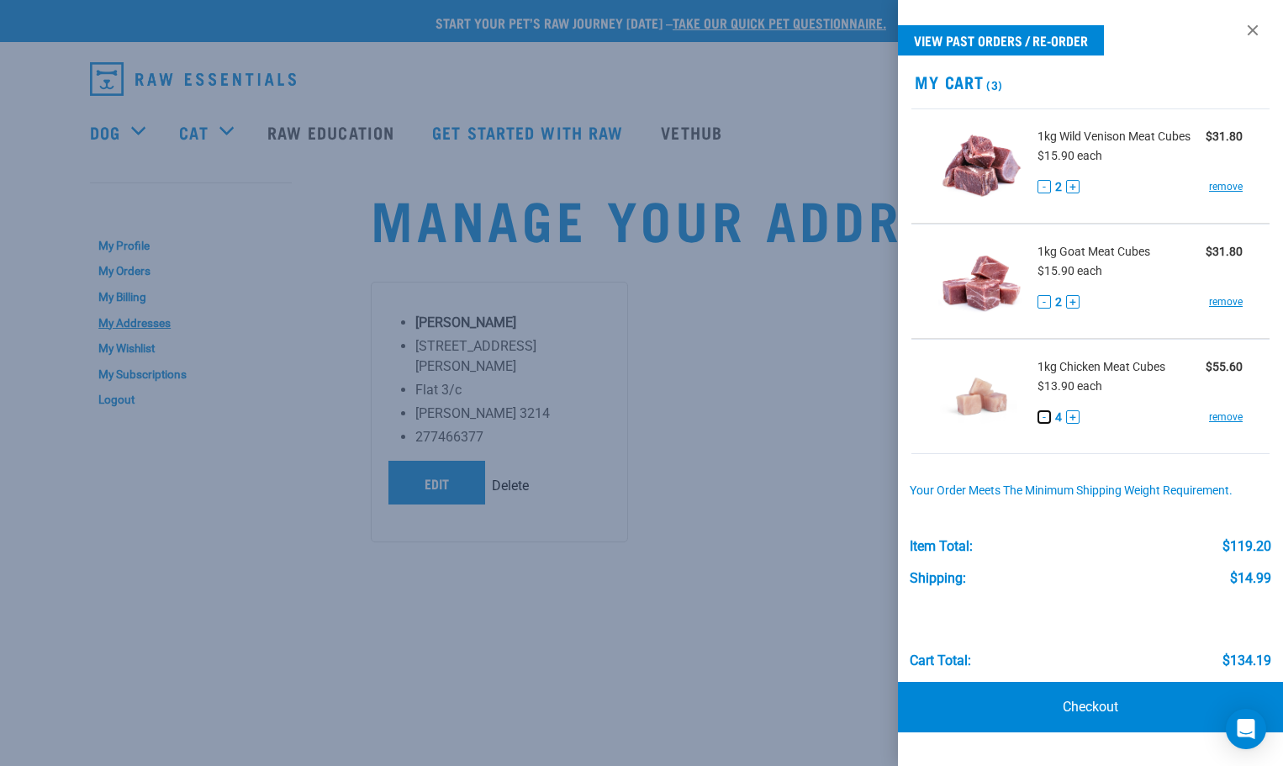
click at [1045, 420] on button "-" at bounding box center [1043, 416] width 13 height 13
click at [1045, 419] on button "-" at bounding box center [1043, 416] width 13 height 13
click at [1073, 704] on link "Checkout" at bounding box center [1090, 707] width 385 height 50
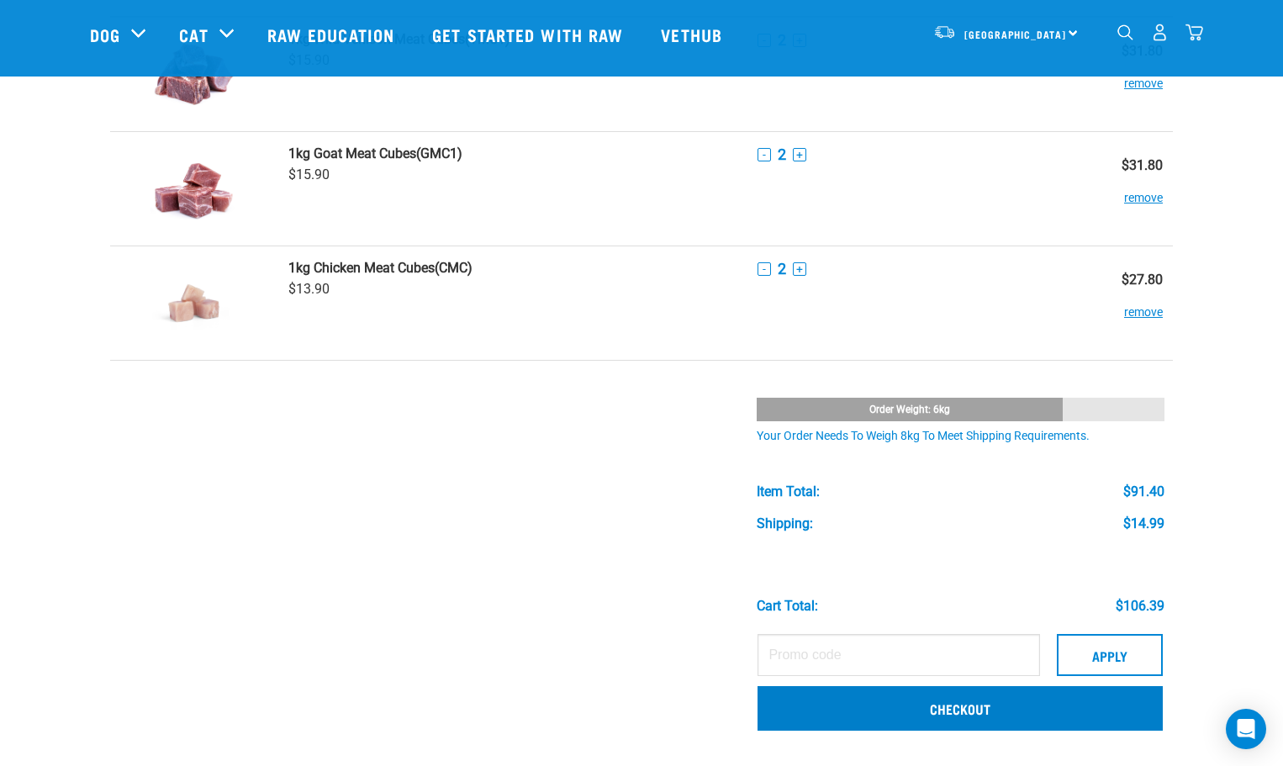
scroll to position [84, 0]
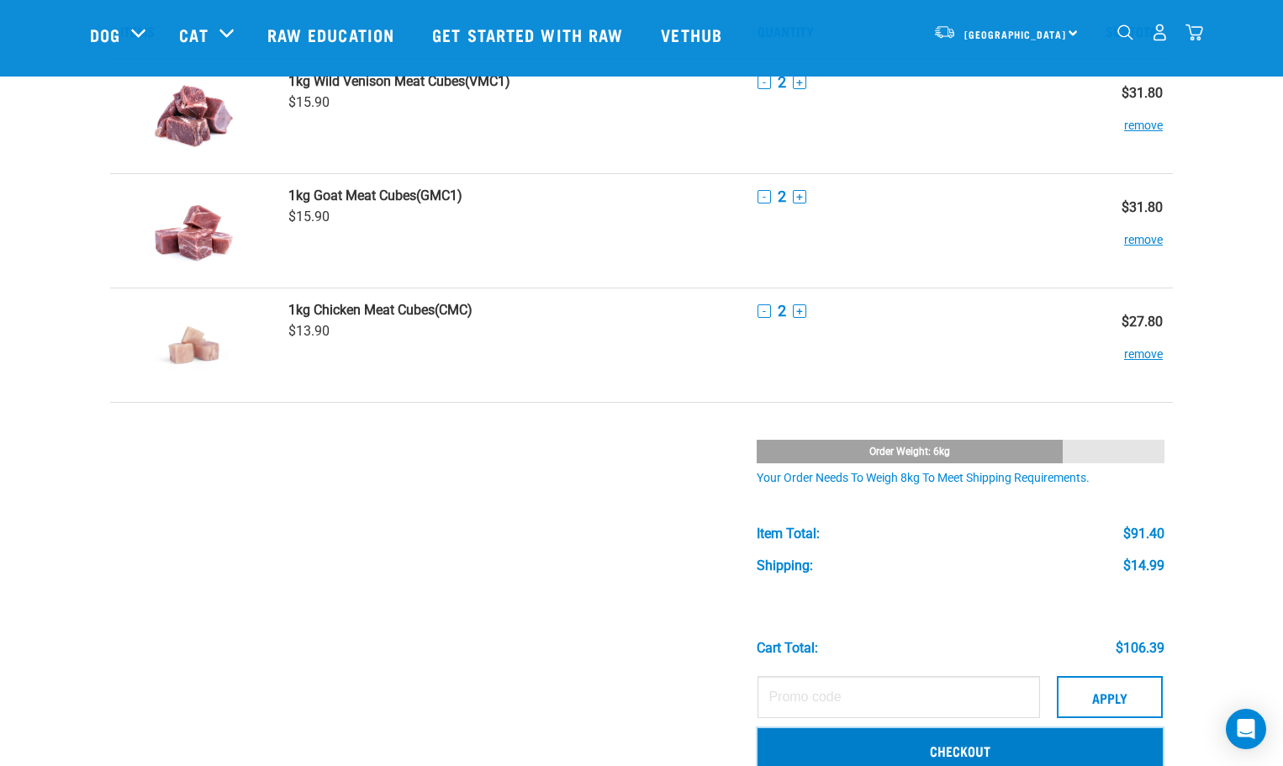
click at [980, 757] on link "Checkout" at bounding box center [959, 750] width 405 height 44
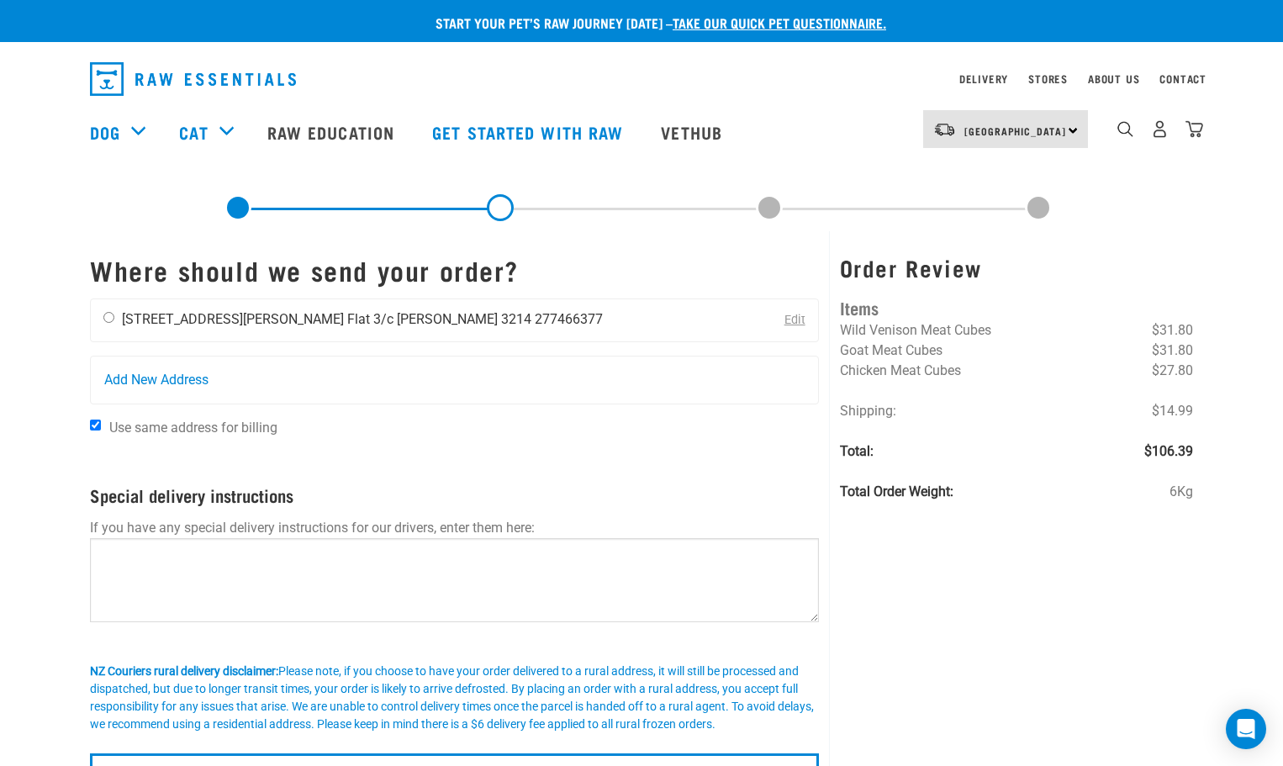
click at [108, 316] on input "radio" at bounding box center [108, 317] width 11 height 11
radio input "true"
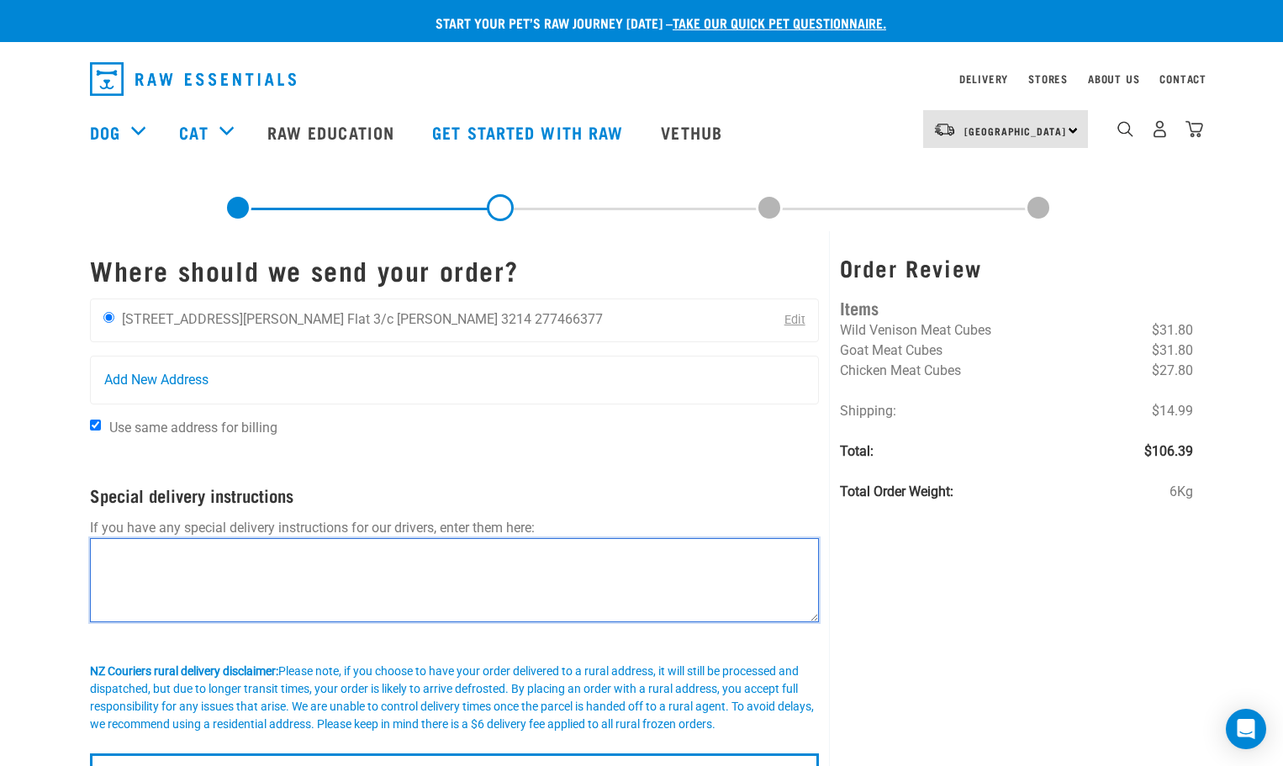
click at [249, 574] on textarea at bounding box center [454, 580] width 729 height 84
click at [277, 551] on textarea "middle floor, gate on the right, if it jams give it a bit of a shove" at bounding box center [454, 580] width 729 height 84
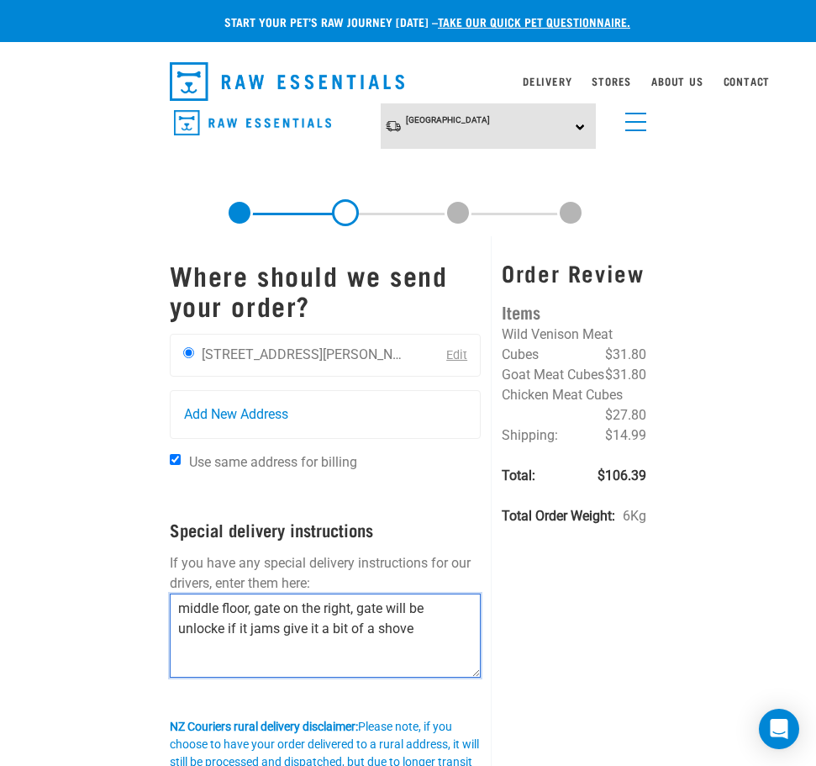
click at [223, 625] on textarea "middle floor, gate on the right, gate will be unlocke if it jams give it a bit …" at bounding box center [326, 635] width 312 height 84
click at [425, 629] on textarea "middle floor, gate on the right, gate will be unlocked if it jams give it a bit…" at bounding box center [326, 635] width 312 height 84
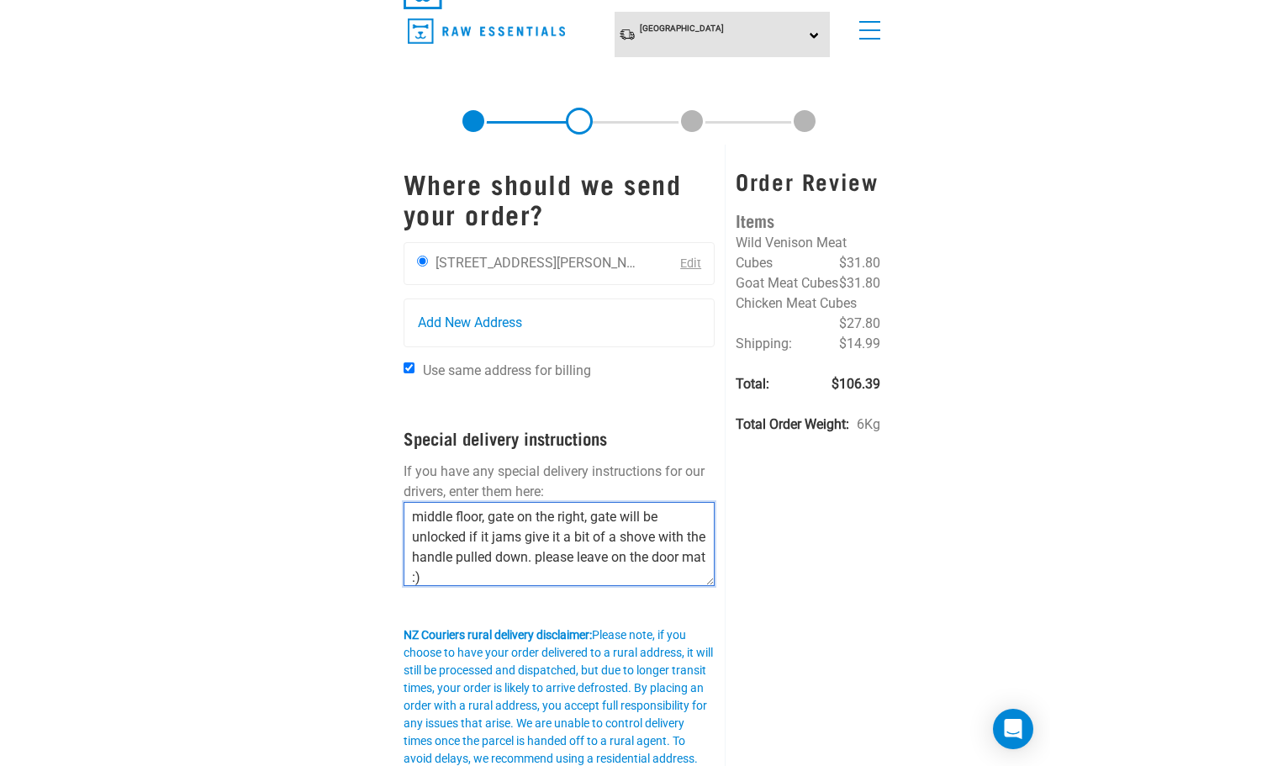
scroll to position [252, 0]
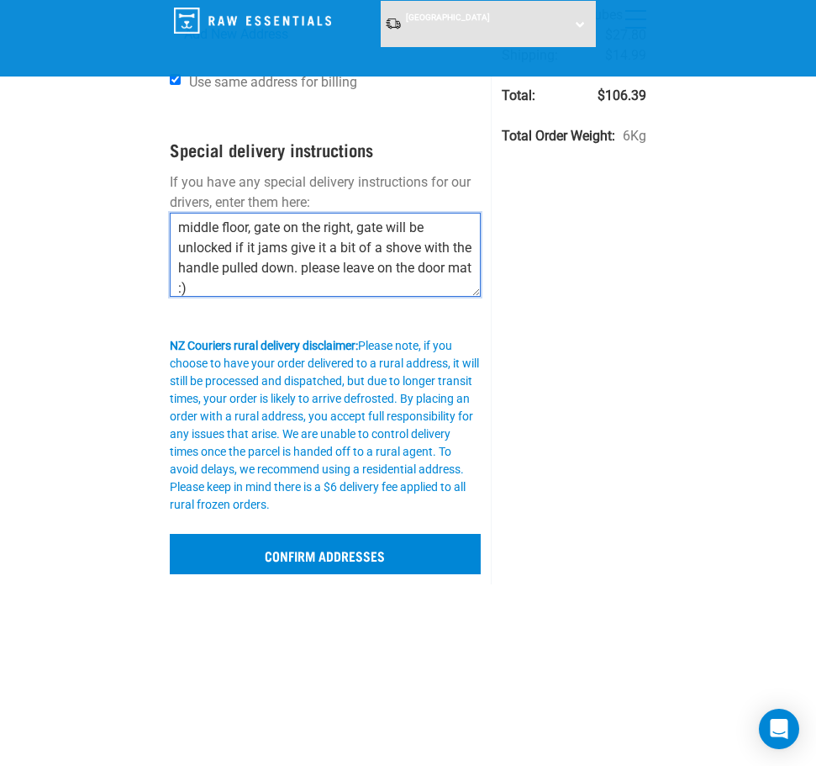
type textarea "middle floor, gate on the right, gate will be unlocked if it jams give it a bit…"
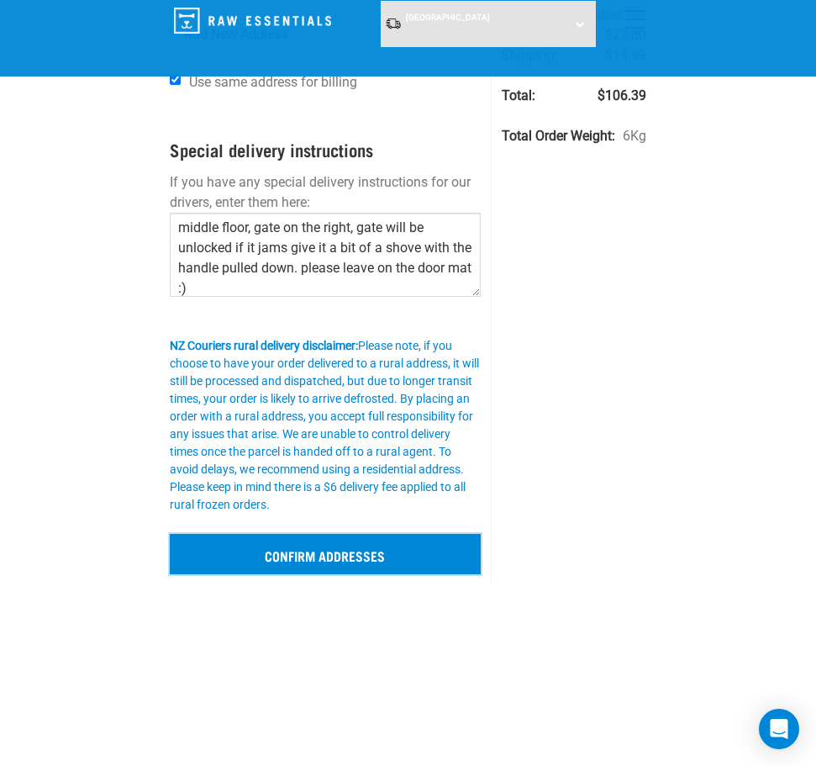
click at [383, 567] on input "Confirm addresses" at bounding box center [326, 554] width 312 height 40
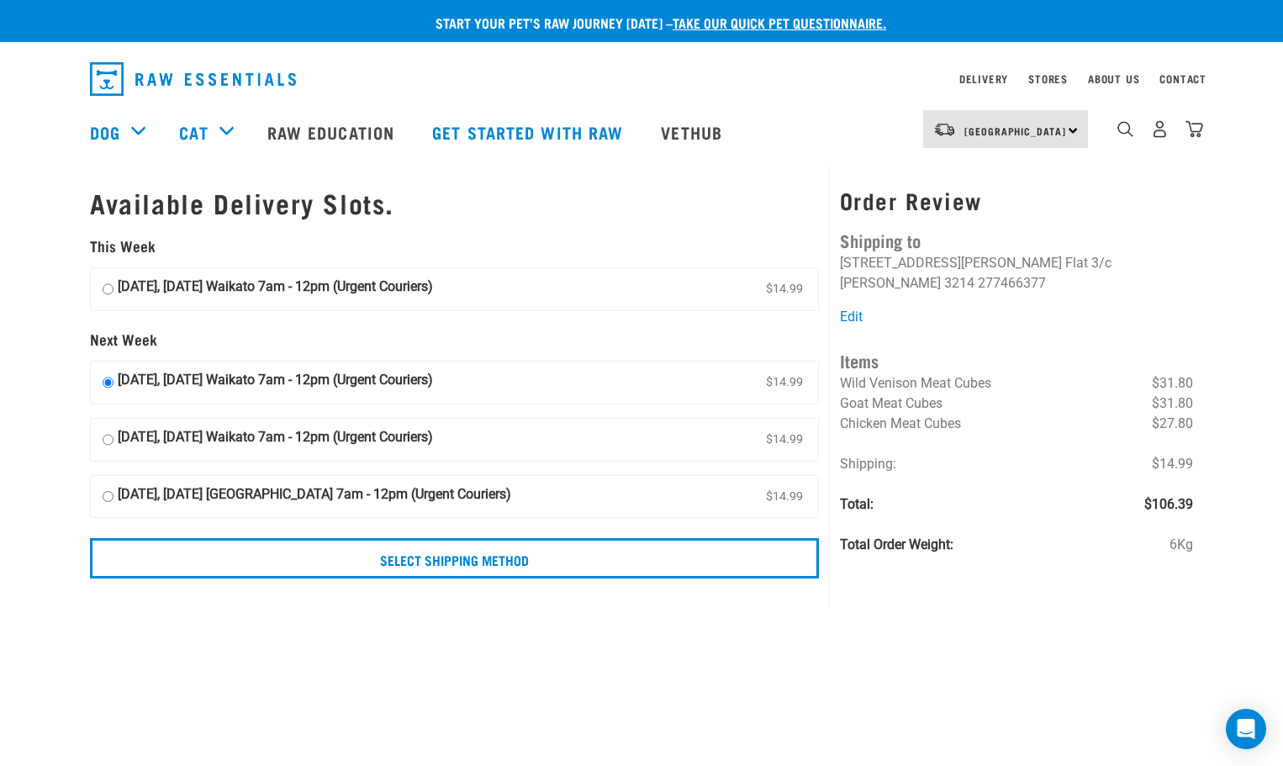
click at [128, 292] on strong "[DATE], [DATE] Waikato 7am - 12pm (Urgent Couriers)" at bounding box center [275, 289] width 315 height 25
click at [113, 292] on input "[DATE], [DATE] Waikato 7am - 12pm (Urgent Couriers) $14.99" at bounding box center [108, 289] width 11 height 25
radio input "true"
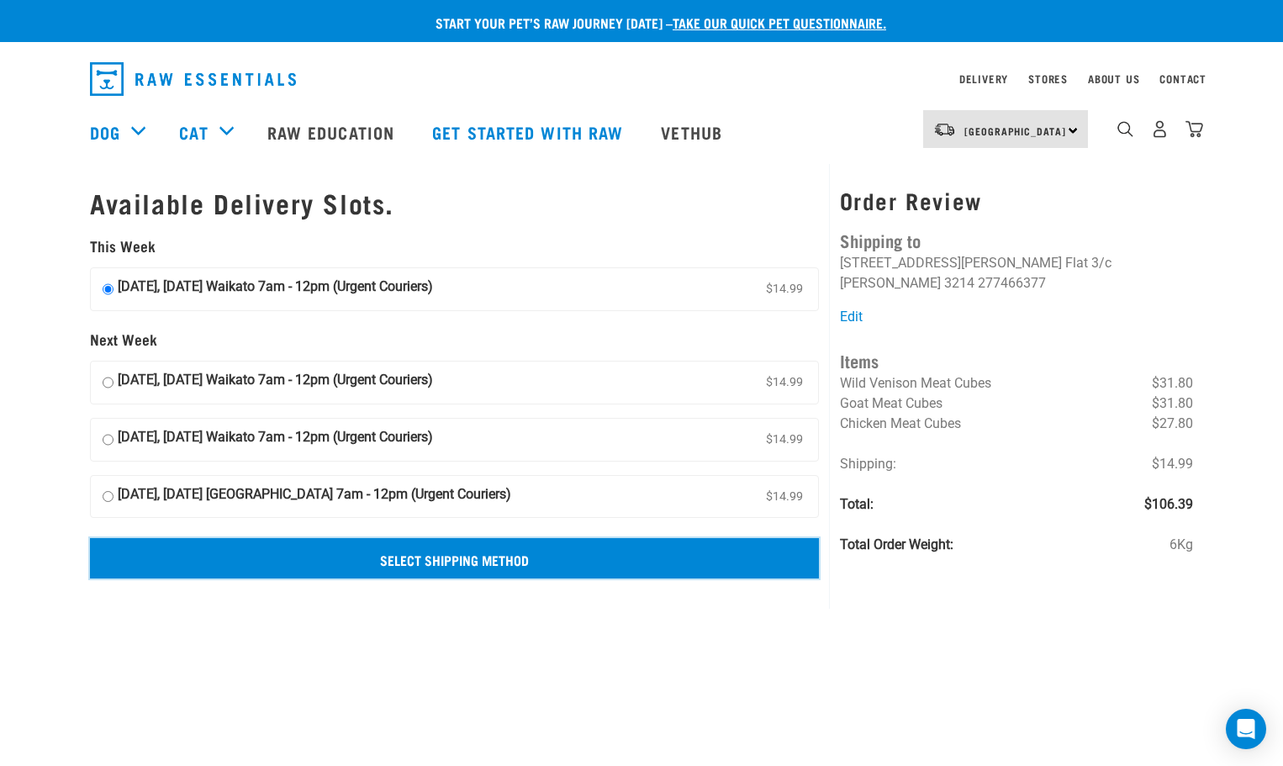
click at [422, 552] on input "Select Shipping Method" at bounding box center [454, 558] width 729 height 40
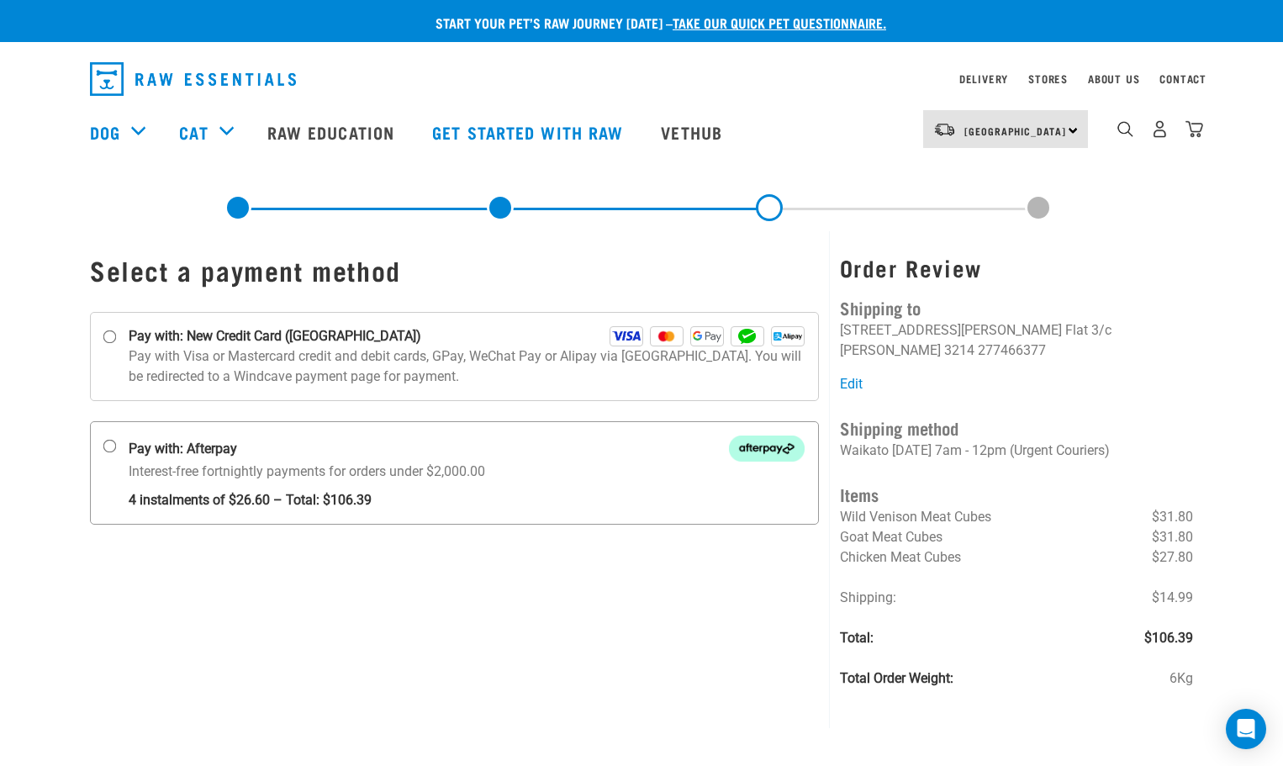
click at [134, 448] on strong "Pay with: Afterpay" at bounding box center [183, 449] width 108 height 20
click at [117, 448] on input "Pay with: Afterpay Interest-free fortnightly payments for orders under $2,000.00" at bounding box center [109, 446] width 13 height 13
radio input "true"
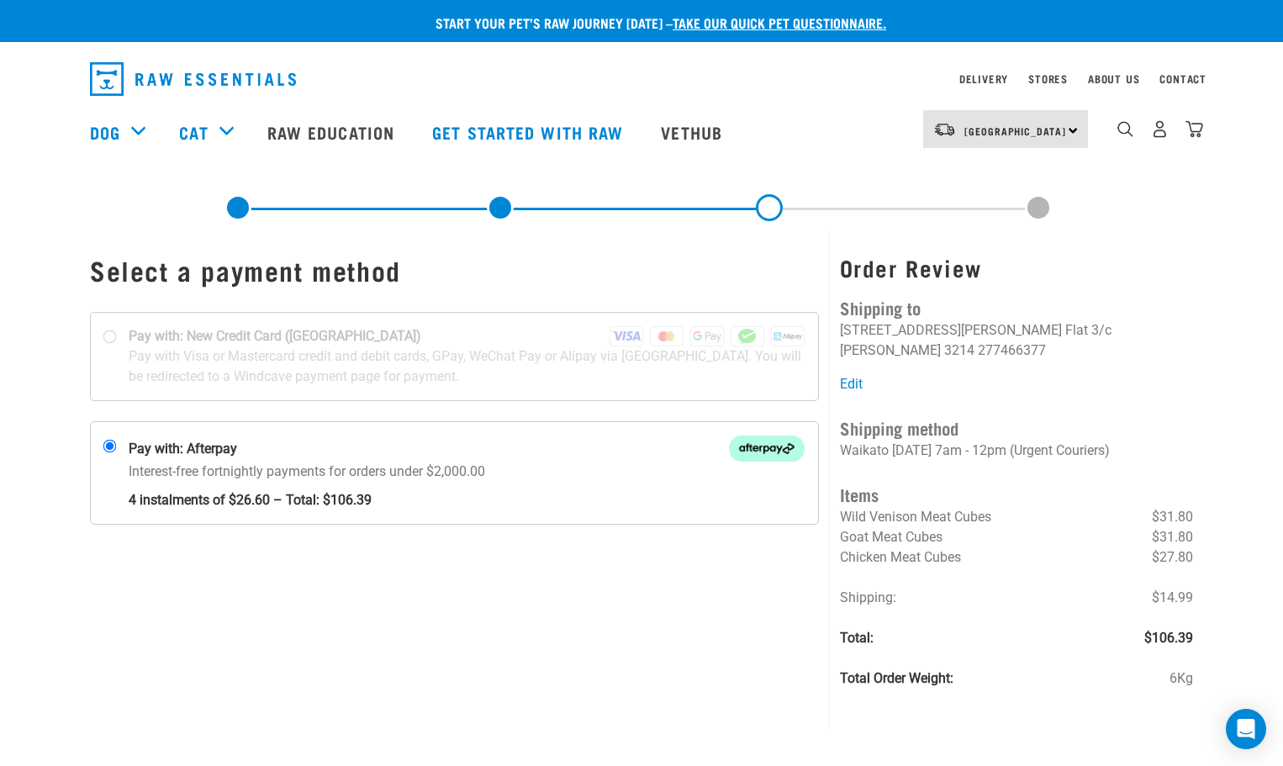
scroll to position [168, 0]
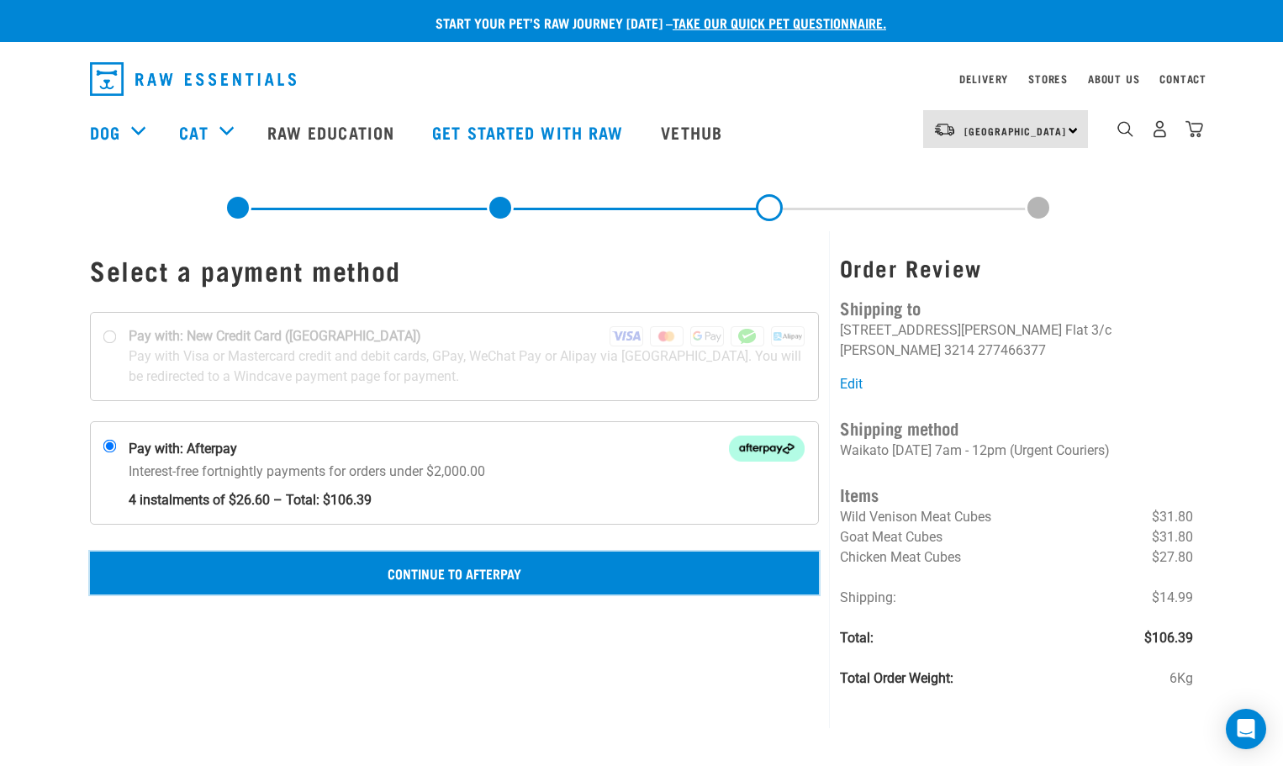
click at [428, 577] on button "Continue to Afterpay" at bounding box center [454, 572] width 729 height 42
click at [513, 583] on button "Confirm Payment" at bounding box center [454, 572] width 729 height 42
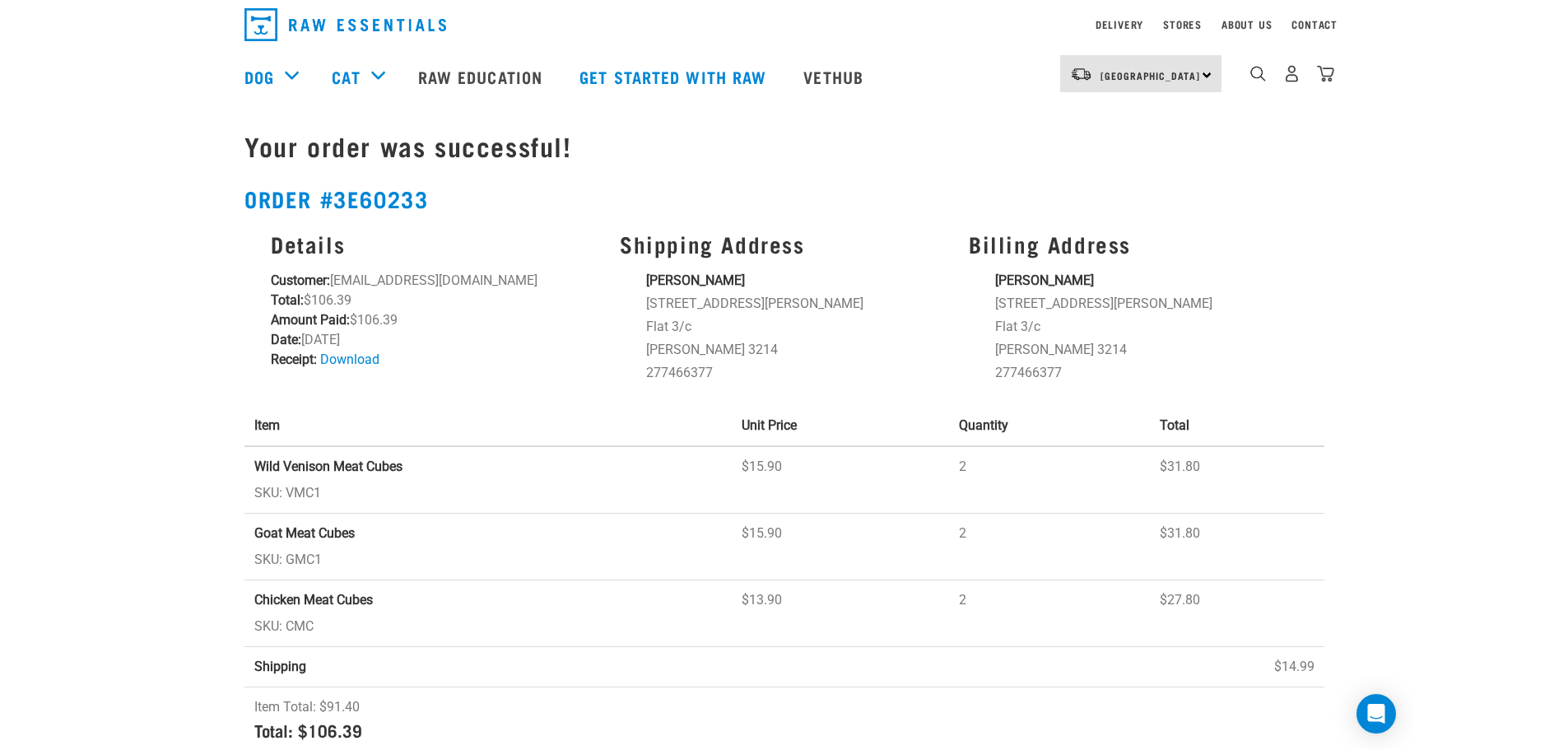
scroll to position [82, 0]
